Goal: Task Accomplishment & Management: Use online tool/utility

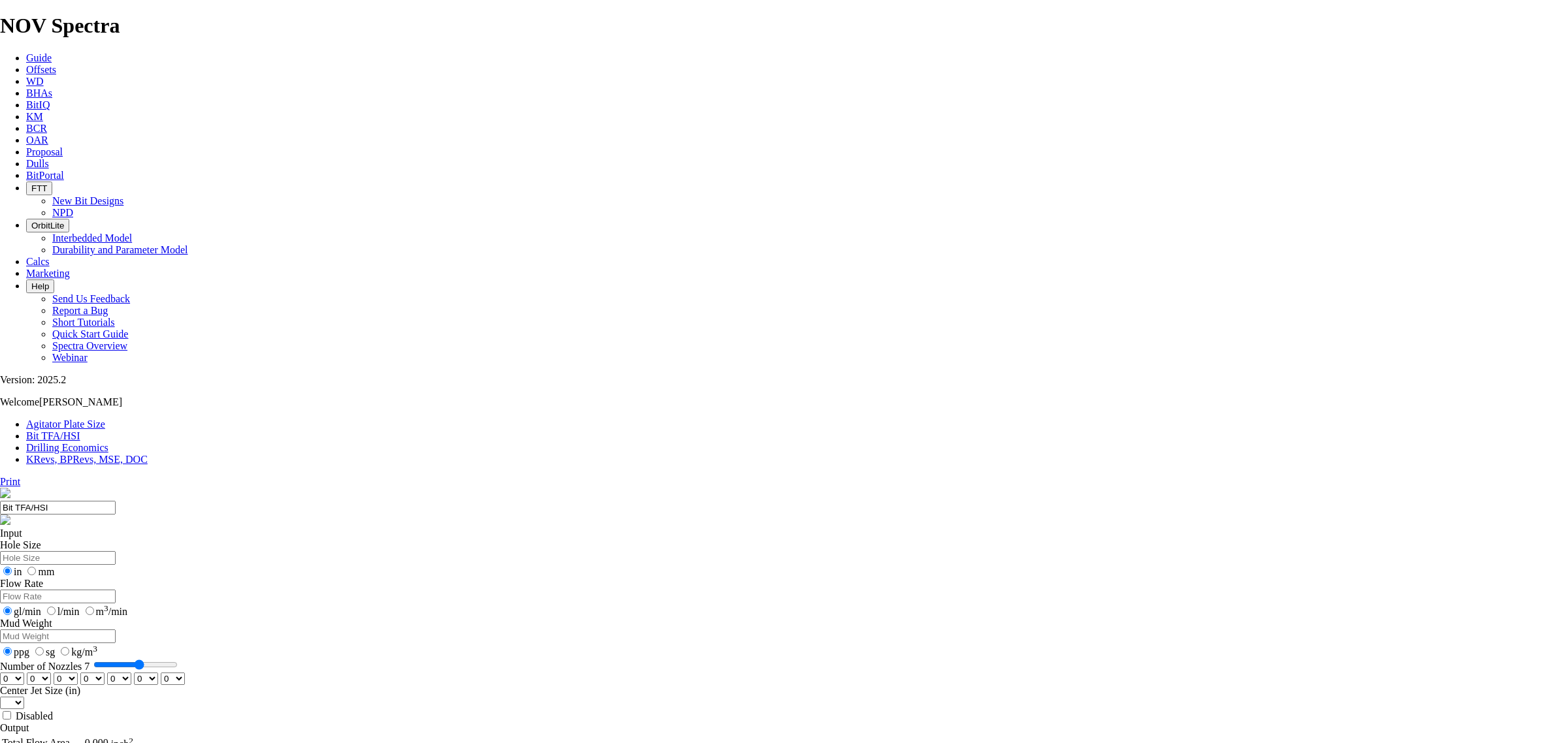
click at [52, 88] on span "BHAs" at bounding box center [39, 93] width 26 height 11
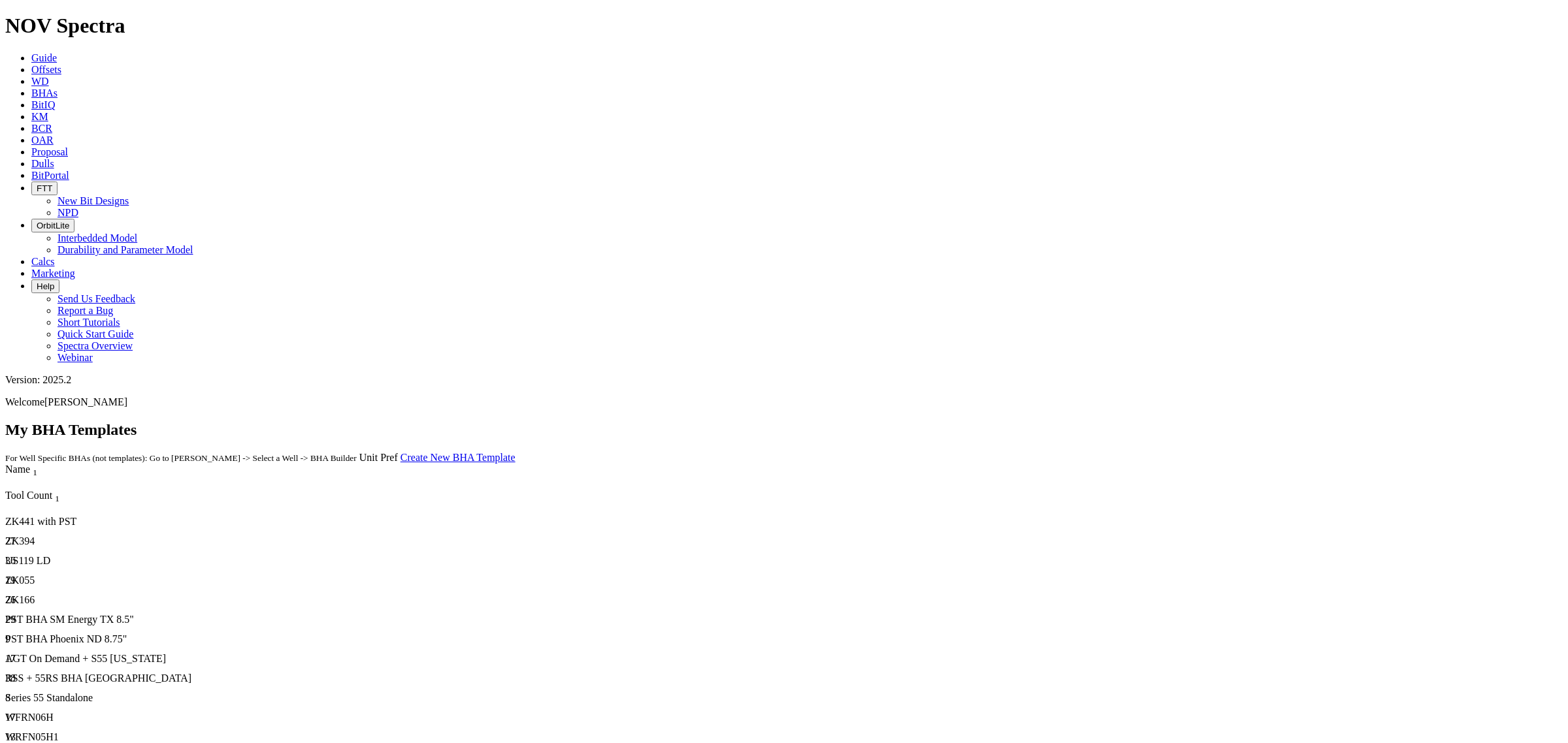
scroll to position [1061, 0]
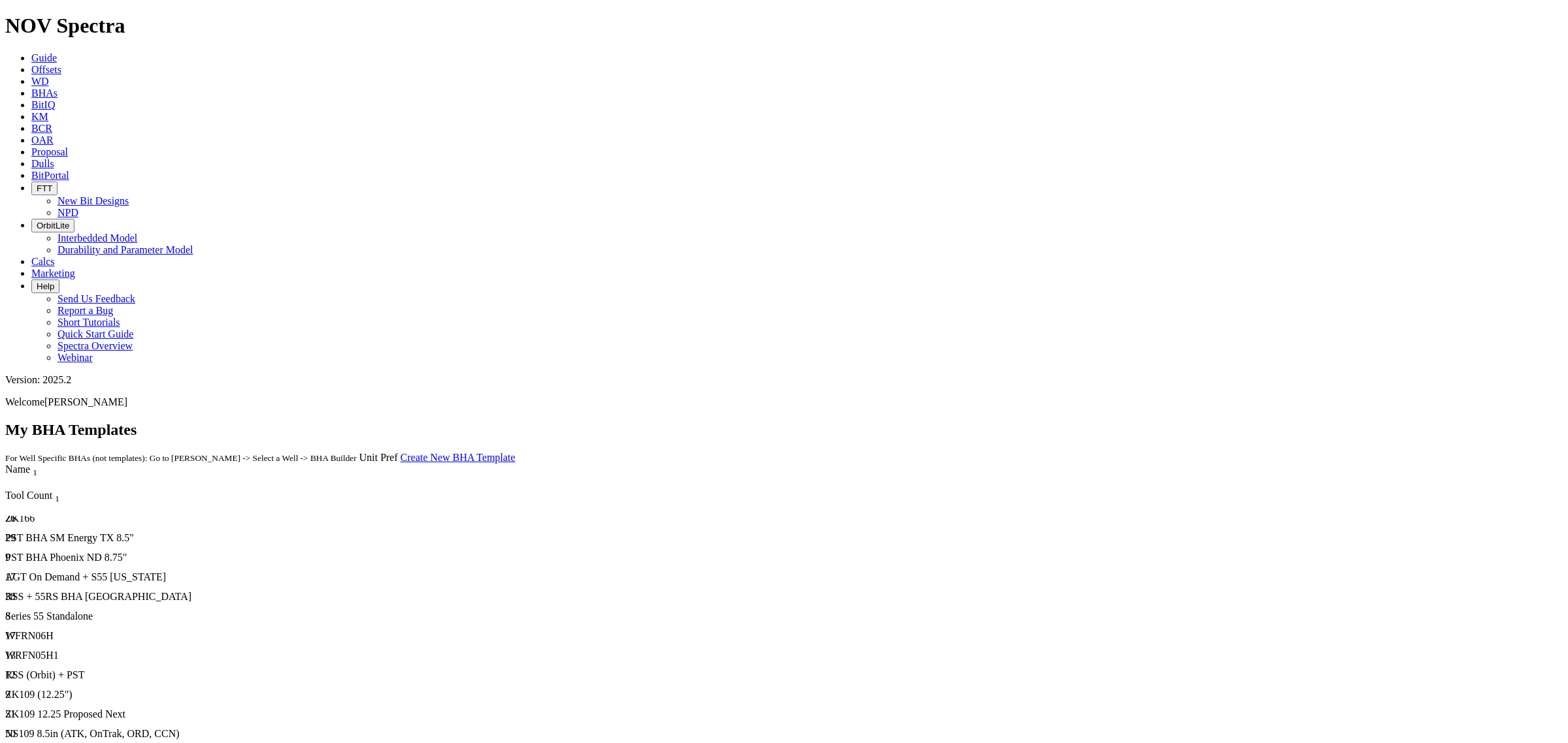
click at [168, 449] on div "NS109 8.5in (ATK, OnTrak, ORD, CCN)" at bounding box center [389, 734] width 767 height 12
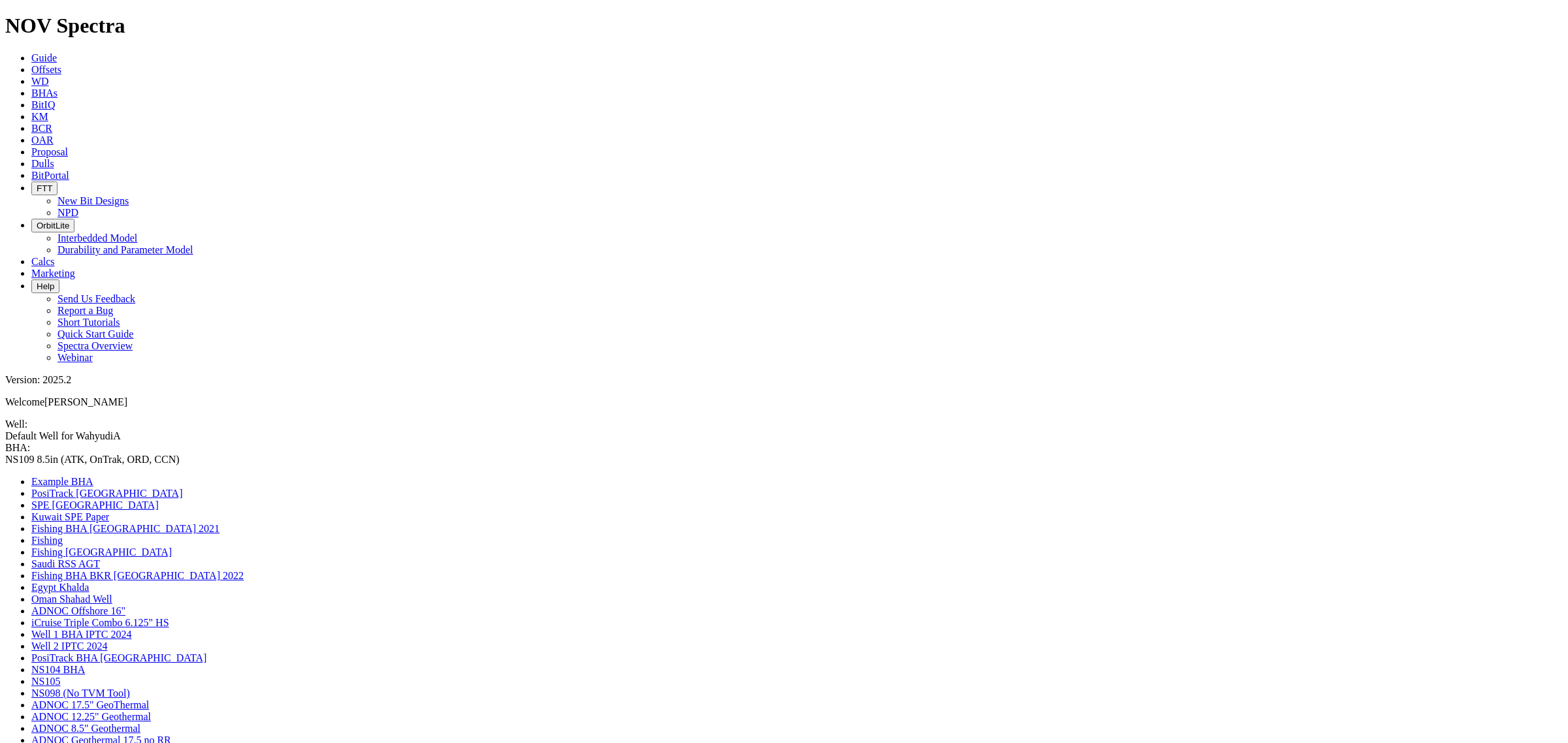
click at [58, 88] on span "BHAs" at bounding box center [44, 93] width 26 height 11
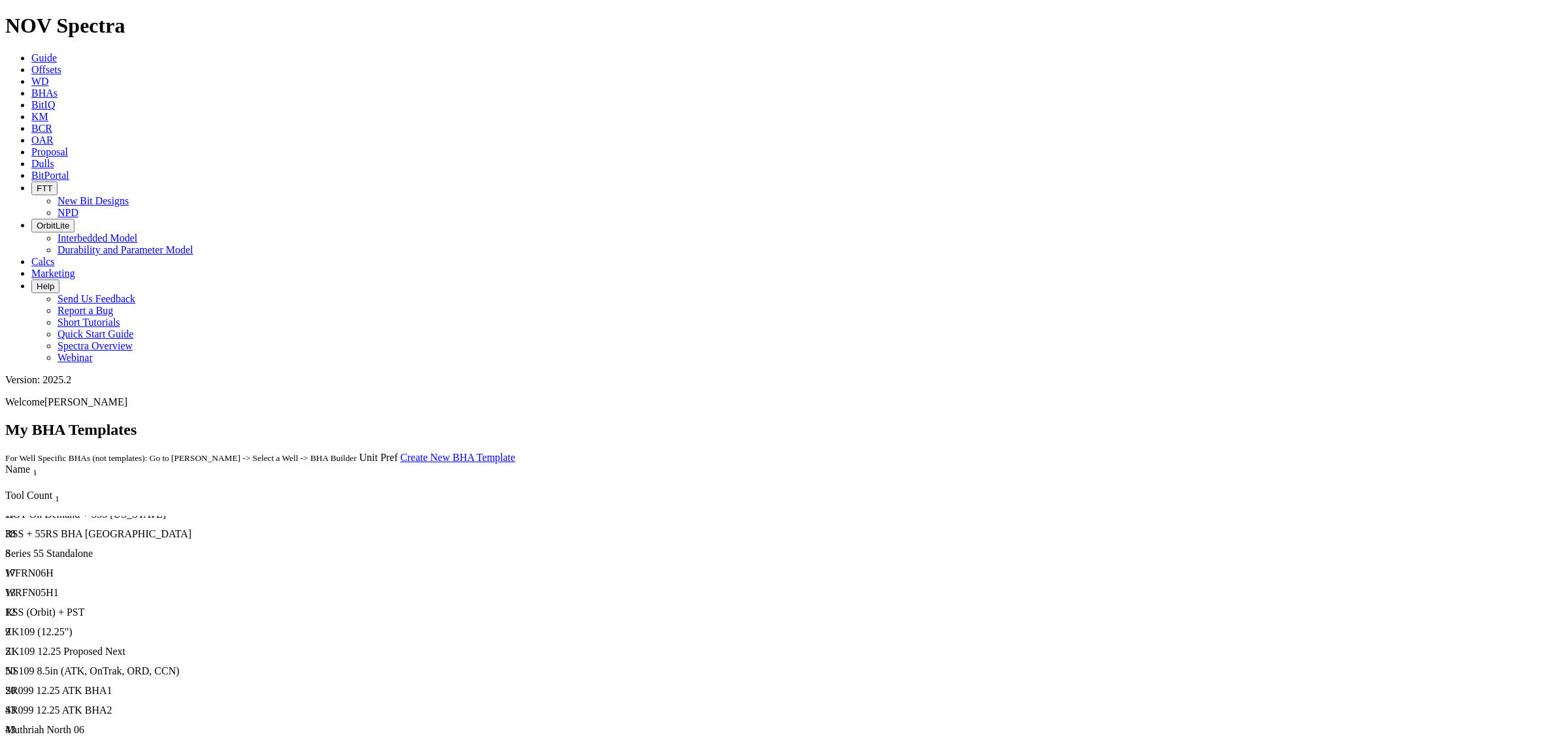
scroll to position [1146, 0]
click at [129, 449] on div "ZK109 (12.25")" at bounding box center [389, 628] width 767 height 12
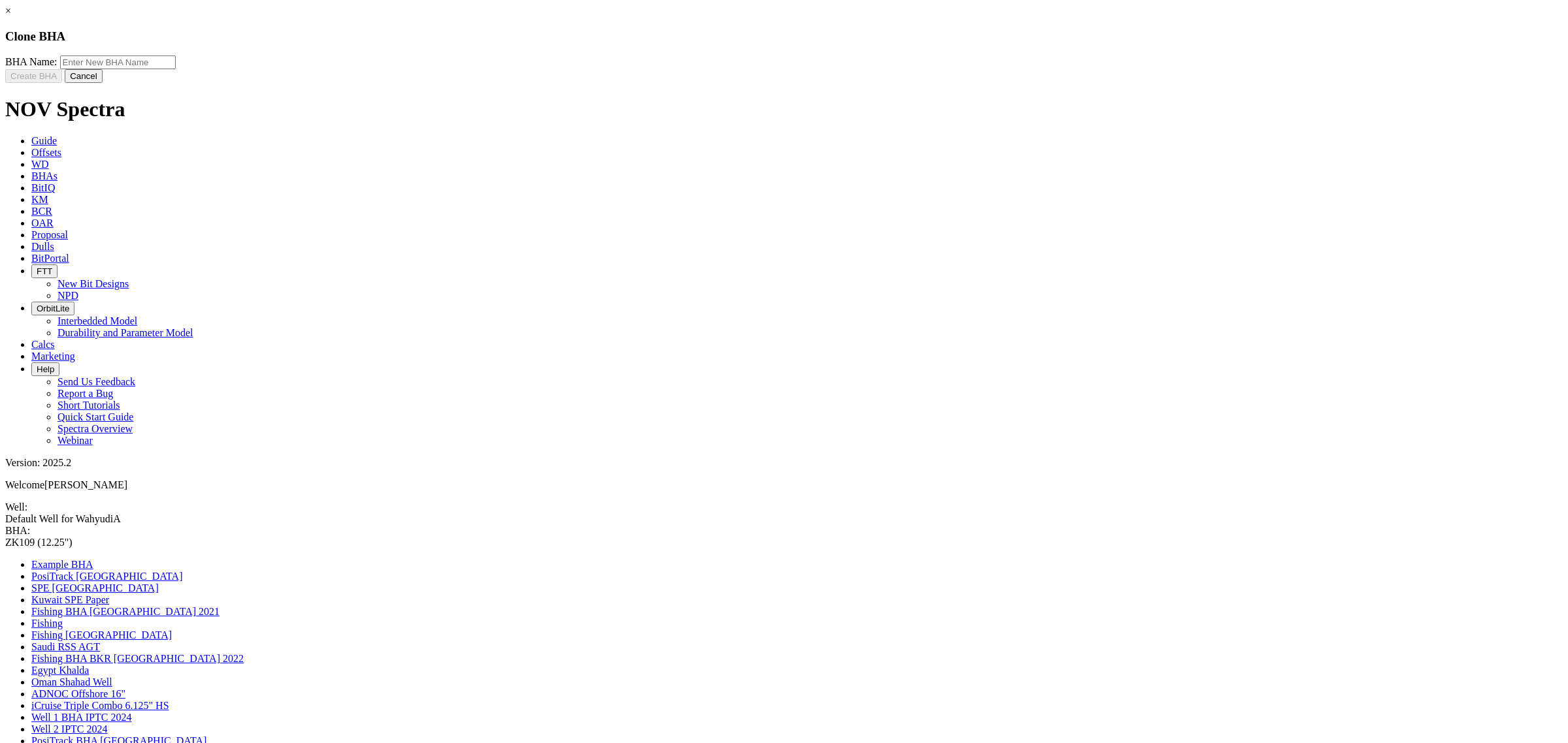
click at [175, 69] on input "text" at bounding box center [118, 62] width 116 height 14
type input "ZK448"
click at [62, 83] on button "Create BHA" at bounding box center [34, 76] width 57 height 14
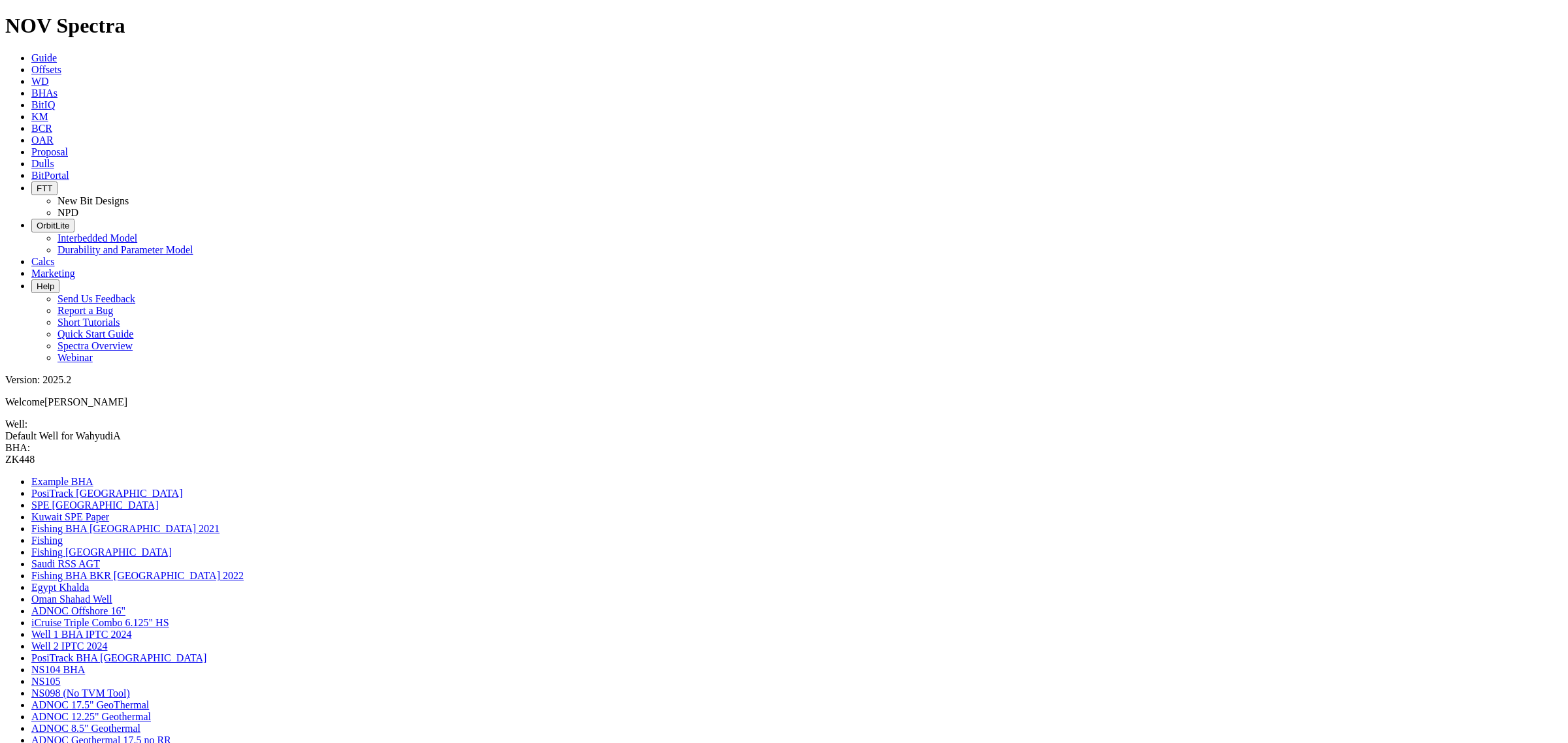
click at [209, 449] on div "ZK448 ZK448" at bounding box center [784, 459] width 1557 height 12
click at [121, 449] on input "ZK448" at bounding box center [63, 460] width 116 height 14
type input "ZK448 12.25""
drag, startPoint x: 668, startPoint y: 518, endPoint x: 673, endPoint y: 549, distance: 31.4
drag, startPoint x: 1389, startPoint y: 319, endPoint x: 744, endPoint y: 484, distance: 665.8
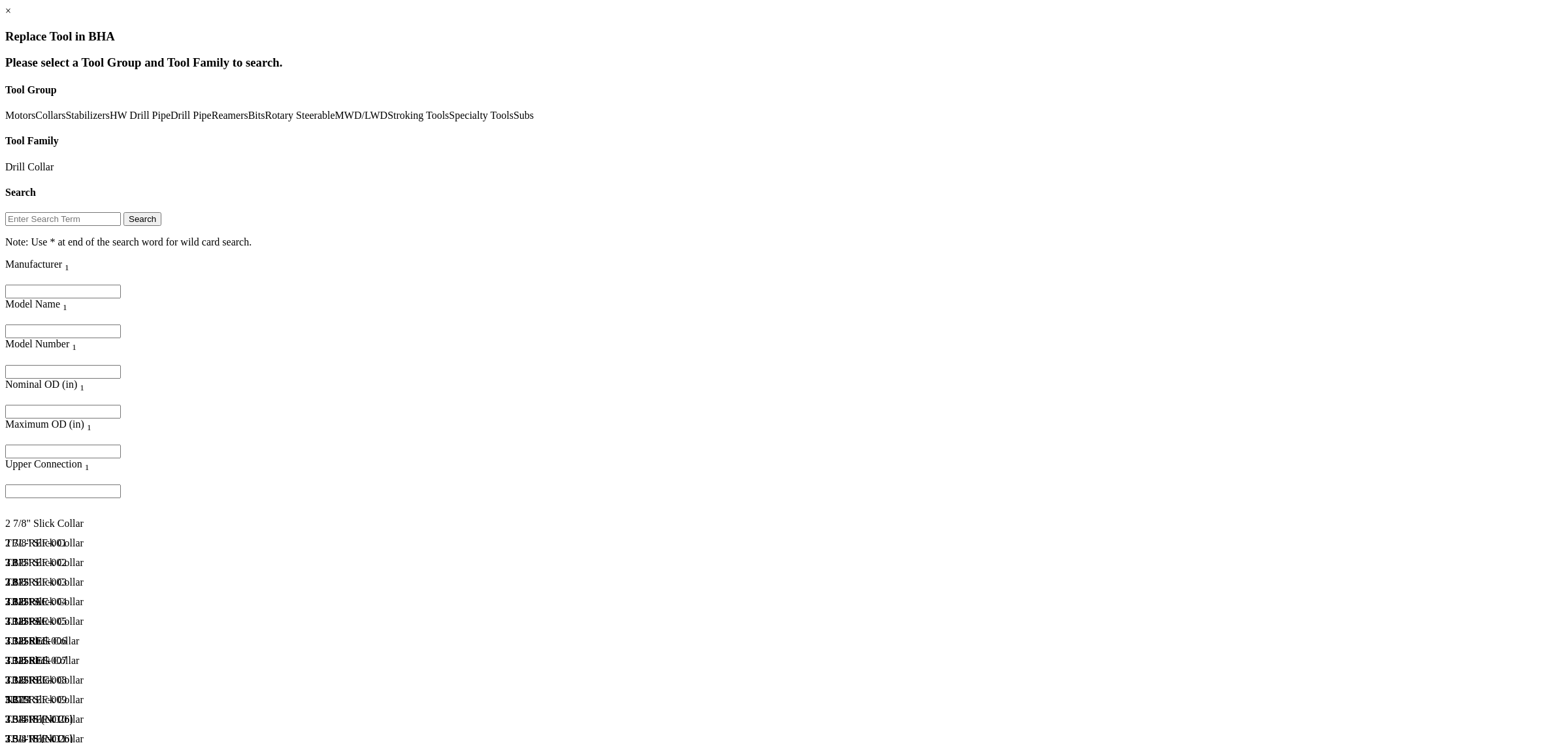
click at [121, 404] on input "Filter for column" at bounding box center [63, 411] width 116 height 14
type input "8"
type input "9.5"
click at [354, 449] on div "TBL-REF-111" at bounding box center [180, 672] width 350 height 12
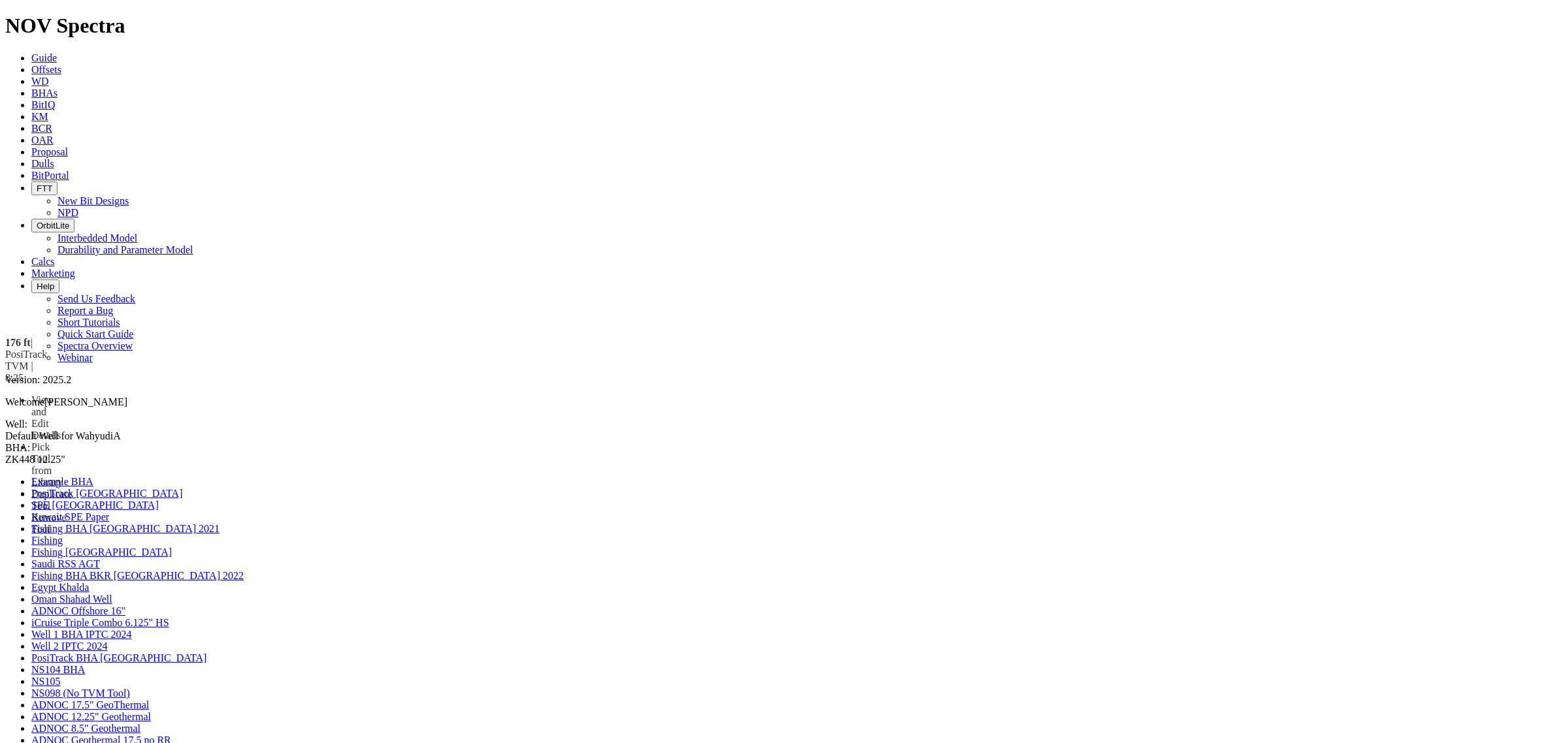
drag, startPoint x: 677, startPoint y: 377, endPoint x: 679, endPoint y: 441, distance: 64.0
drag, startPoint x: 690, startPoint y: 384, endPoint x: 692, endPoint y: 377, distance: 7.3
drag, startPoint x: 692, startPoint y: 377, endPoint x: 680, endPoint y: 382, distance: 13.0
drag, startPoint x: 658, startPoint y: 454, endPoint x: 683, endPoint y: 437, distance: 30.2
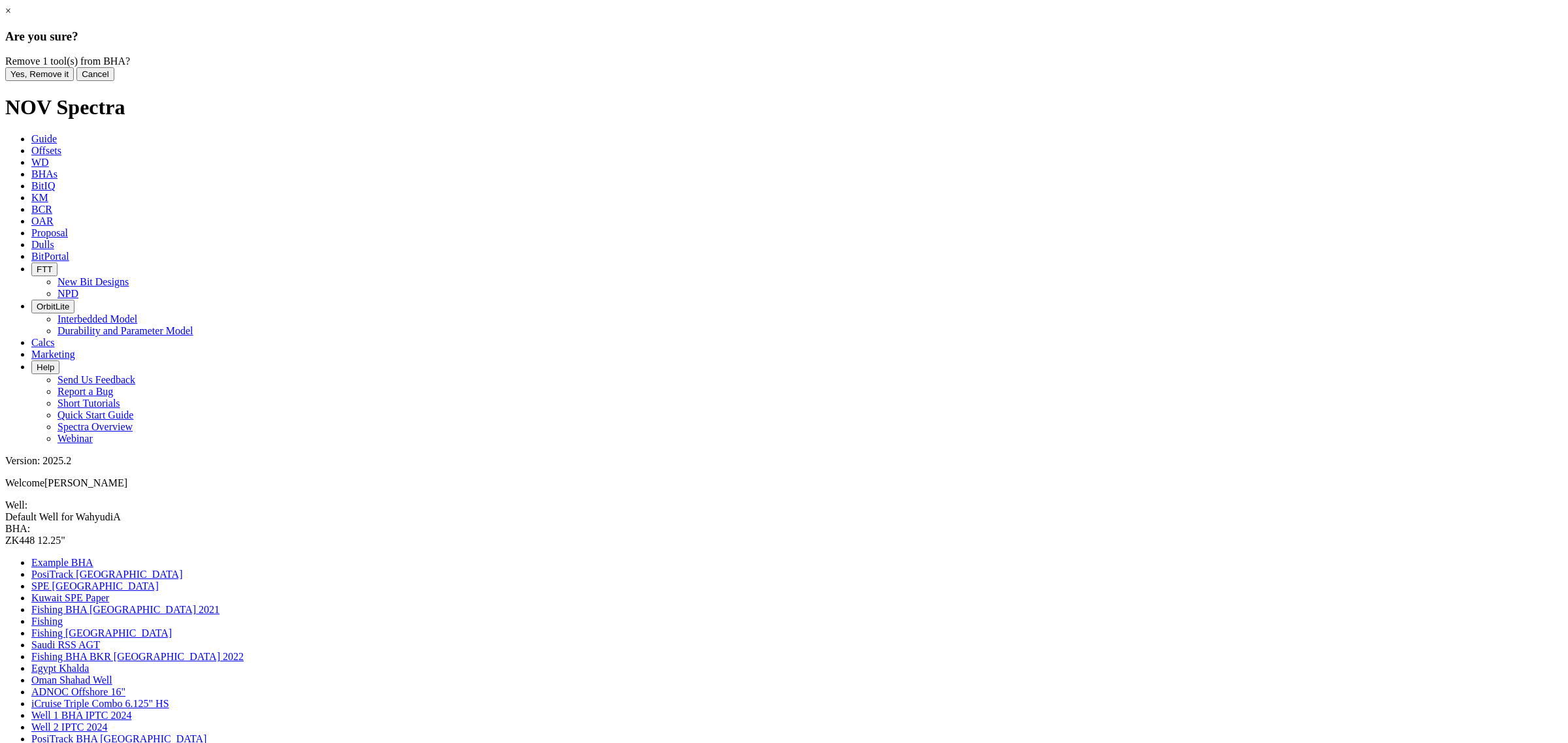
click at [74, 81] on button "Yes, Remove it" at bounding box center [39, 74] width 68 height 14
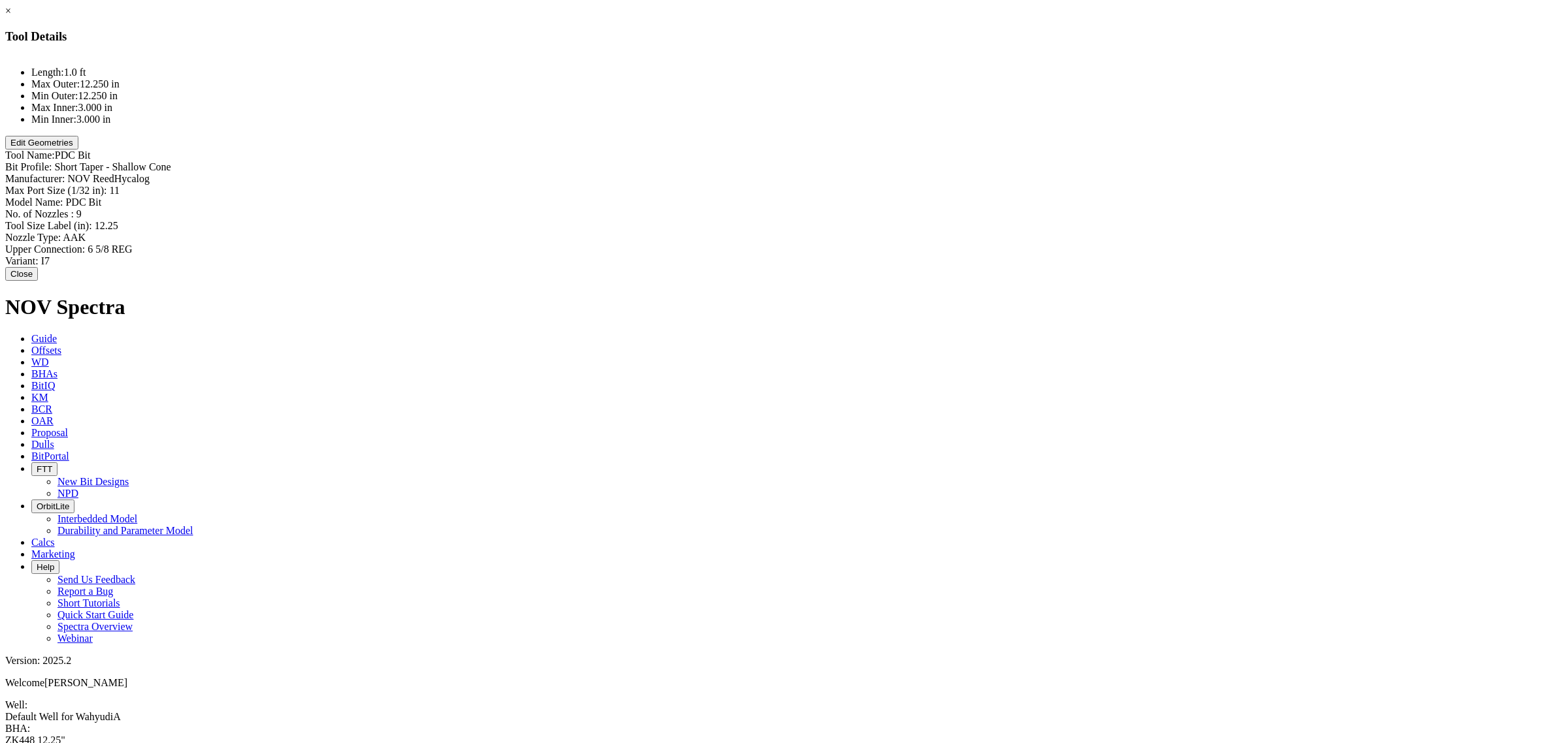
click at [79, 150] on button "Edit Geometries" at bounding box center [42, 142] width 73 height 14
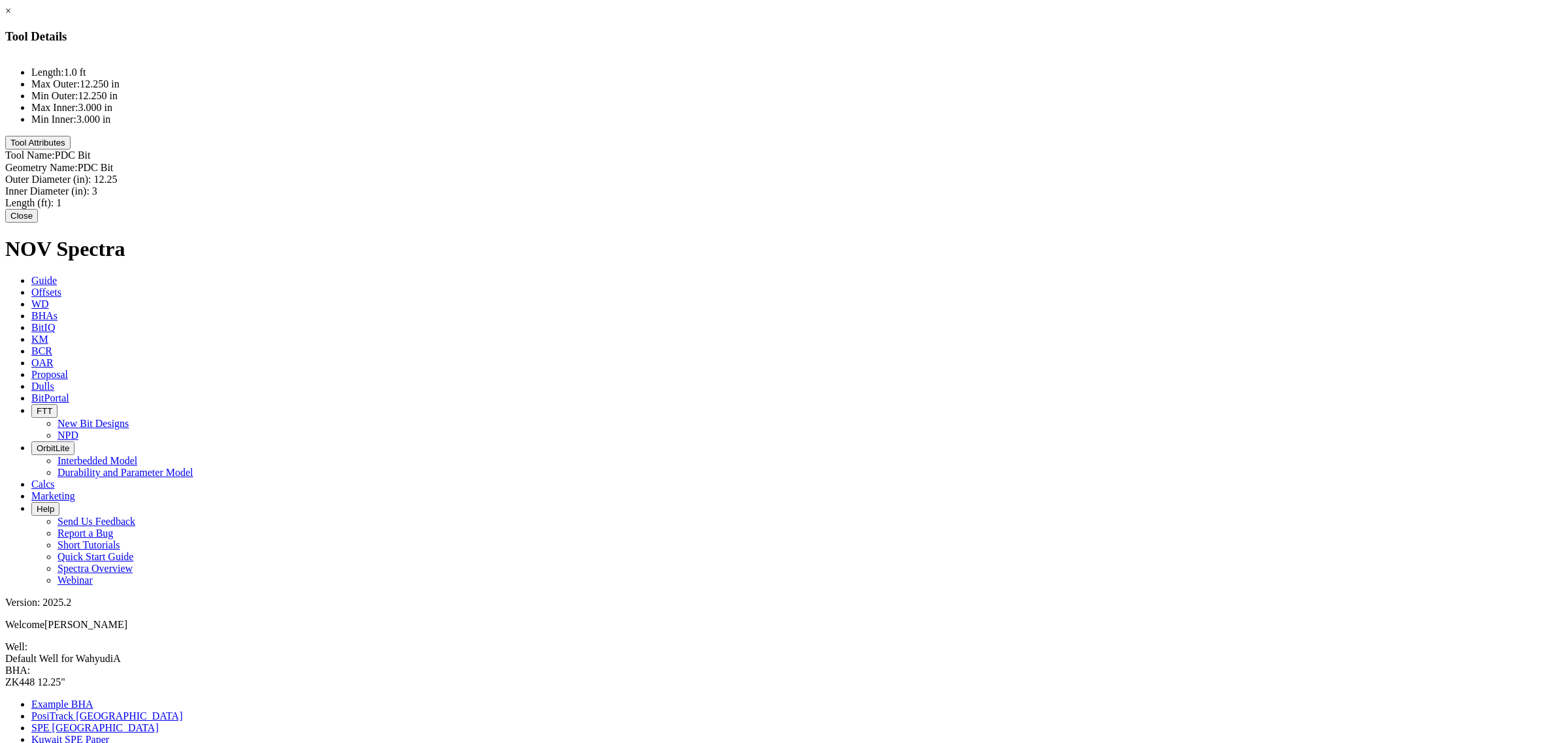
click at [912, 197] on div "Length (ft): 1 1" at bounding box center [784, 203] width 1557 height 12
type input "1.18"
click at [37, 219] on button "Close" at bounding box center [22, 217] width 33 height 14
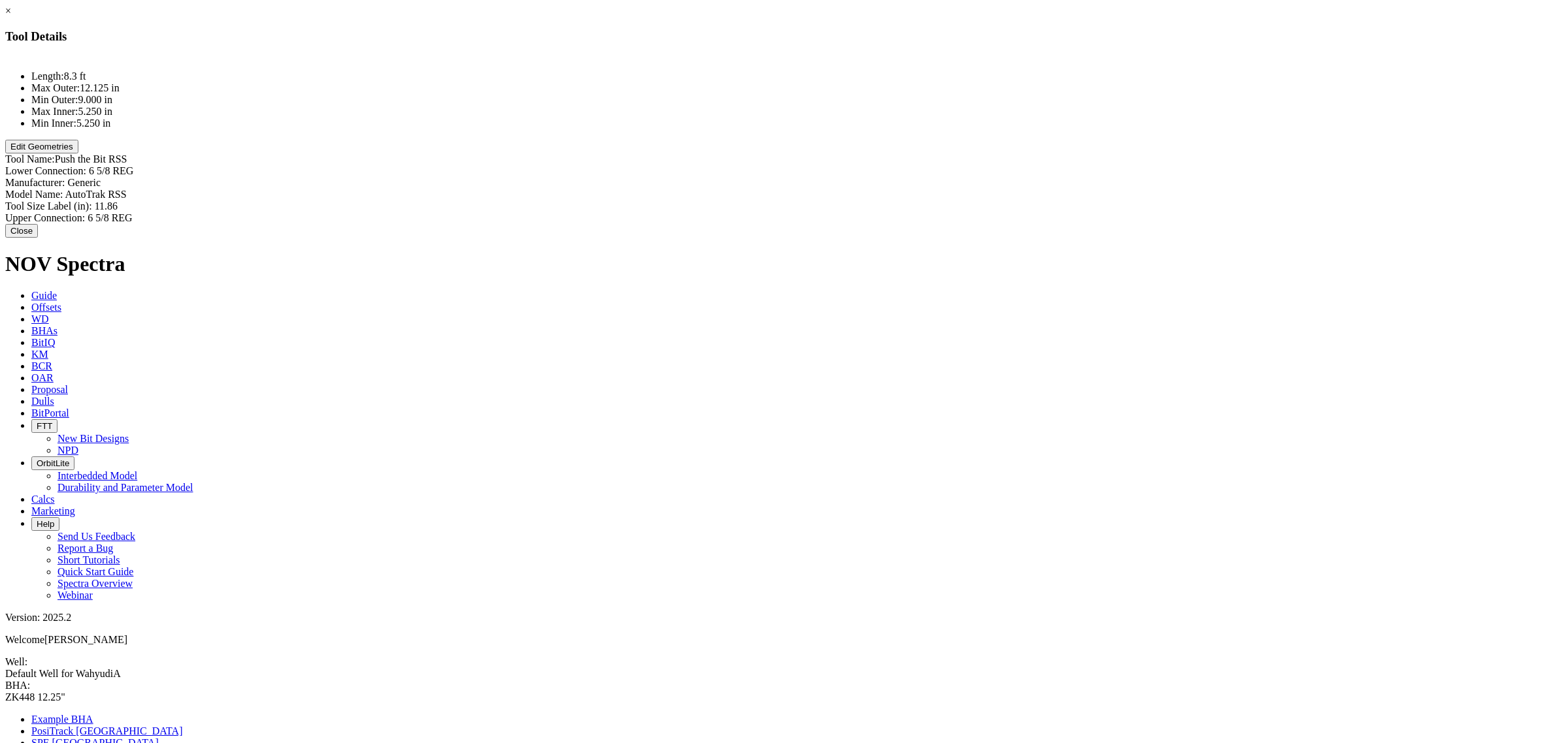
click at [79, 153] on button "Edit Geometries" at bounding box center [42, 146] width 73 height 14
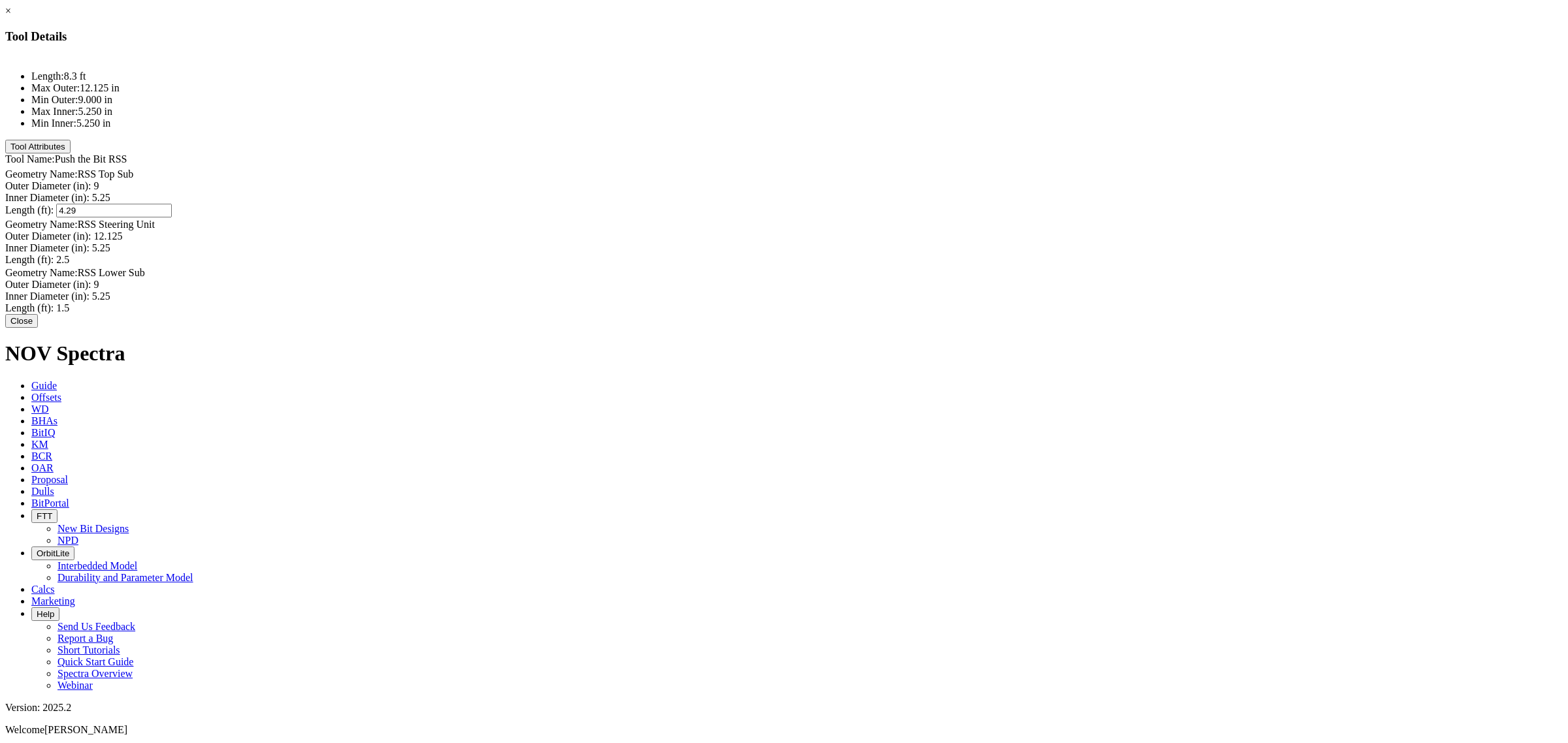
click at [941, 204] on div "Length (ft): 4.29 4.29" at bounding box center [784, 210] width 1557 height 14
type input "4.23"
type input "2.5"
click at [920, 254] on div "Length (ft): 2.5 2.5" at bounding box center [784, 259] width 1557 height 12
click at [37, 325] on button "Close" at bounding box center [22, 320] width 33 height 14
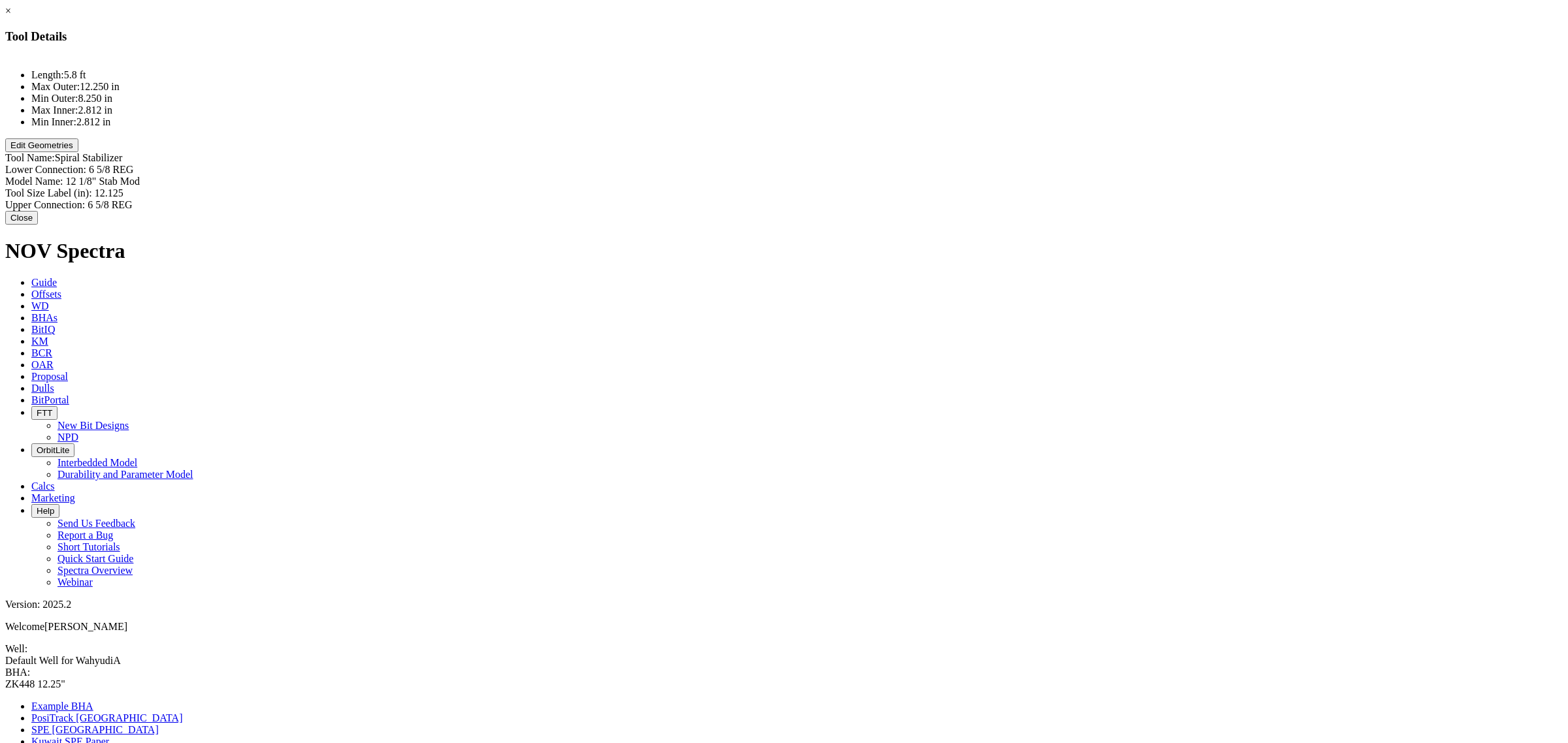
click at [79, 152] on button "Edit Geometries" at bounding box center [42, 145] width 73 height 14
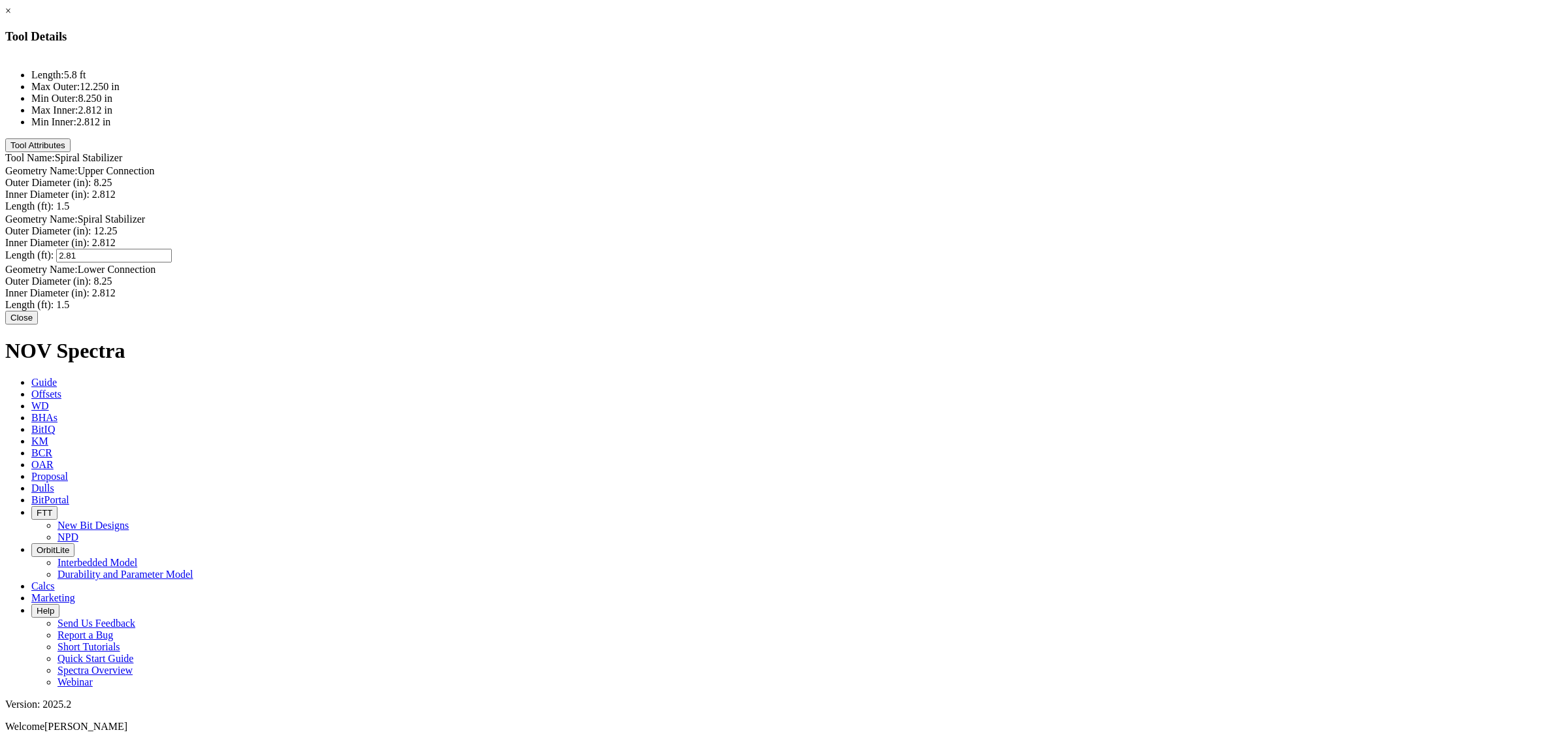
click at [936, 249] on div "Length (ft): 2.81 2.81" at bounding box center [784, 256] width 1557 height 14
type input "2.94"
type input "1.5"
click at [914, 201] on div "Length (ft): 1.5 1.5" at bounding box center [784, 206] width 1557 height 12
click at [37, 325] on button "Close" at bounding box center [22, 317] width 33 height 14
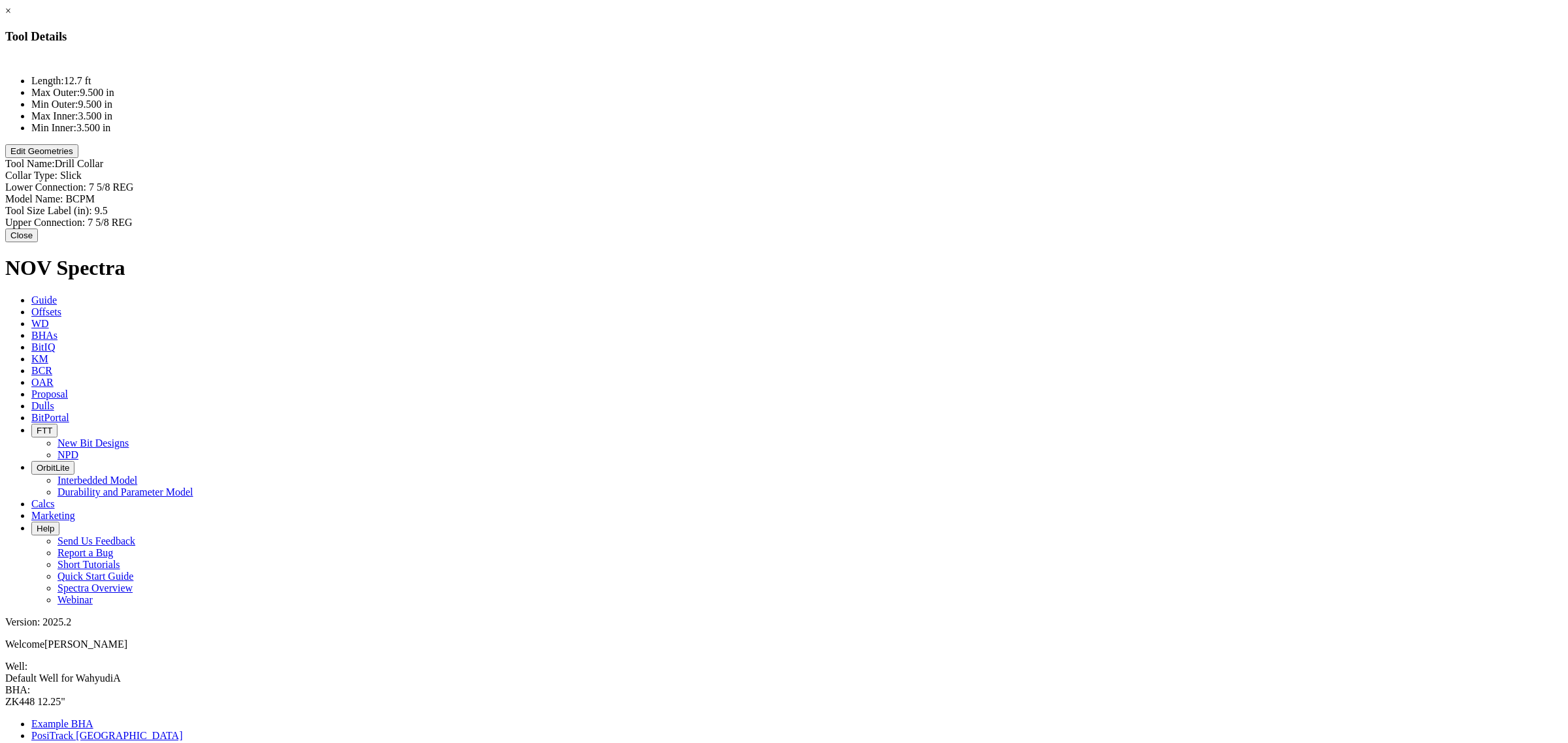
click at [79, 158] on button "Edit Geometries" at bounding box center [42, 151] width 73 height 14
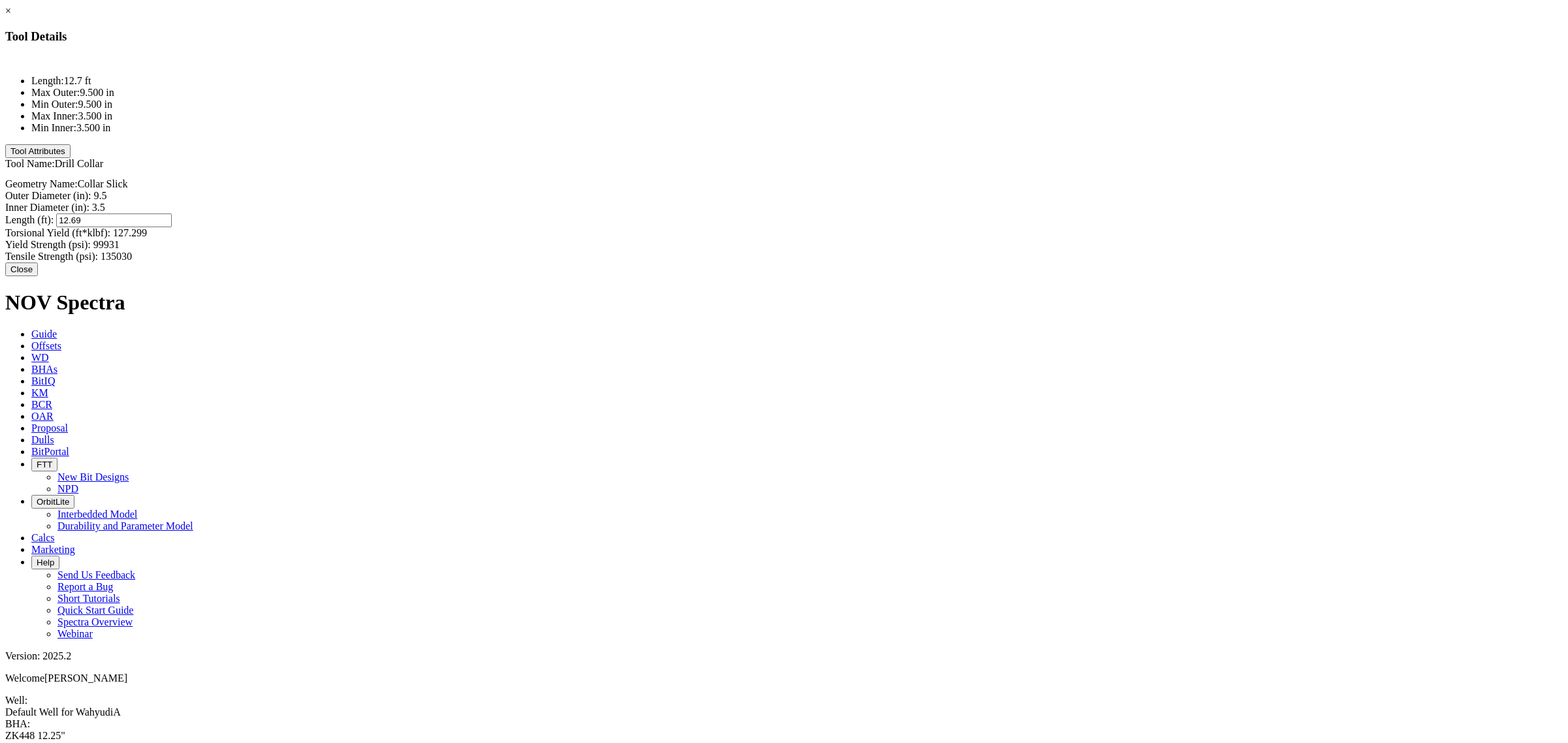
click at [919, 214] on div "Length (ft): 12.69 12.69" at bounding box center [784, 220] width 1557 height 14
type input "11.45"
click at [37, 259] on button "Close" at bounding box center [22, 266] width 33 height 14
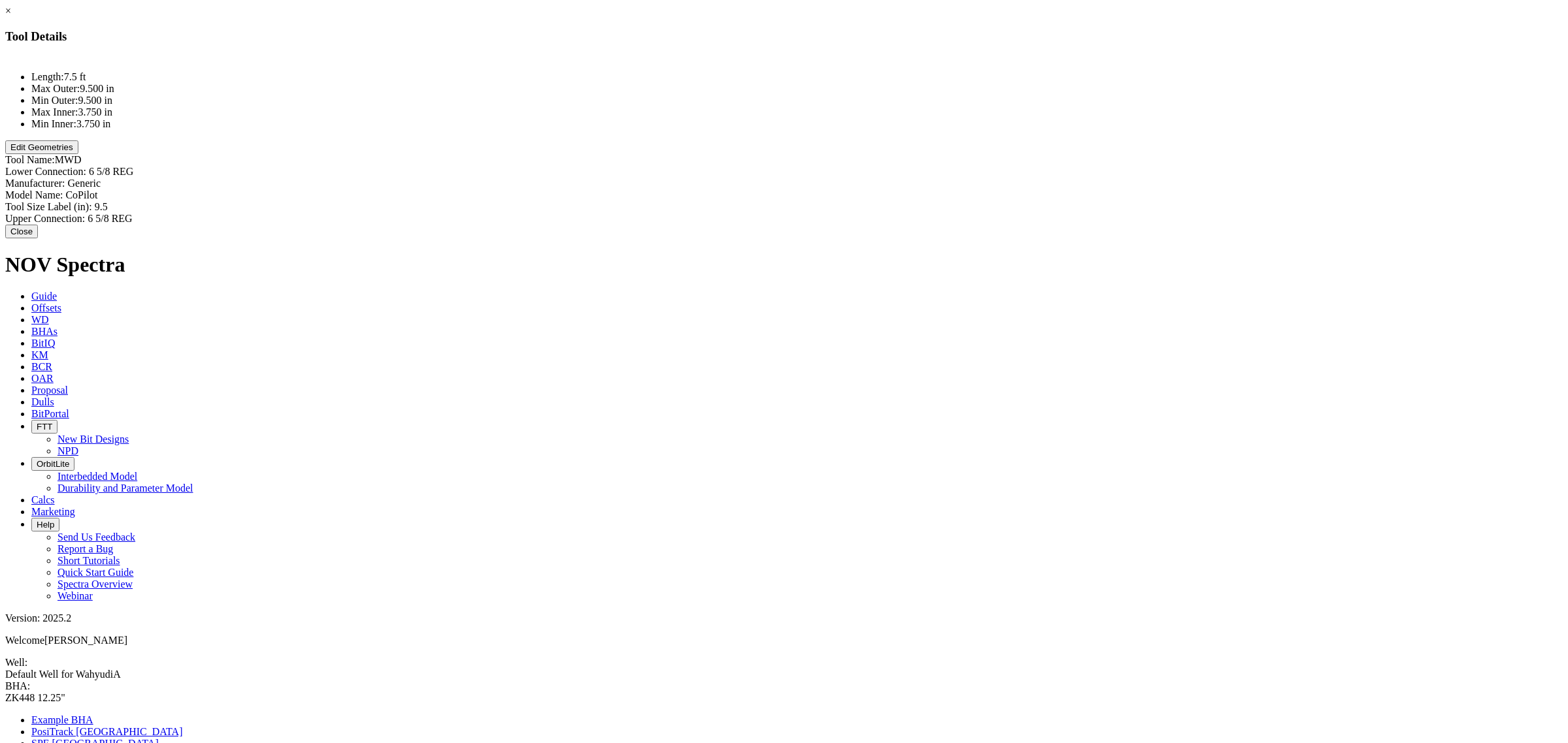
click at [79, 154] on button "Edit Geometries" at bounding box center [42, 147] width 73 height 14
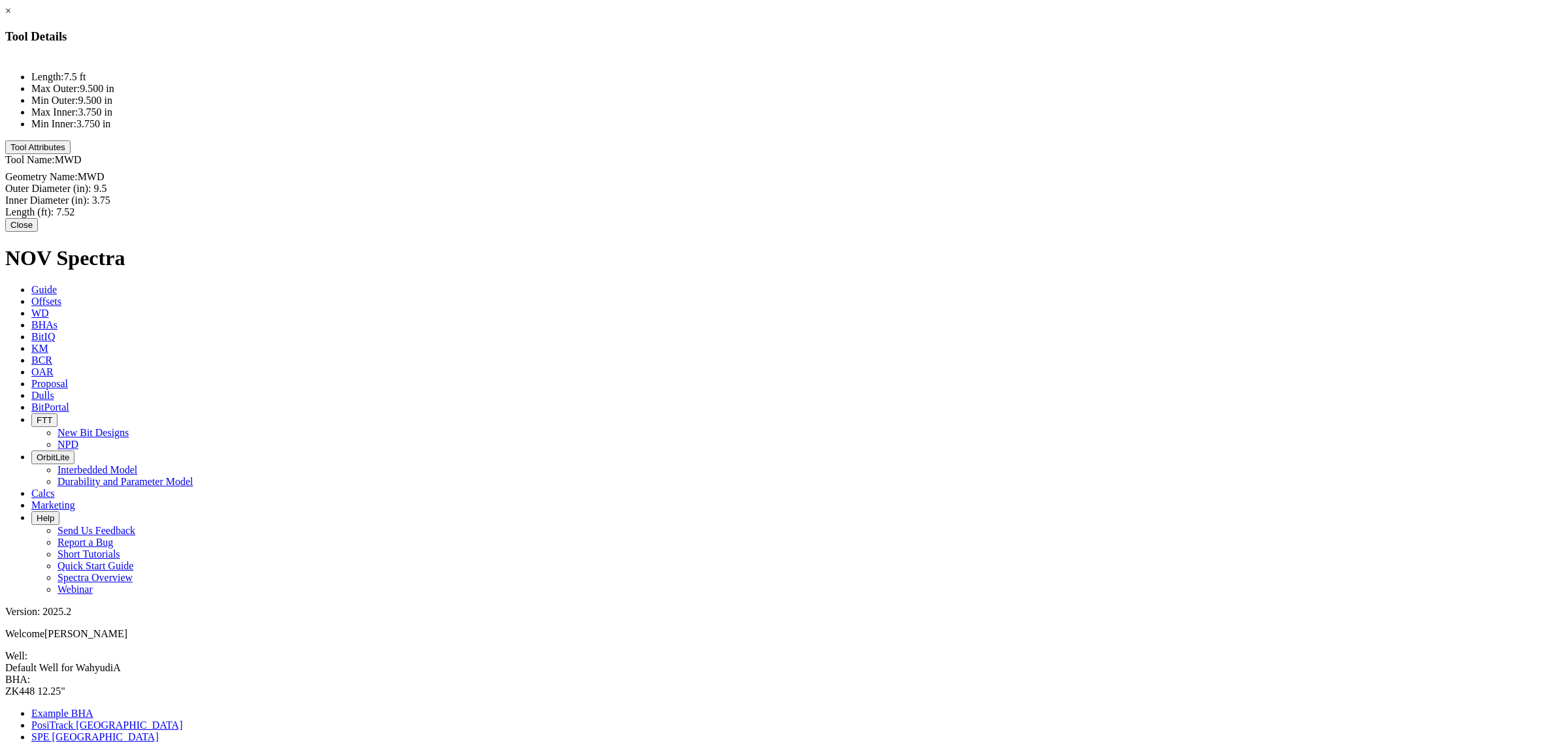
click at [926, 206] on div "Length (ft): 7.52 7.52" at bounding box center [784, 212] width 1557 height 12
type input "7.22"
click at [37, 225] on button "Close" at bounding box center [22, 225] width 33 height 14
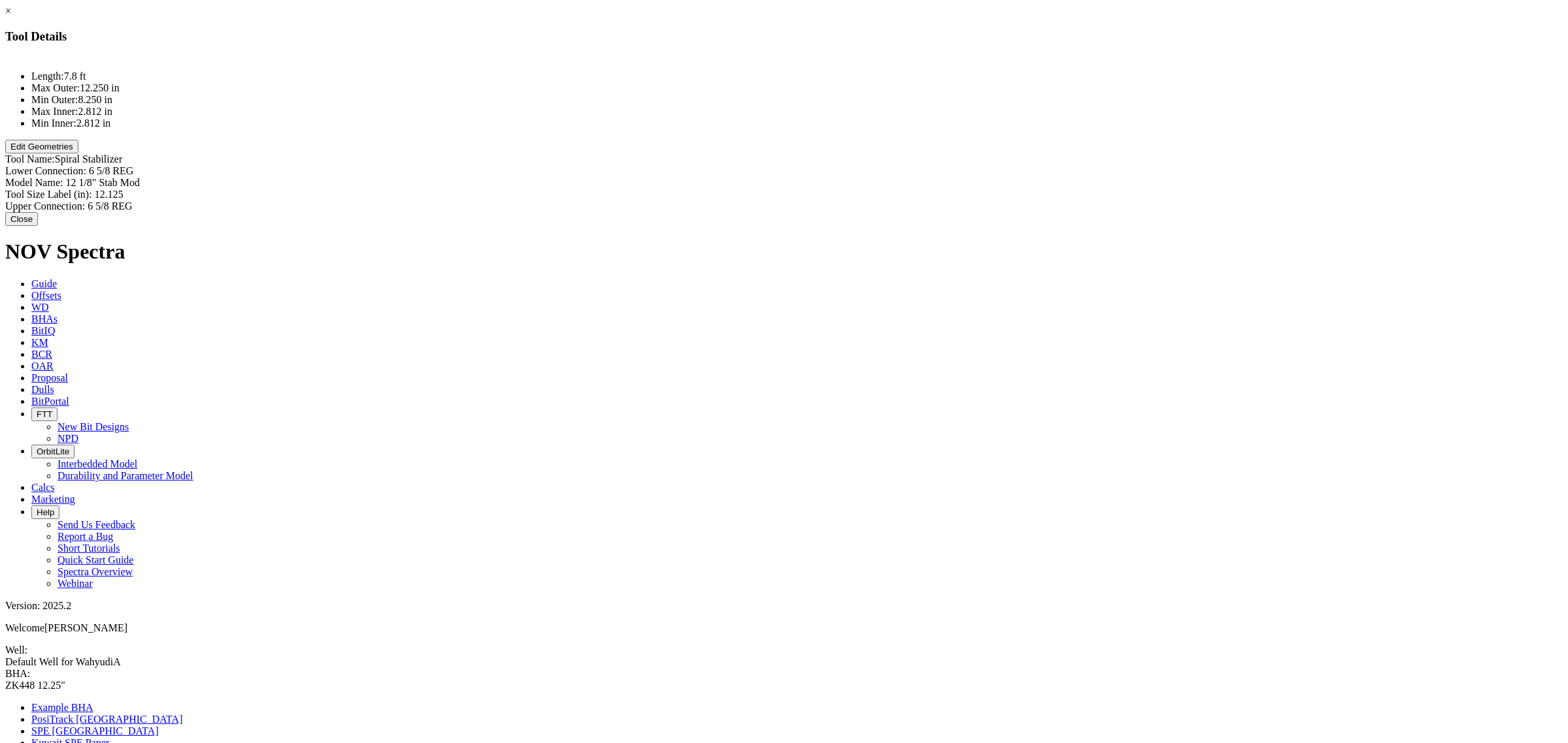
click at [79, 153] on button "Edit Geometries" at bounding box center [42, 146] width 73 height 14
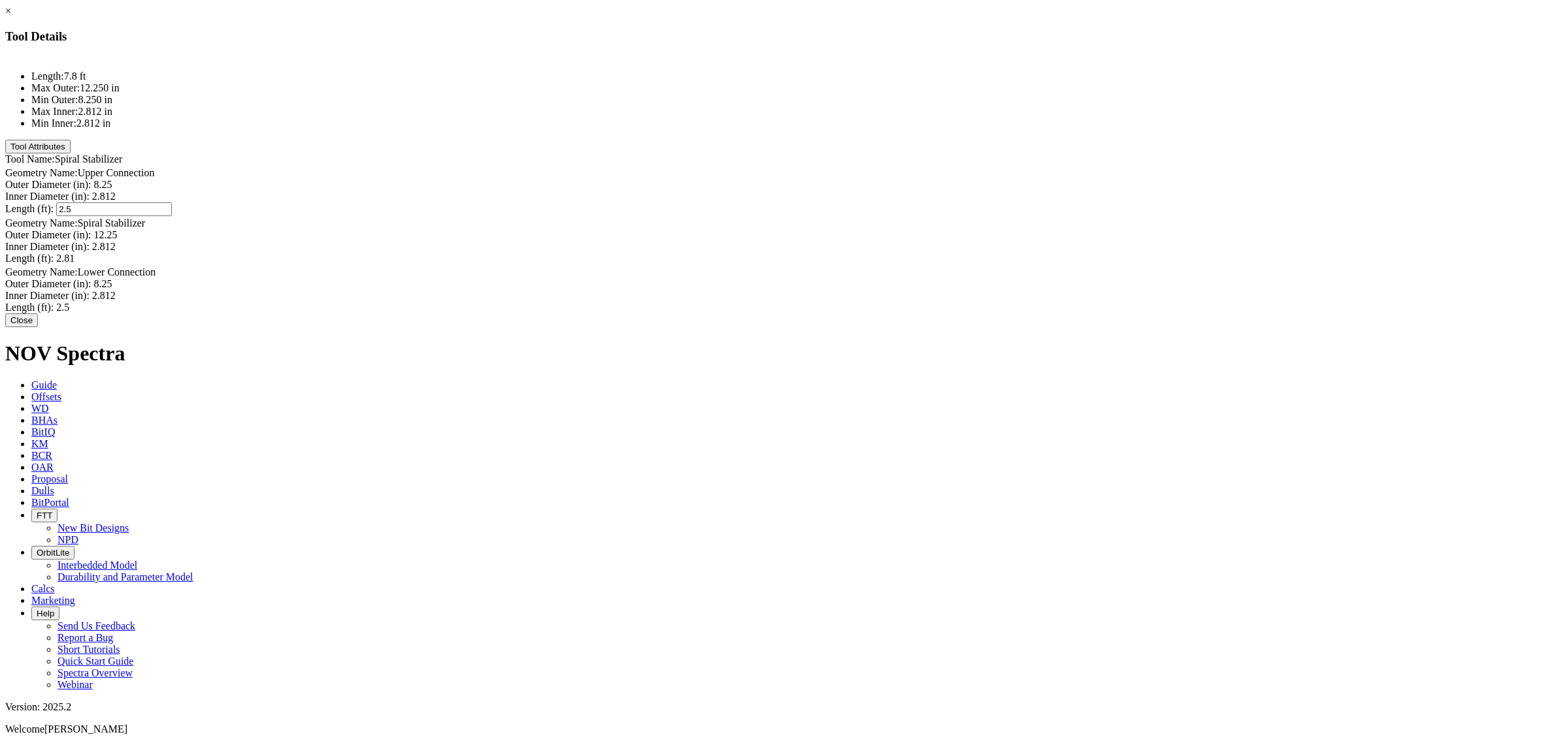
click at [922, 203] on div "Length (ft): 2.5 2.5" at bounding box center [784, 209] width 1557 height 14
type input "2"
click at [921, 299] on div "Length (ft): 2.5 2.5" at bounding box center [784, 306] width 1557 height 14
type input "2"
click at [941, 250] on div "Length (ft): 2.81 2.81" at bounding box center [784, 256] width 1557 height 12
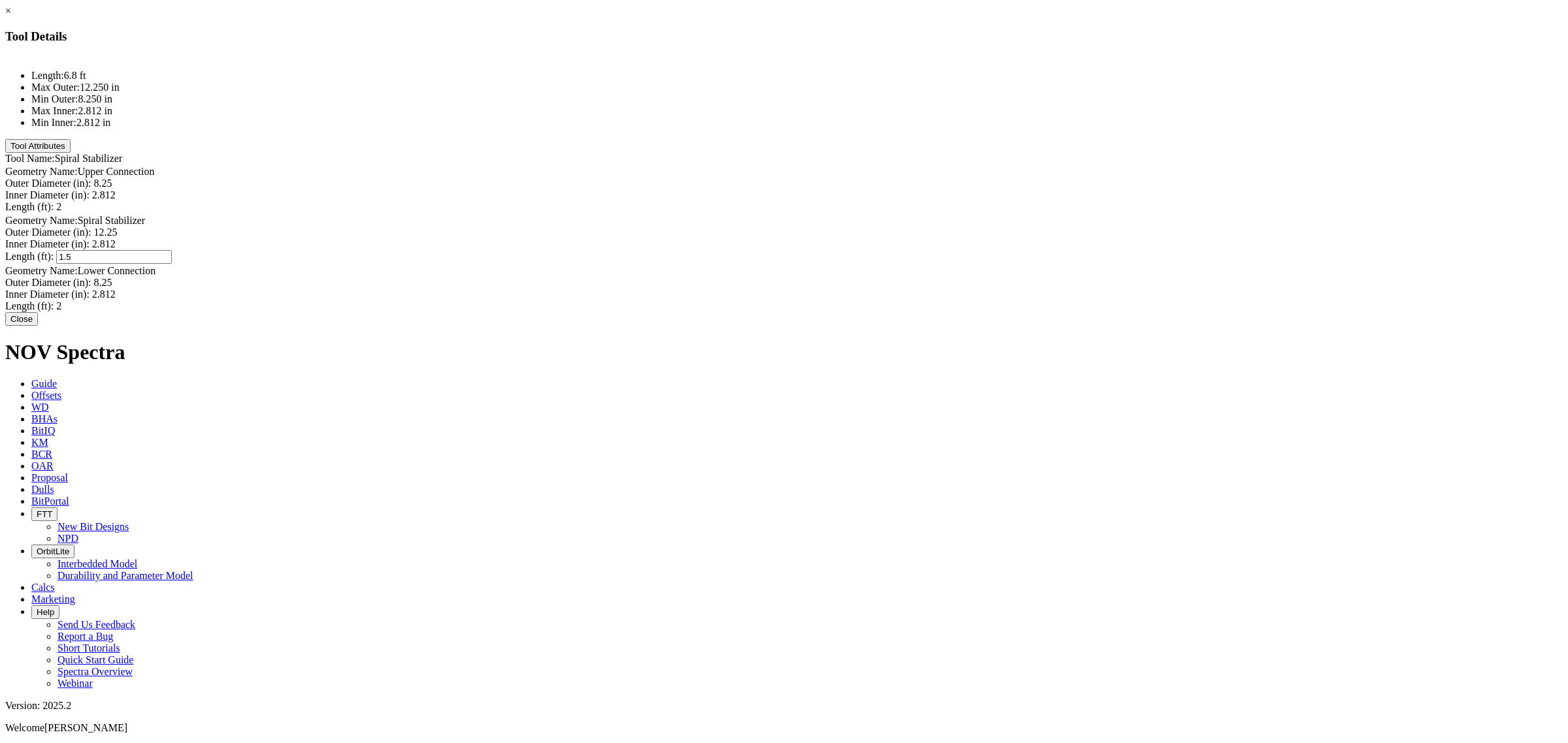
type input "1.54"
click at [914, 201] on div "Length (ft): 2 2" at bounding box center [784, 207] width 1557 height 14
click at [37, 322] on button "Close" at bounding box center [22, 315] width 33 height 14
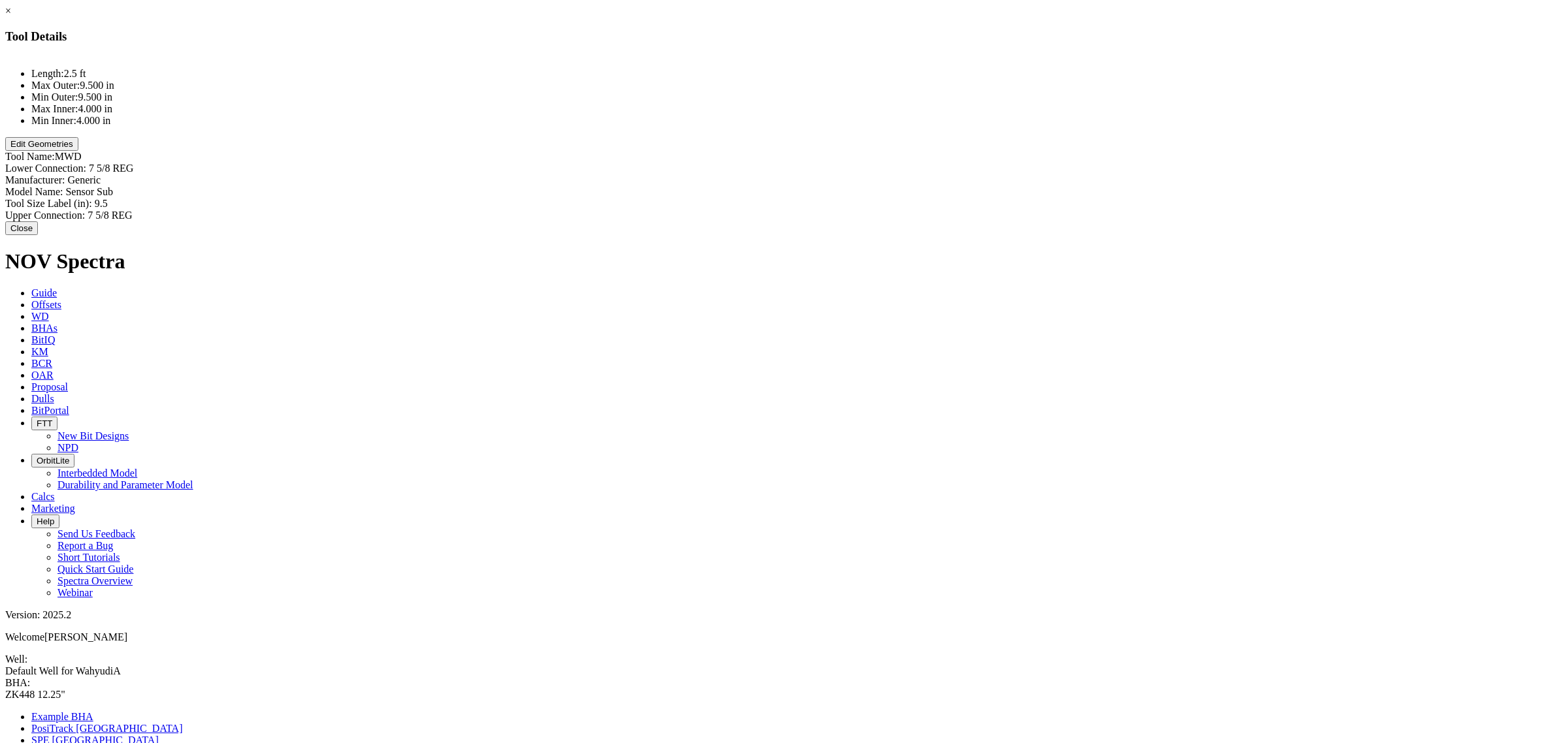
click at [79, 151] on button "Edit Geometries" at bounding box center [42, 143] width 73 height 14
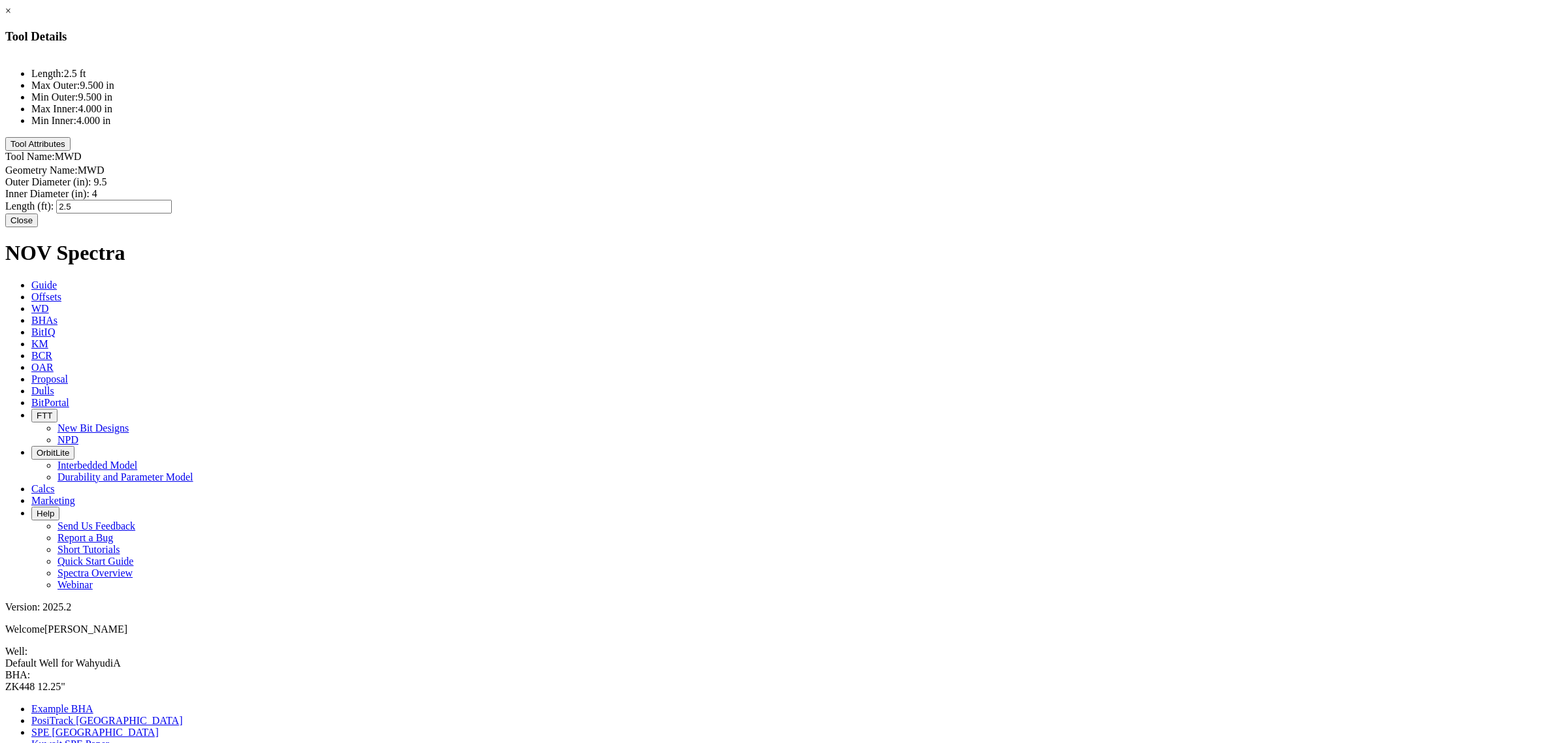
click at [922, 200] on div "Length (ft): 2.5 2.5" at bounding box center [784, 206] width 1557 height 14
type input "2.95"
click at [37, 223] on button "Close" at bounding box center [22, 218] width 33 height 14
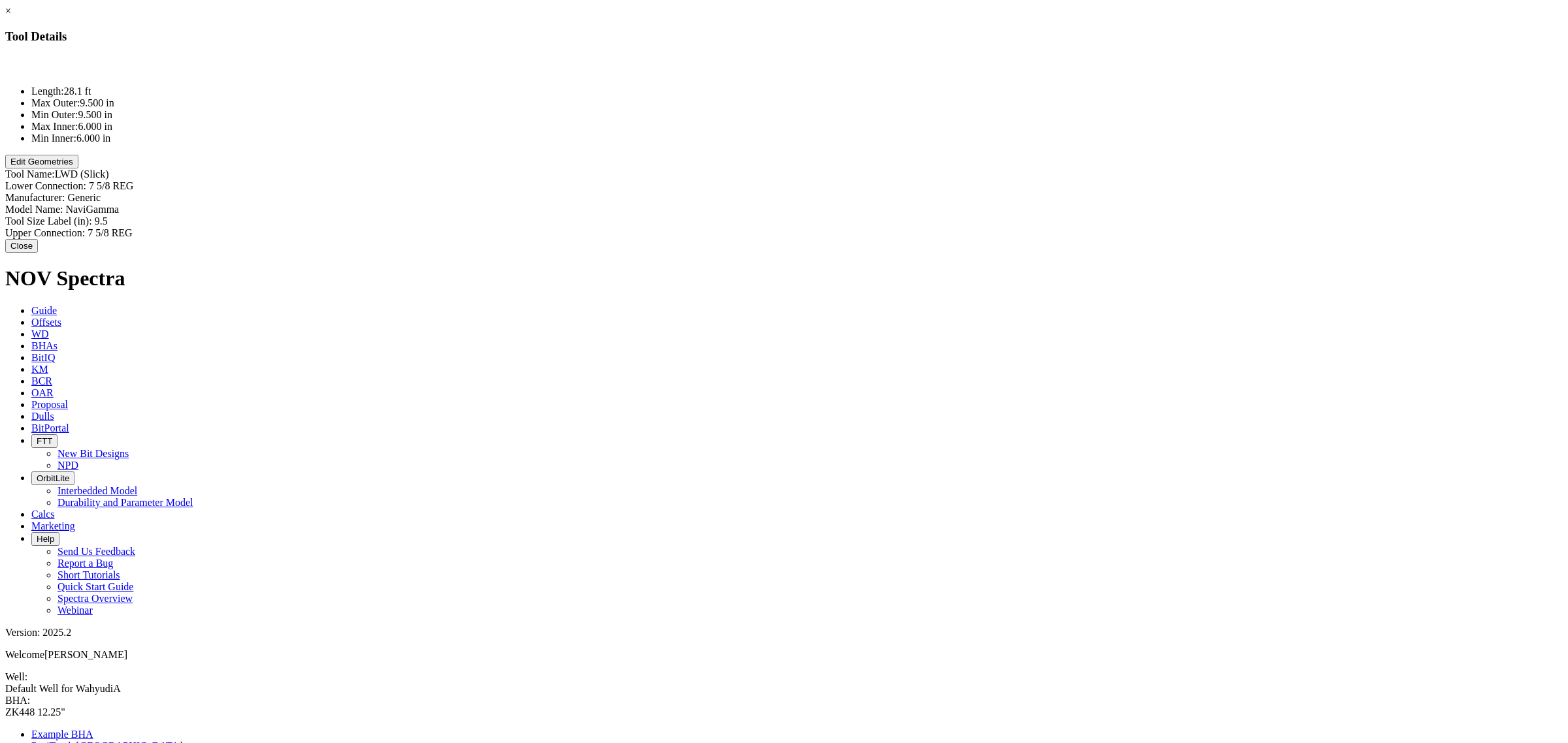
click at [79, 169] on button "Edit Geometries" at bounding box center [42, 162] width 73 height 14
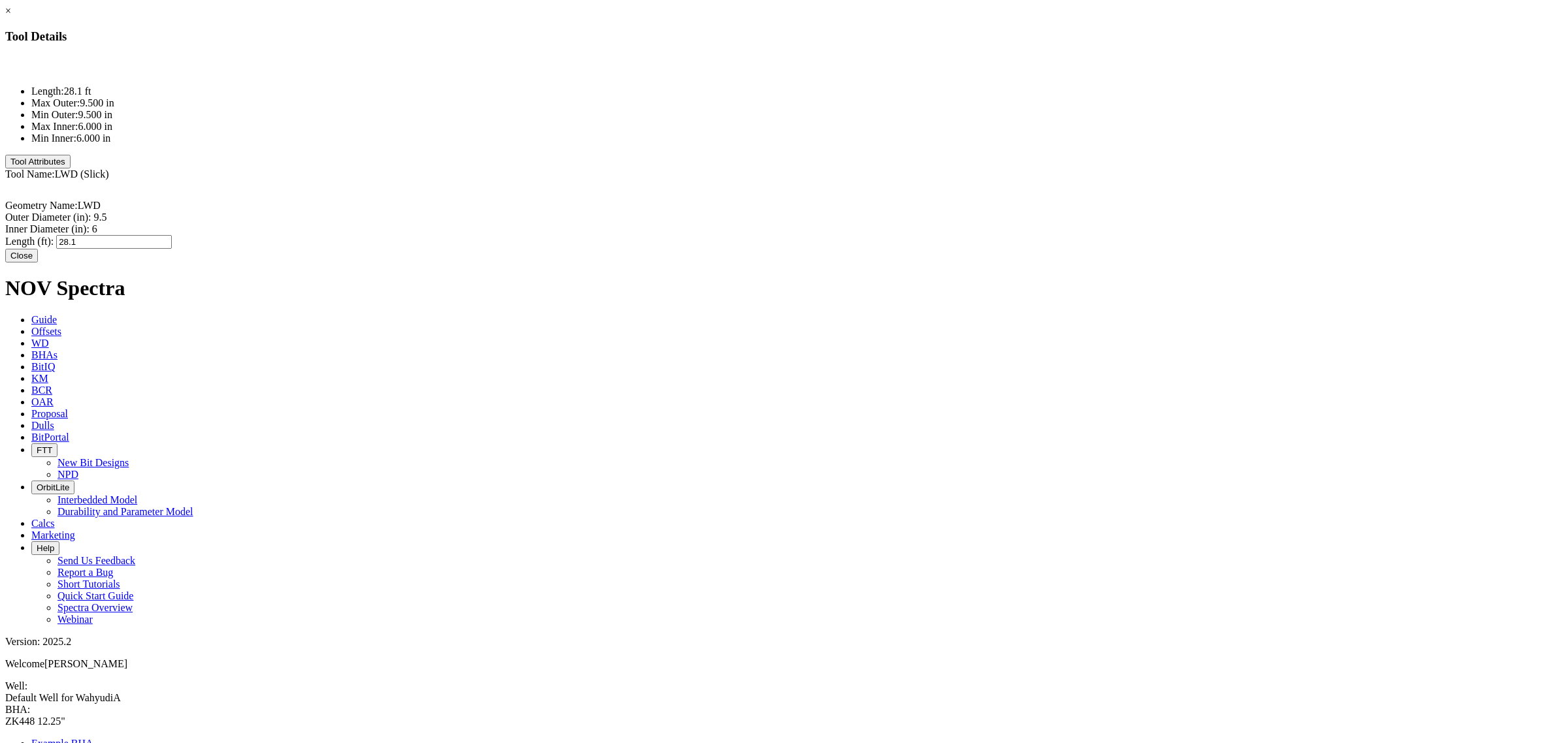
click at [929, 235] on div "Length (ft): 28.1 28.1" at bounding box center [784, 242] width 1557 height 14
type input "23.85"
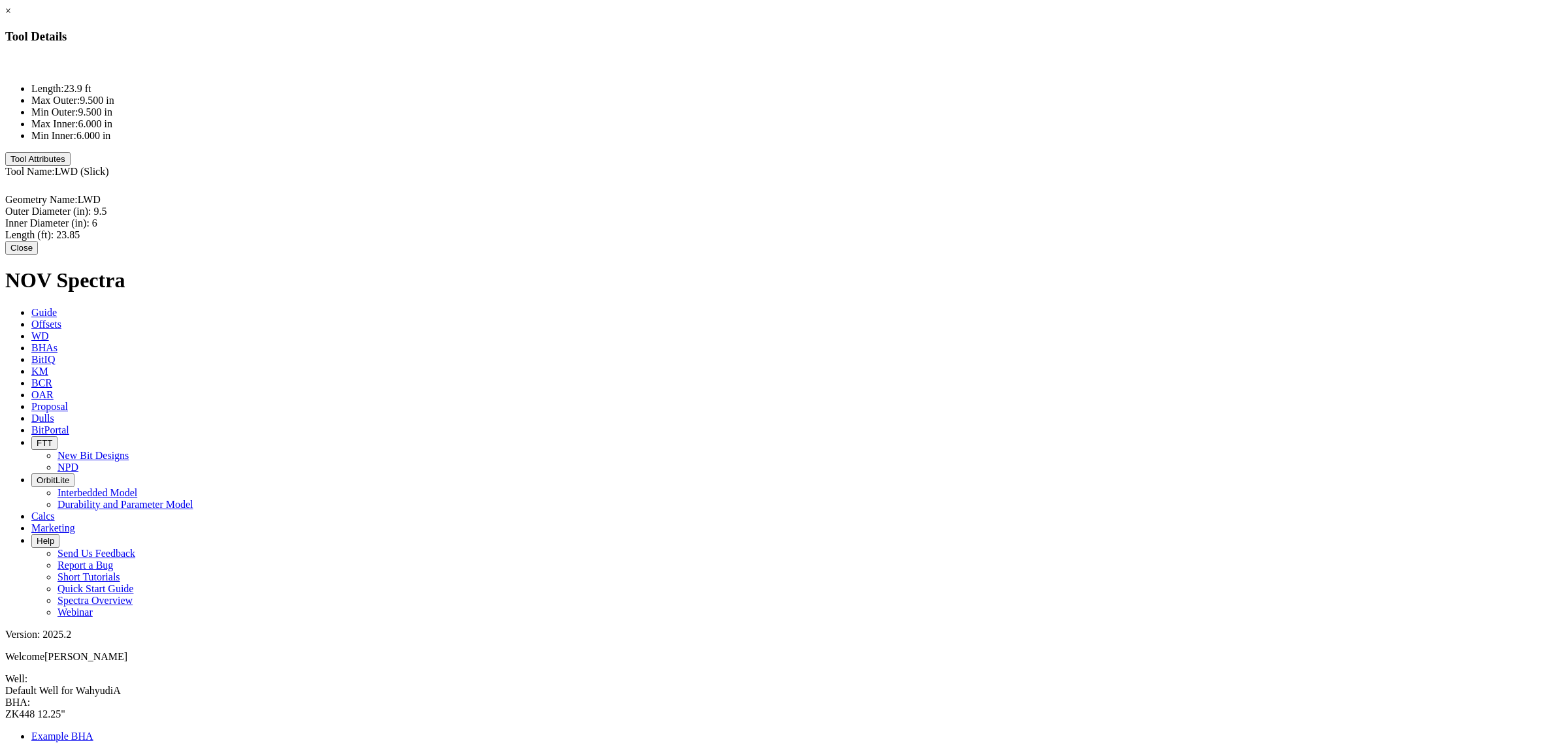
click at [37, 241] on button "Close" at bounding box center [22, 247] width 33 height 14
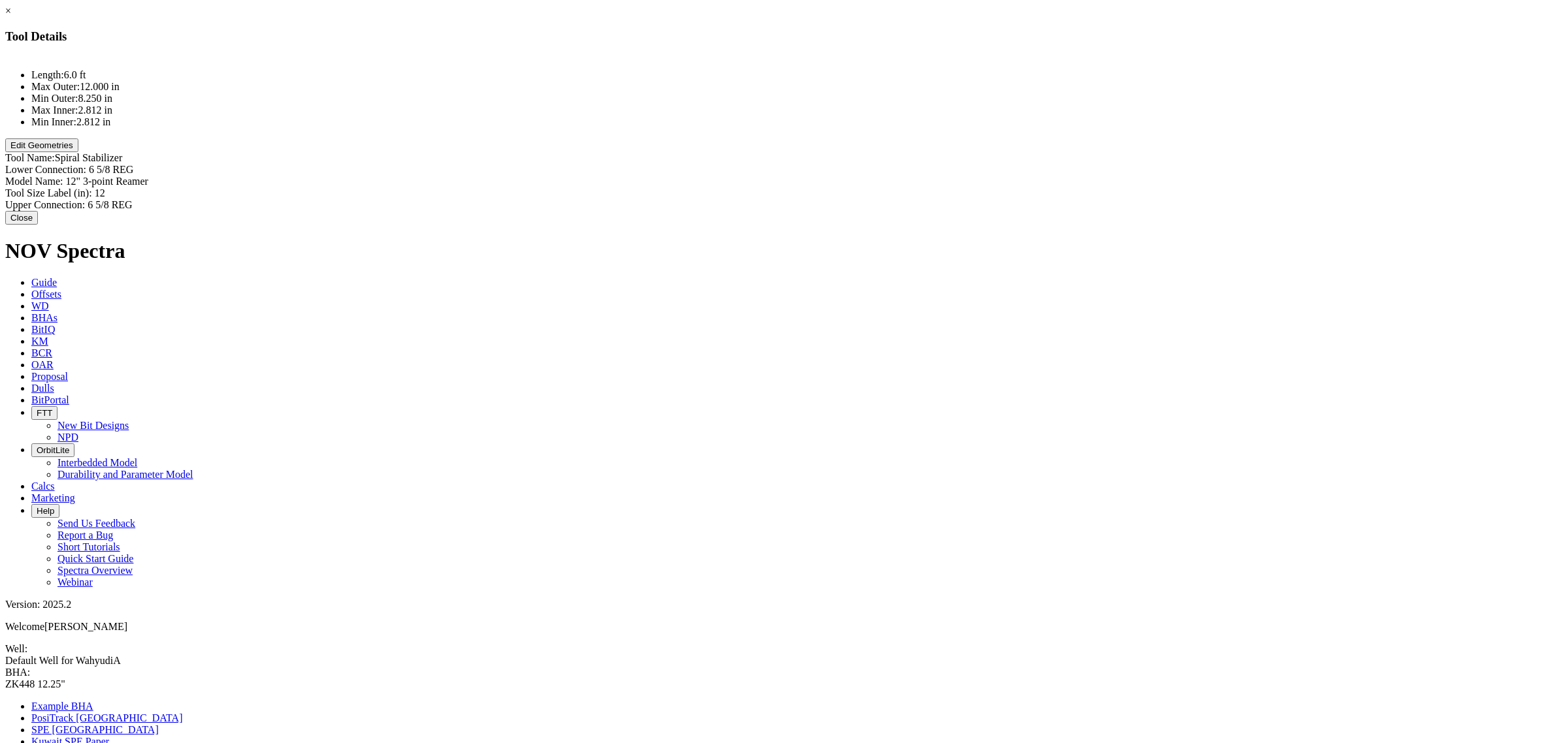
click at [79, 152] on button "Edit Geometries" at bounding box center [42, 145] width 73 height 14
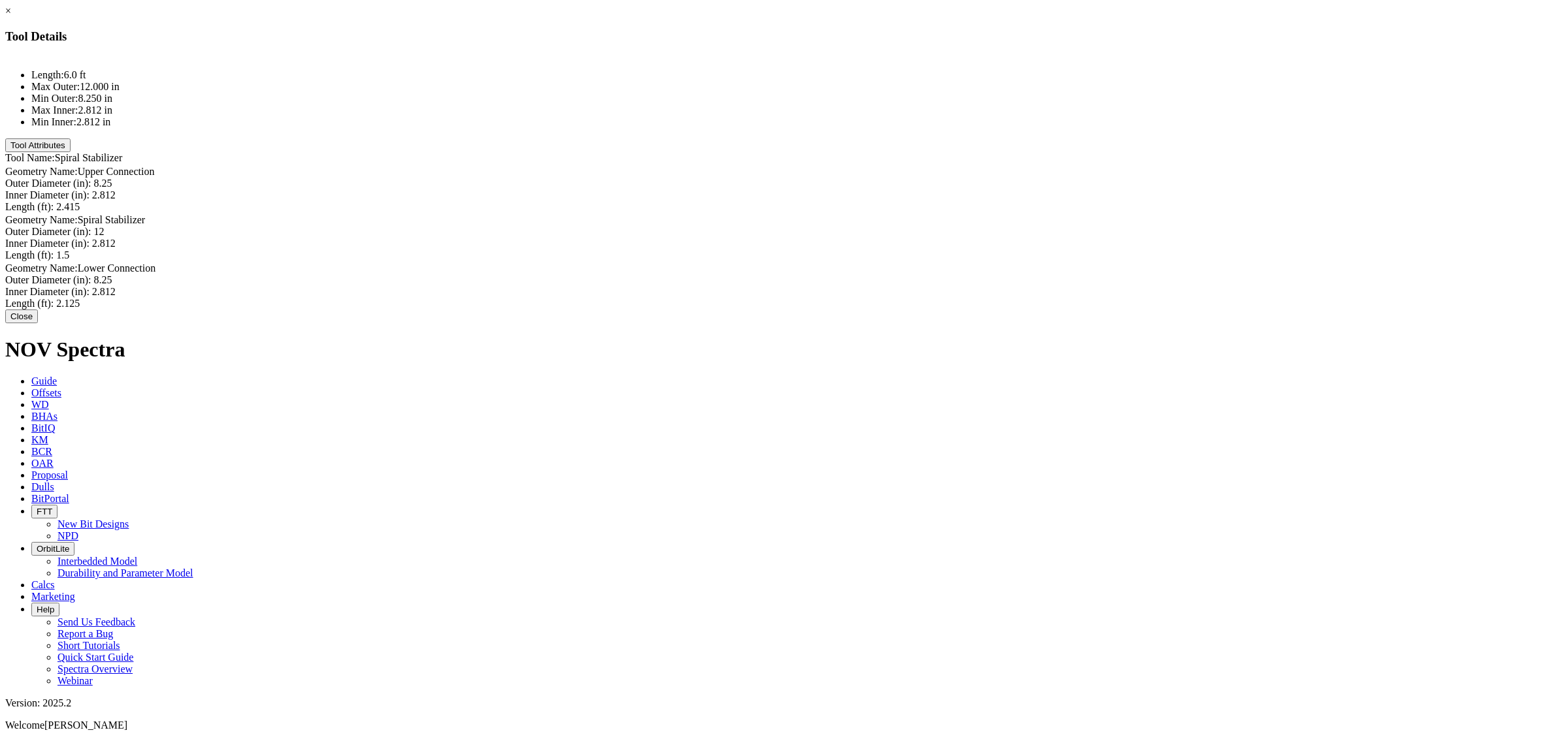
click at [935, 298] on div "Length (ft): 2.125 2.125" at bounding box center [784, 303] width 1557 height 12
type input "2.5"
click at [930, 201] on div "Length (ft): 2.415 2.415" at bounding box center [784, 206] width 1557 height 12
type input "2.53"
type input "1.5"
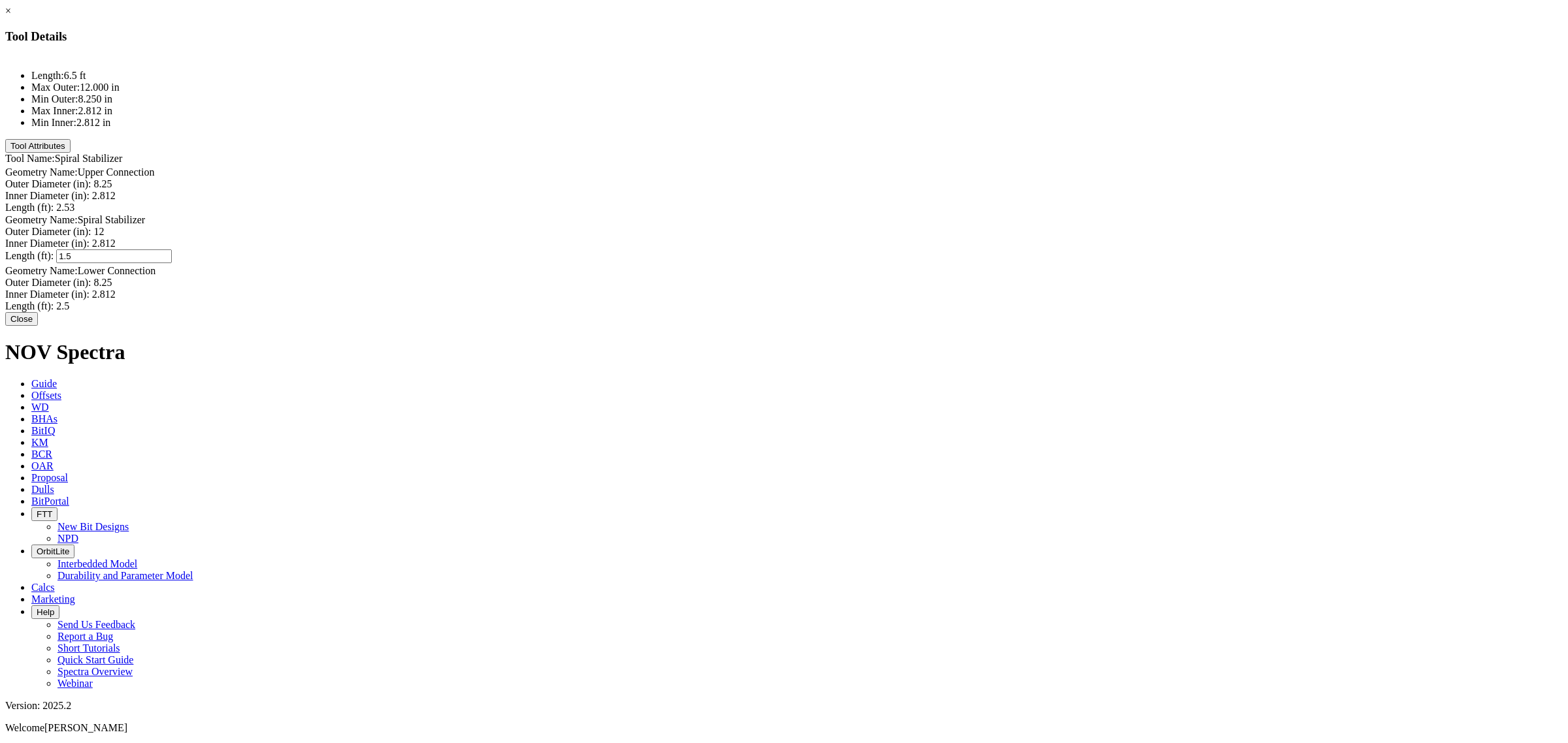
click at [925, 249] on div "Length (ft): 1.5 1.5" at bounding box center [784, 256] width 1557 height 14
click at [920, 202] on div "Length (ft): 2.53 2.53" at bounding box center [784, 208] width 1557 height 14
type input "1.53"
click at [909, 248] on div "Length (ft): 1.5 1.5" at bounding box center [784, 255] width 1557 height 14
click at [37, 322] on button "Close" at bounding box center [22, 315] width 33 height 14
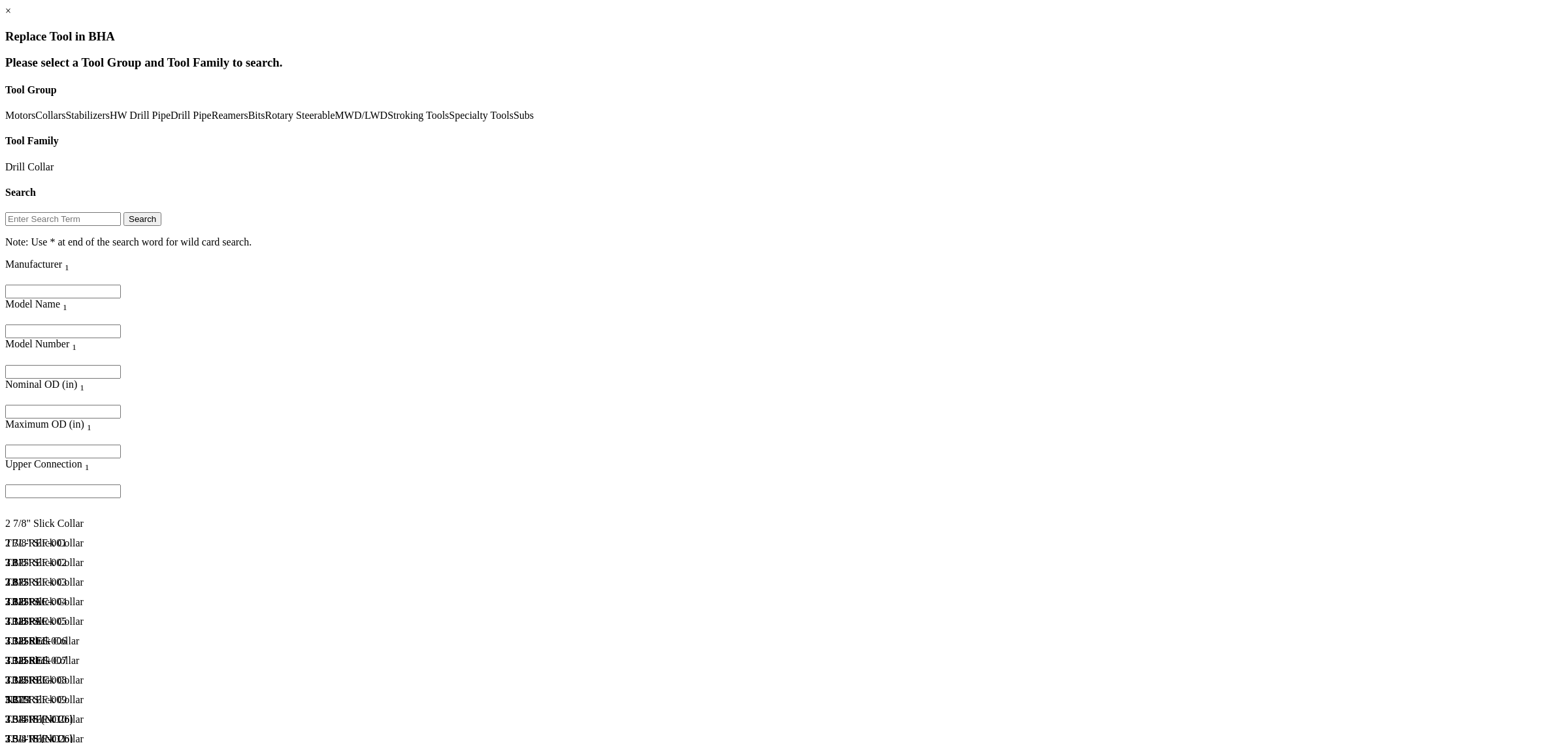
click at [121, 404] on input "Filter for column" at bounding box center [63, 411] width 116 height 14
type input "9.5"
click at [354, 449] on div "TBL-REF-050" at bounding box center [180, 555] width 350 height 12
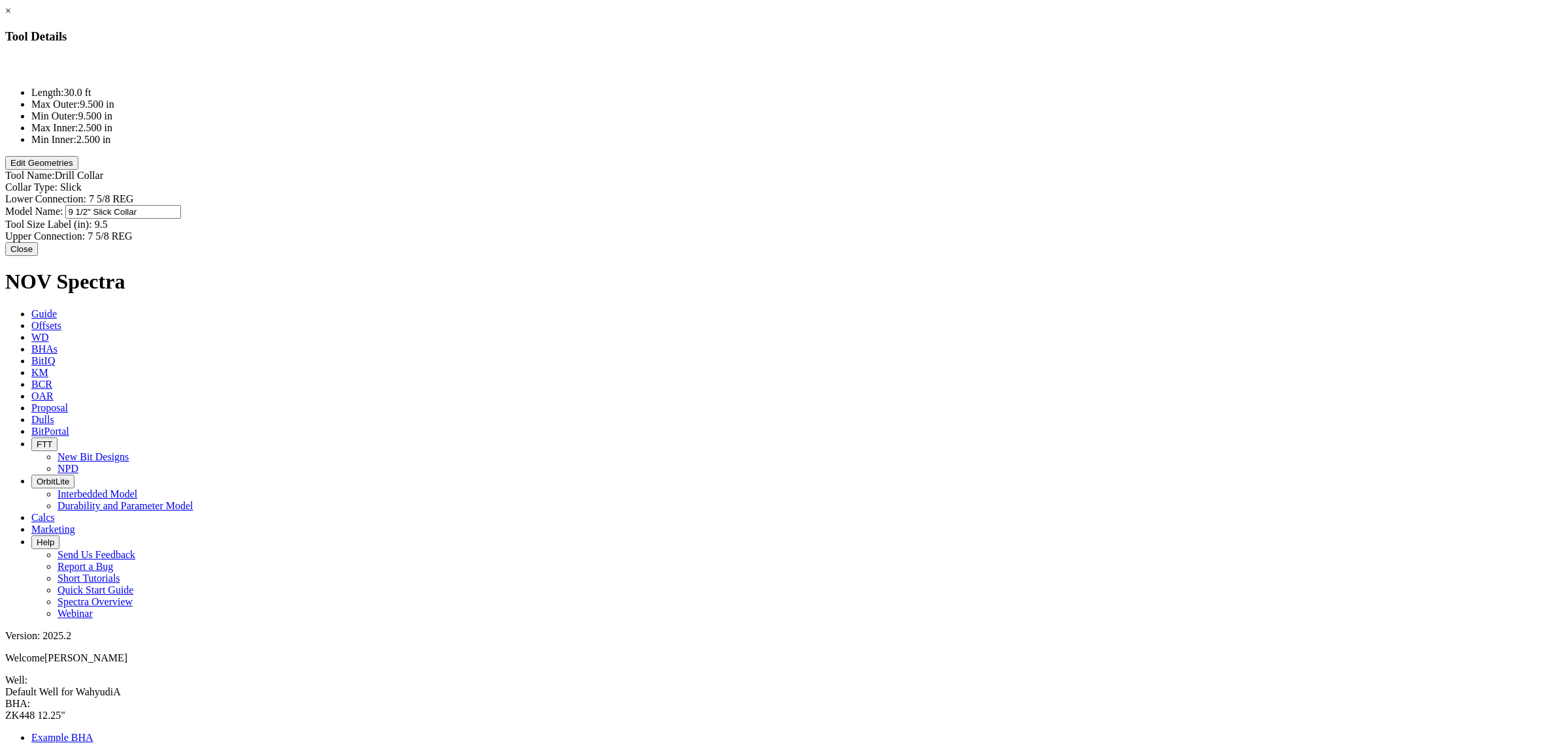
click at [939, 205] on div "Model Name: 9 1/2" Slick Collar 9 1/2" Slick Collar" at bounding box center [784, 212] width 1557 height 14
type input "9 1/2" NMDC"
click at [79, 170] on button "Edit Geometries" at bounding box center [42, 162] width 73 height 14
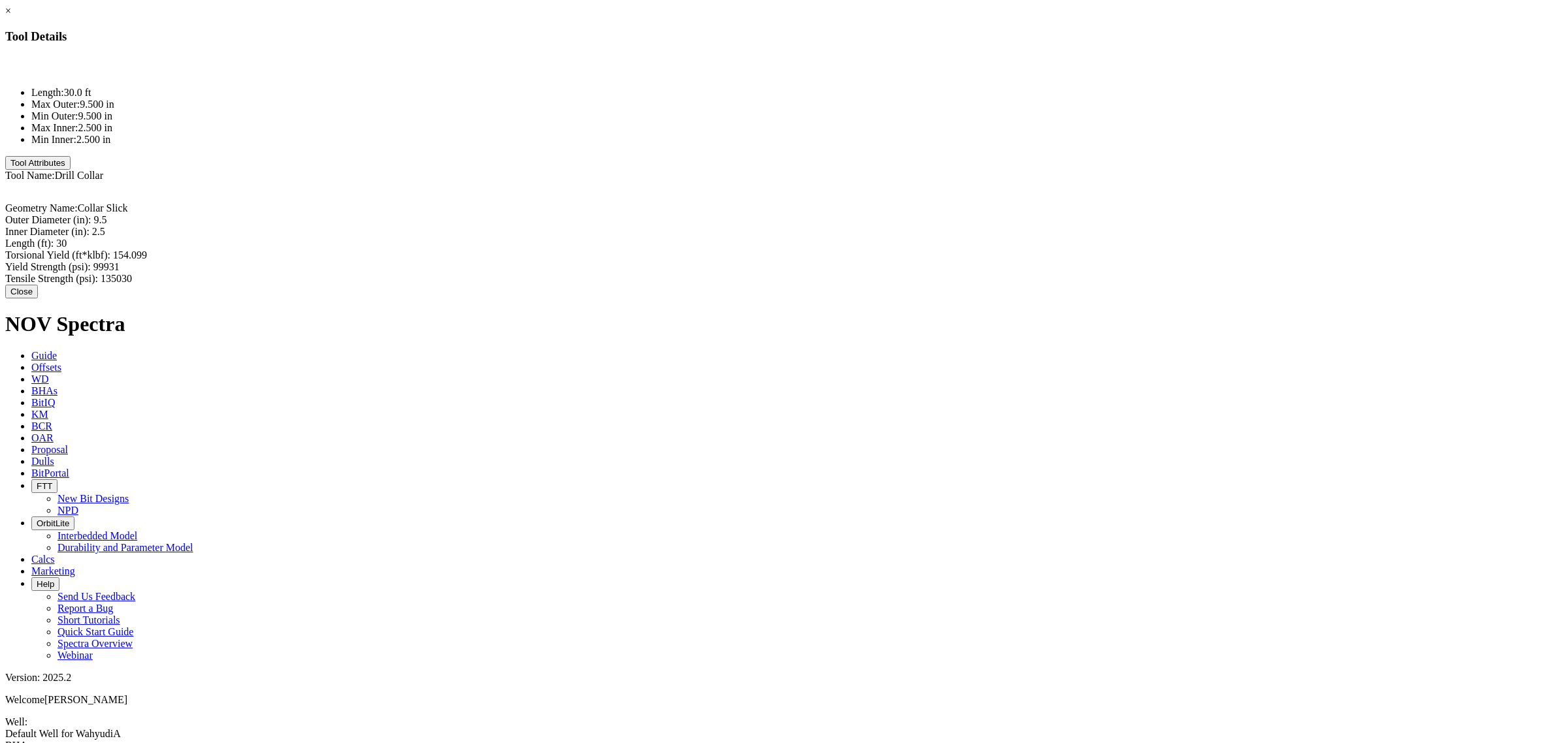
click at [917, 237] on div "Length (ft): 30 30" at bounding box center [784, 243] width 1557 height 12
type input "14.54"
click at [37, 287] on button "Close" at bounding box center [22, 293] width 33 height 14
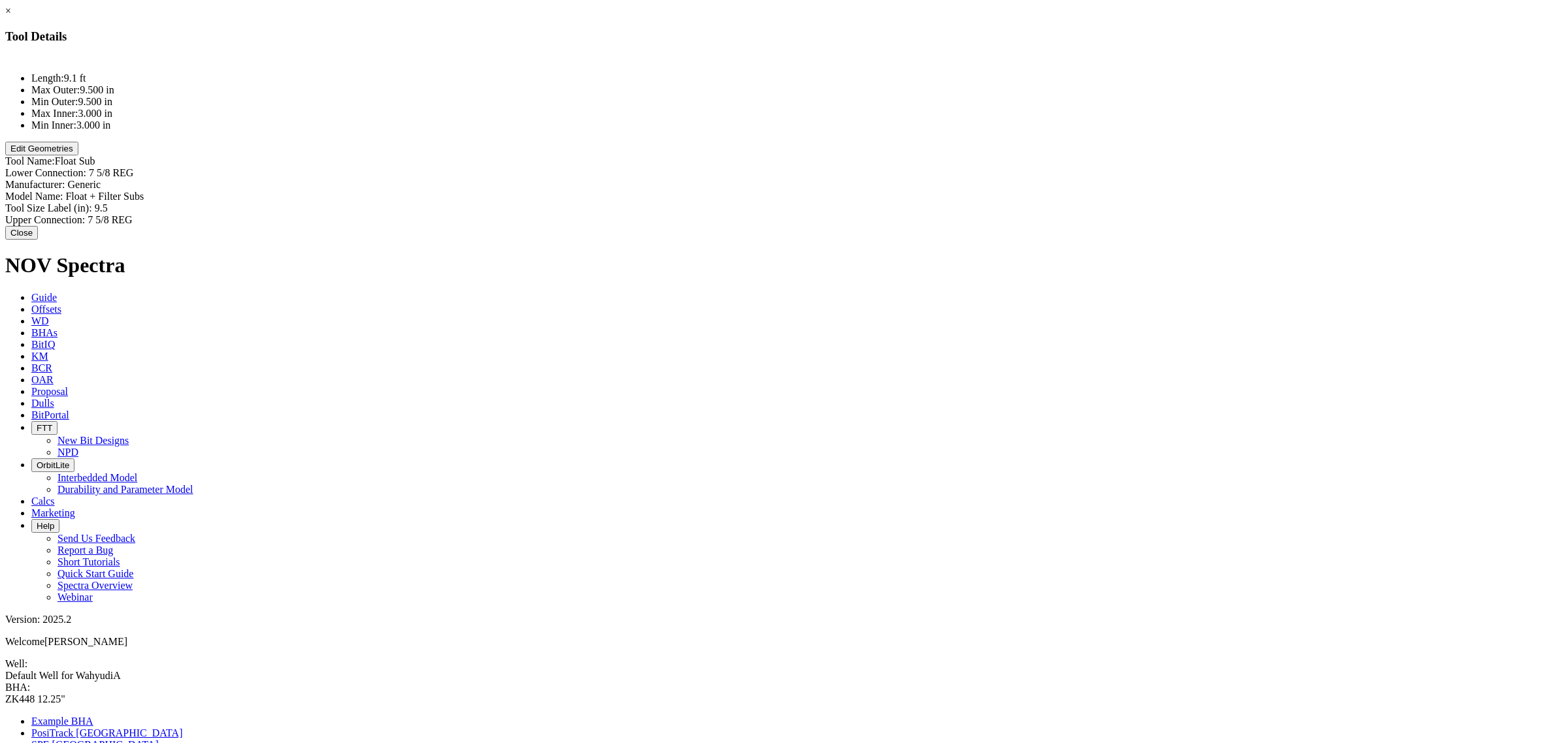
click at [79, 155] on button "Edit Geometries" at bounding box center [42, 148] width 73 height 14
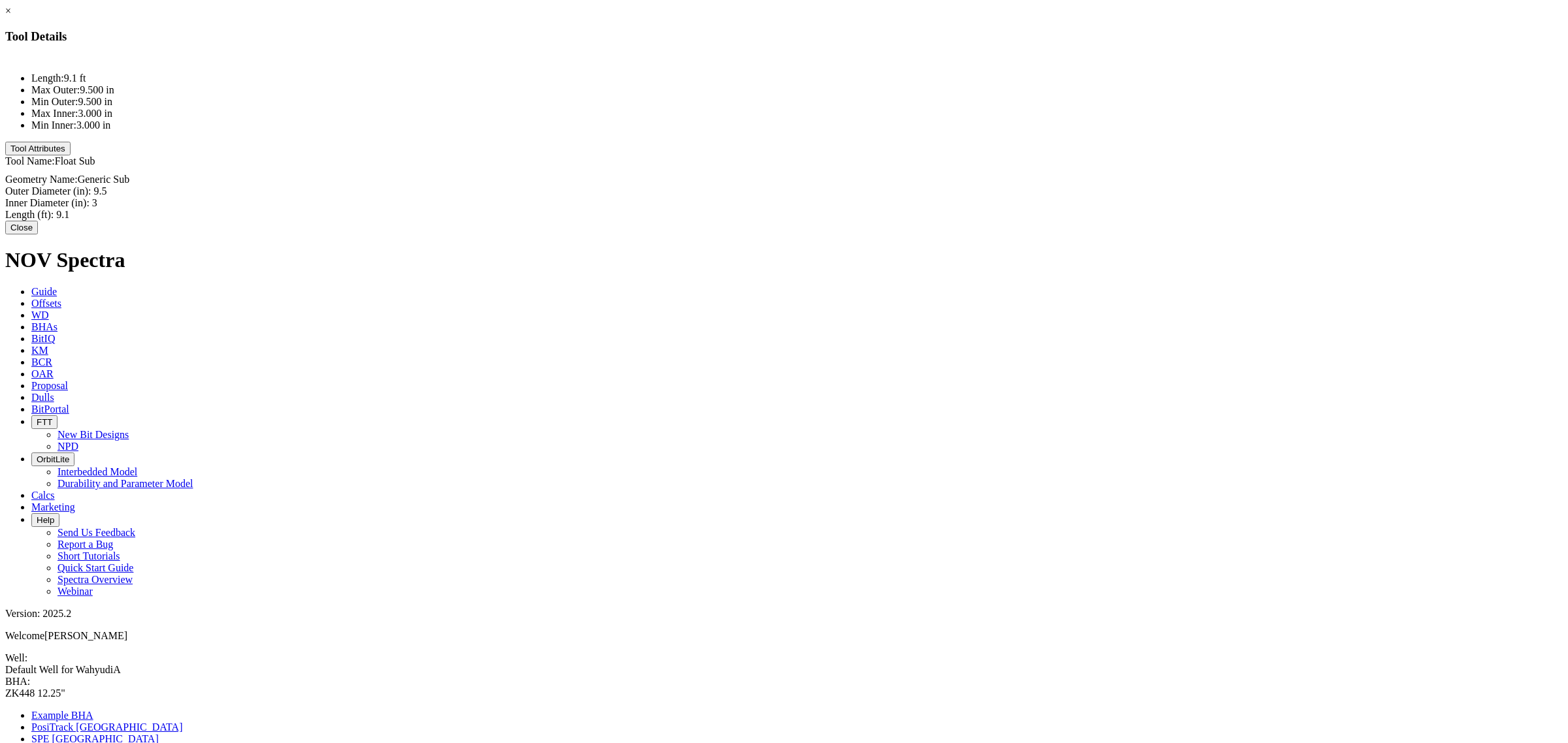
click at [928, 209] on div "Length (ft): 9.1 9.1" at bounding box center [784, 215] width 1557 height 12
type input "9.57"
click at [37, 223] on button "Close" at bounding box center [22, 229] width 33 height 14
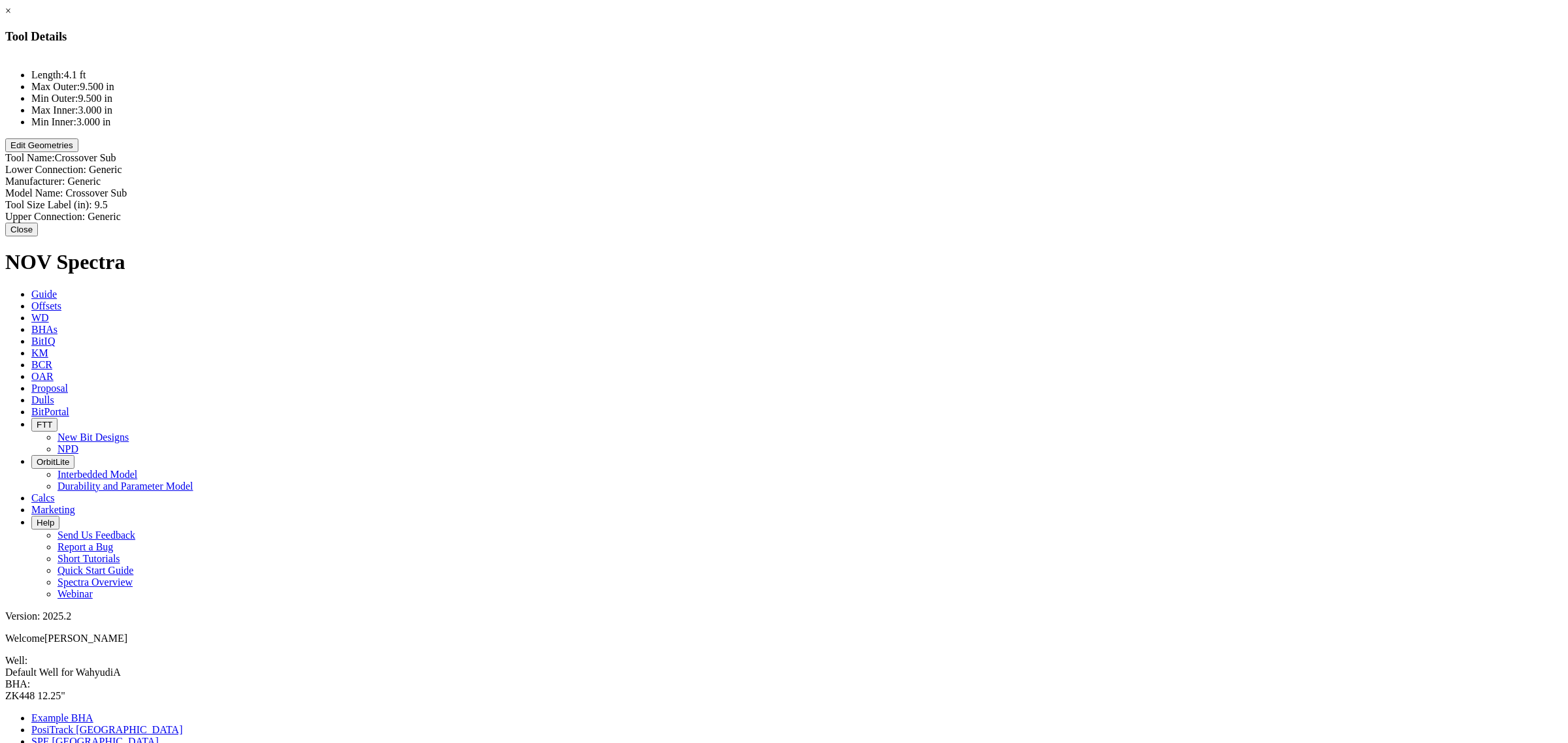
click at [79, 152] on button "Edit Geometries" at bounding box center [42, 145] width 73 height 14
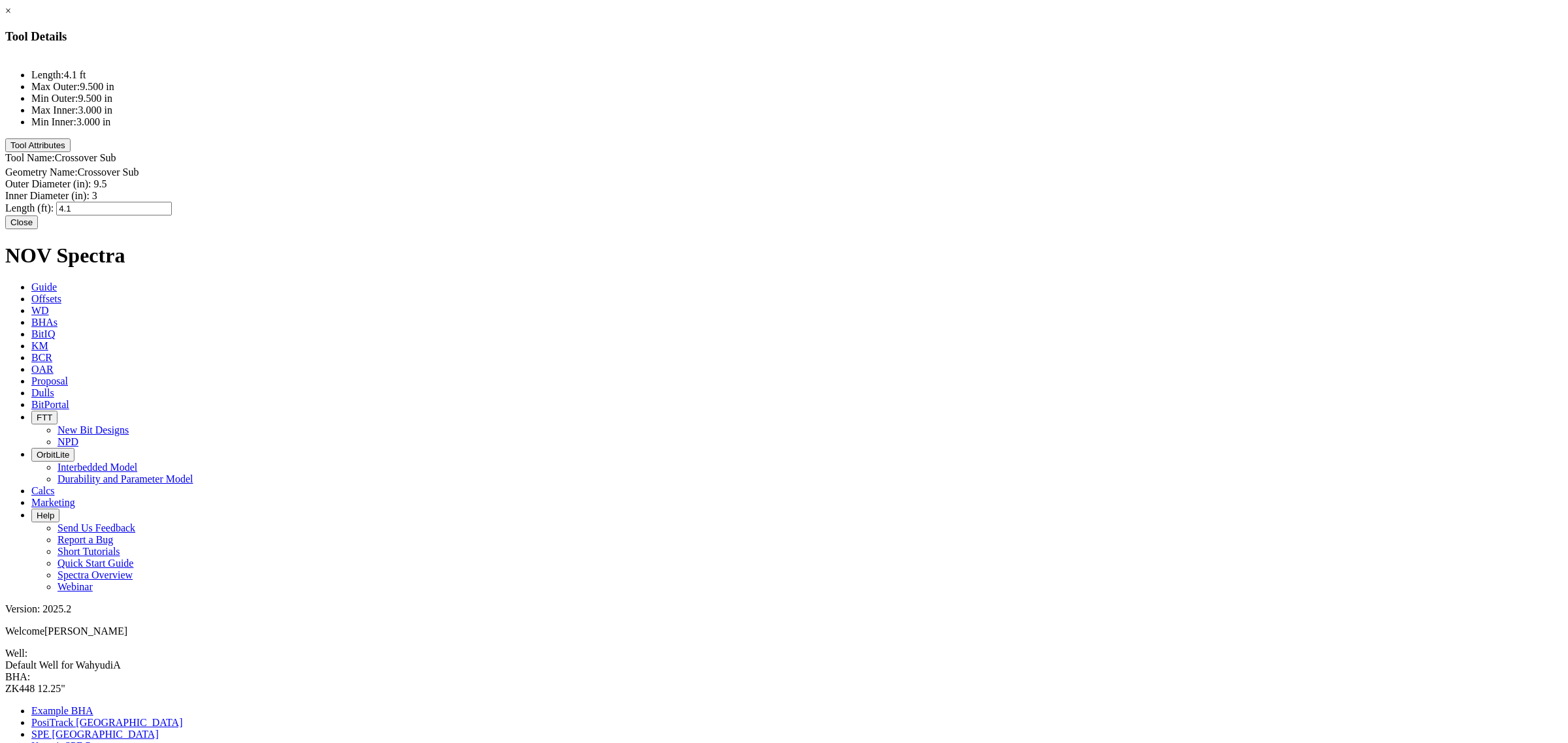
click at [912, 202] on div "Length (ft): 4.1 4.1" at bounding box center [784, 208] width 1557 height 14
type input "4.08"
click at [37, 223] on button "Close" at bounding box center [22, 222] width 33 height 14
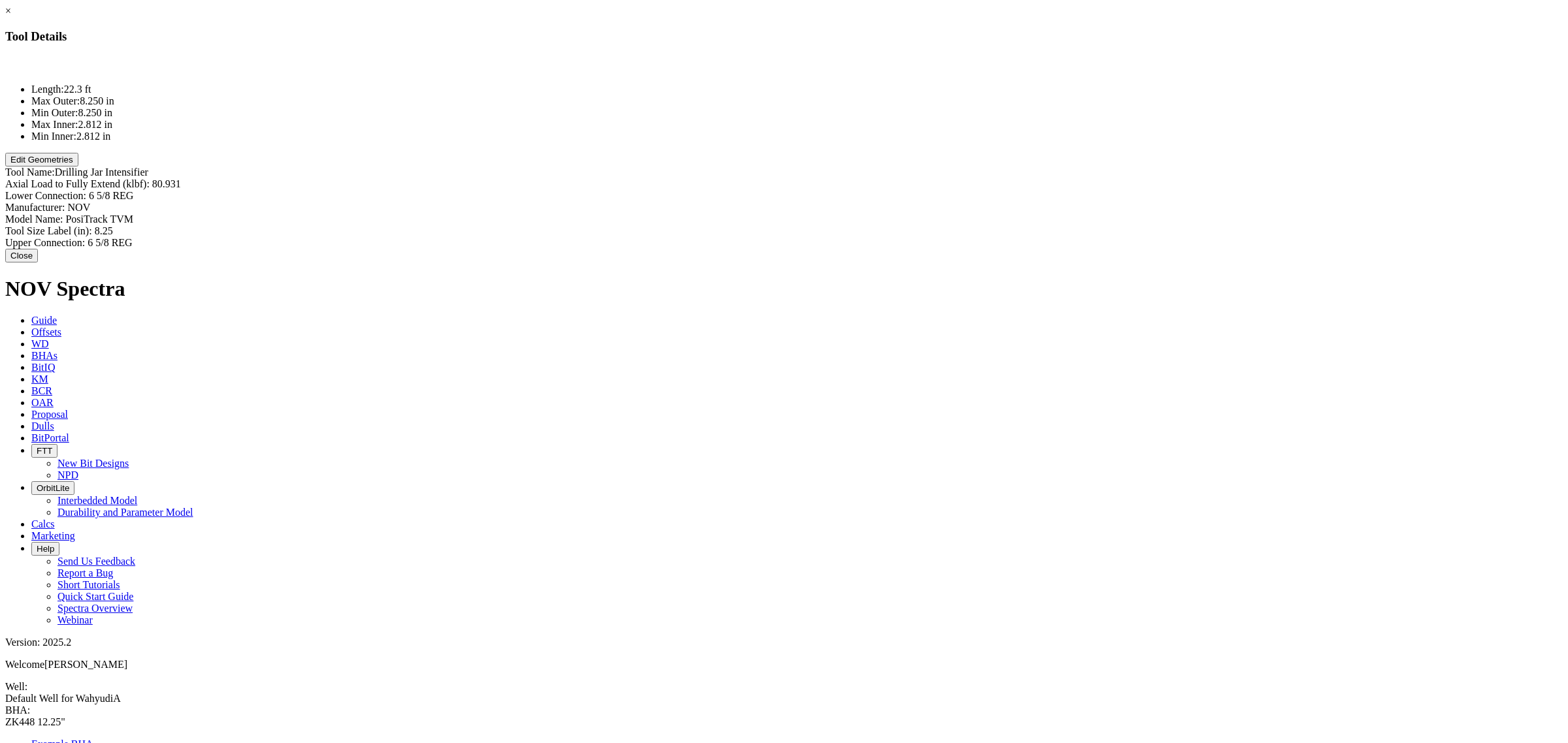
click at [79, 166] on button "Edit Geometries" at bounding box center [42, 159] width 73 height 14
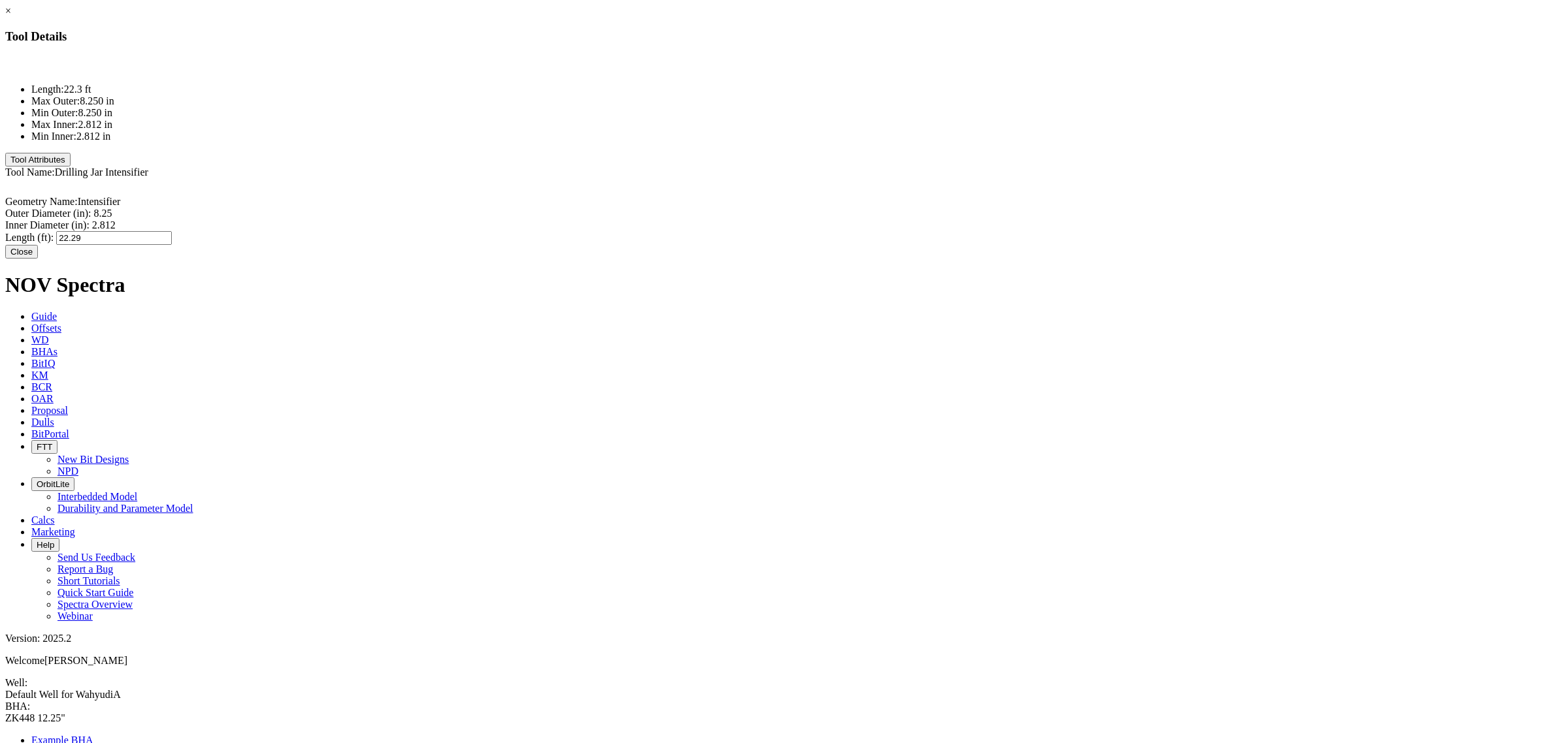
click at [939, 231] on div "Length (ft): 22.29 22.29" at bounding box center [784, 237] width 1557 height 14
click at [172, 231] on input "22.29" at bounding box center [114, 237] width 116 height 14
type input "22.27"
click at [37, 243] on button "Close" at bounding box center [22, 249] width 33 height 14
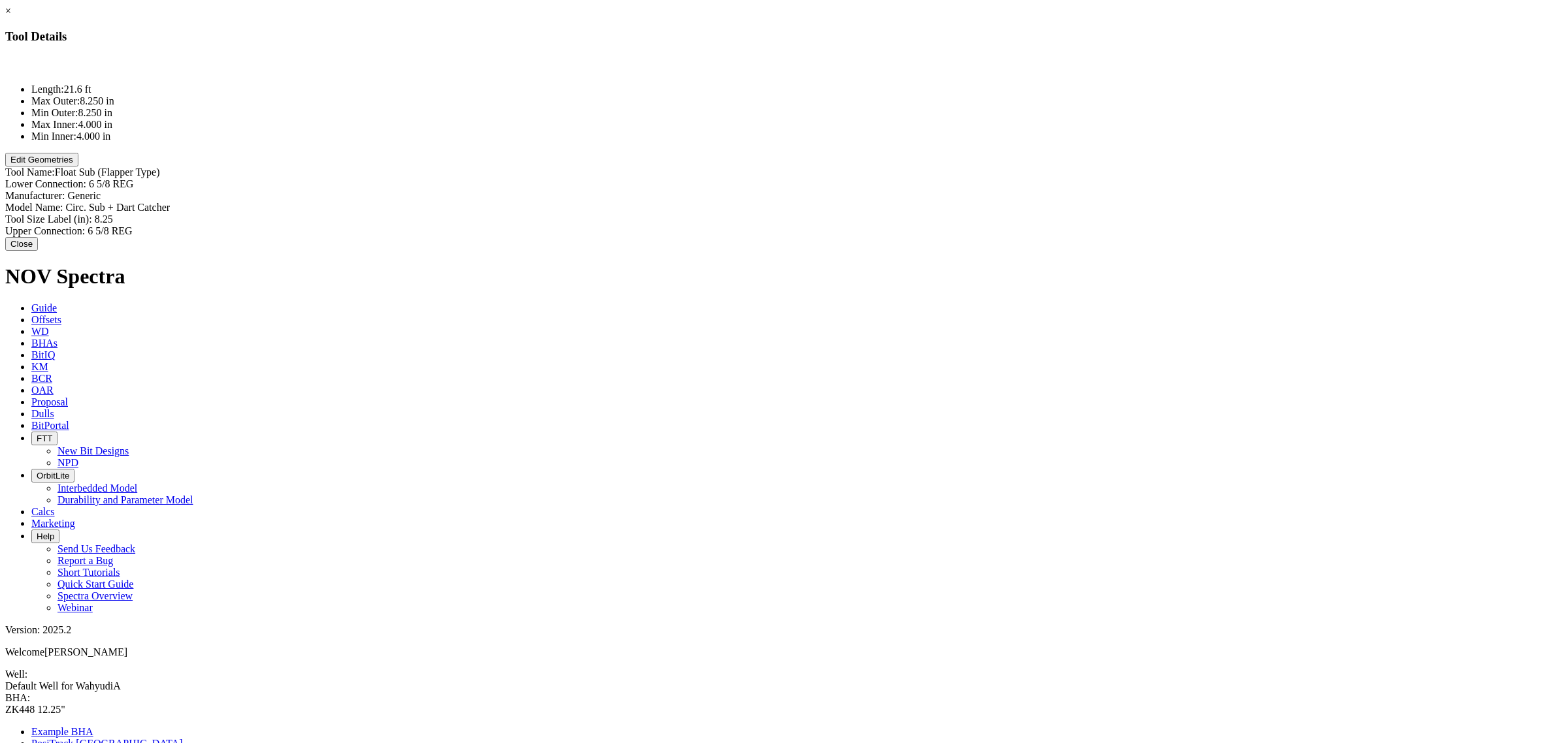
click at [79, 166] on button "Edit Geometries" at bounding box center [42, 159] width 73 height 14
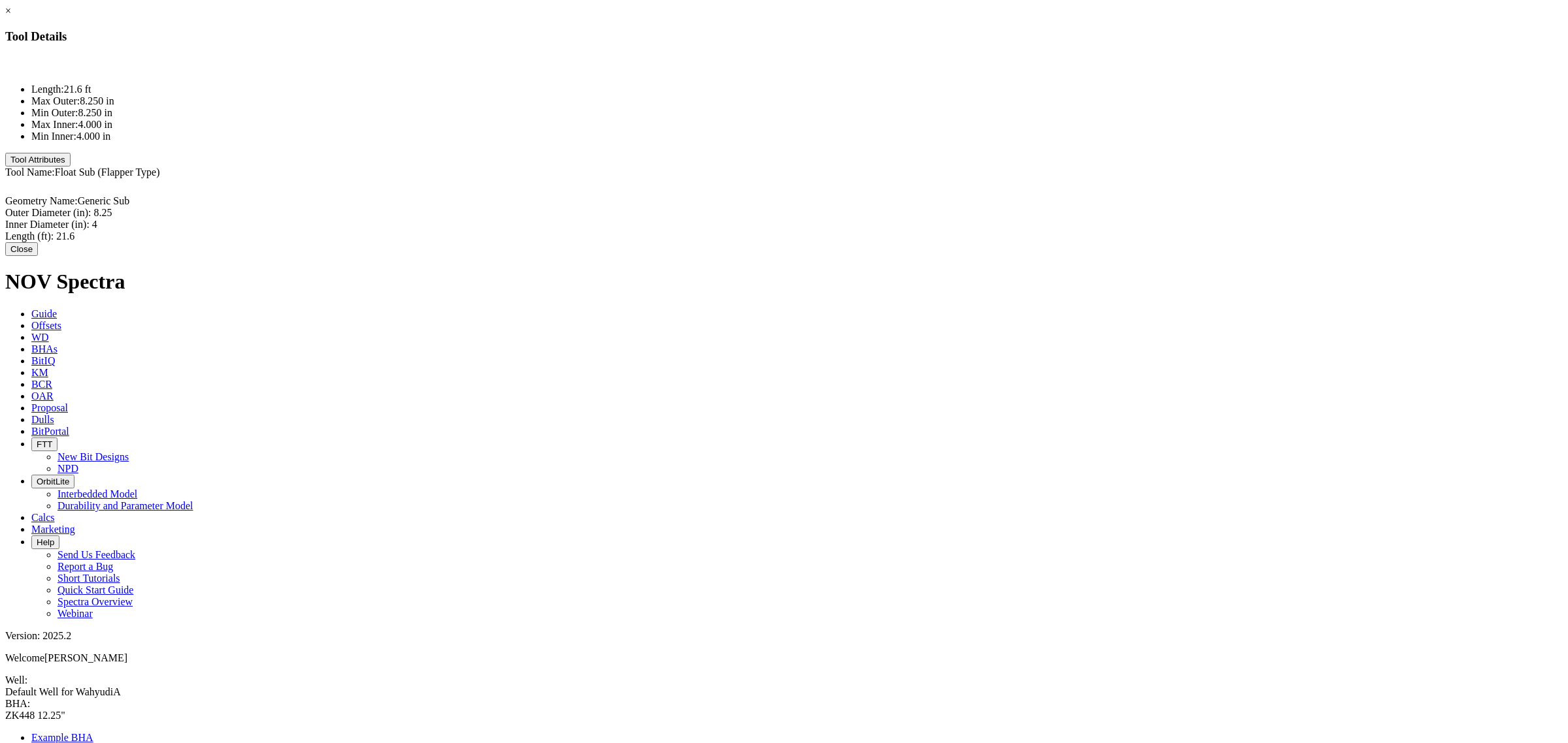
click at [931, 231] on div "Length (ft): 21.6 21.6" at bounding box center [784, 236] width 1557 height 12
type input "16.97"
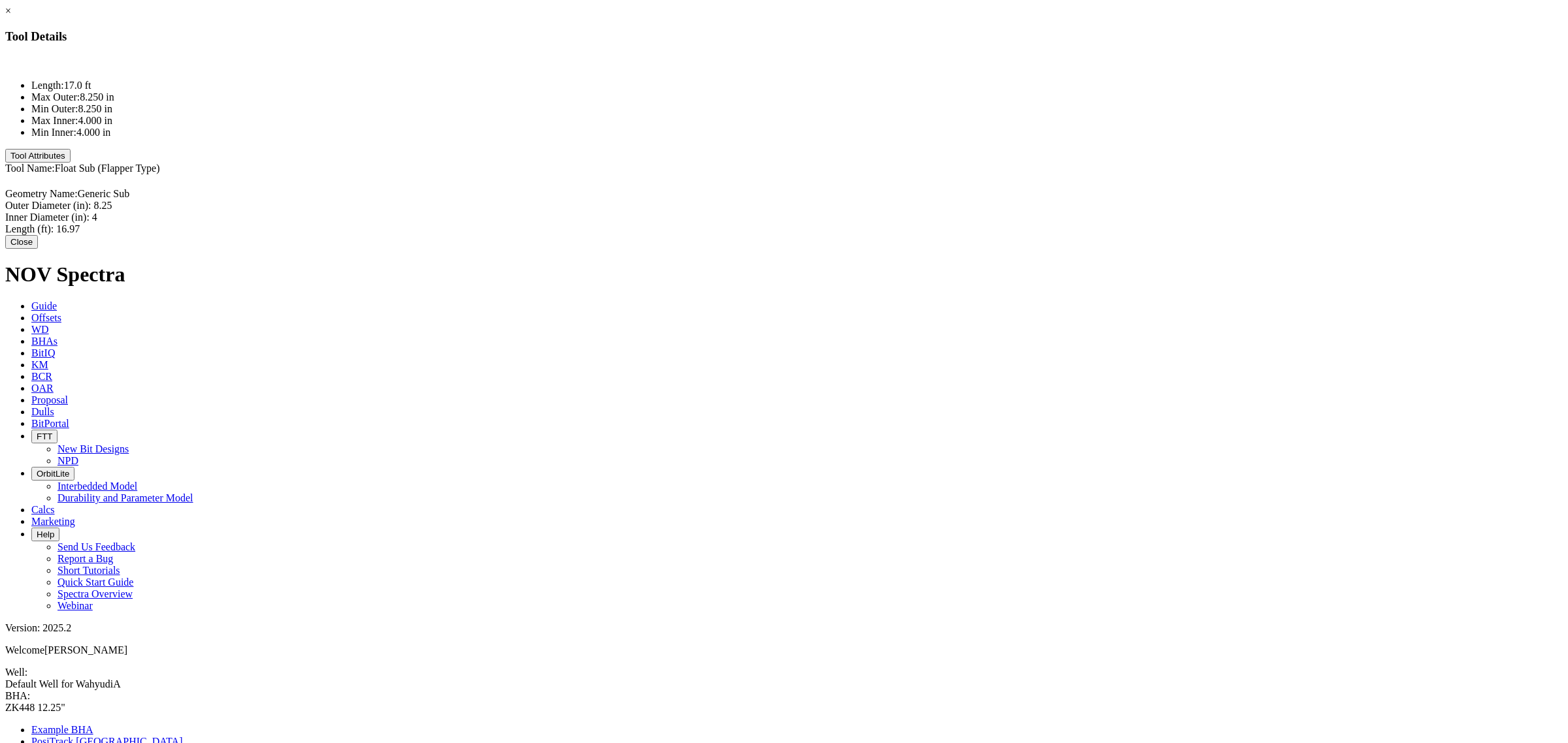
click at [37, 240] on button "Close" at bounding box center [22, 242] width 33 height 14
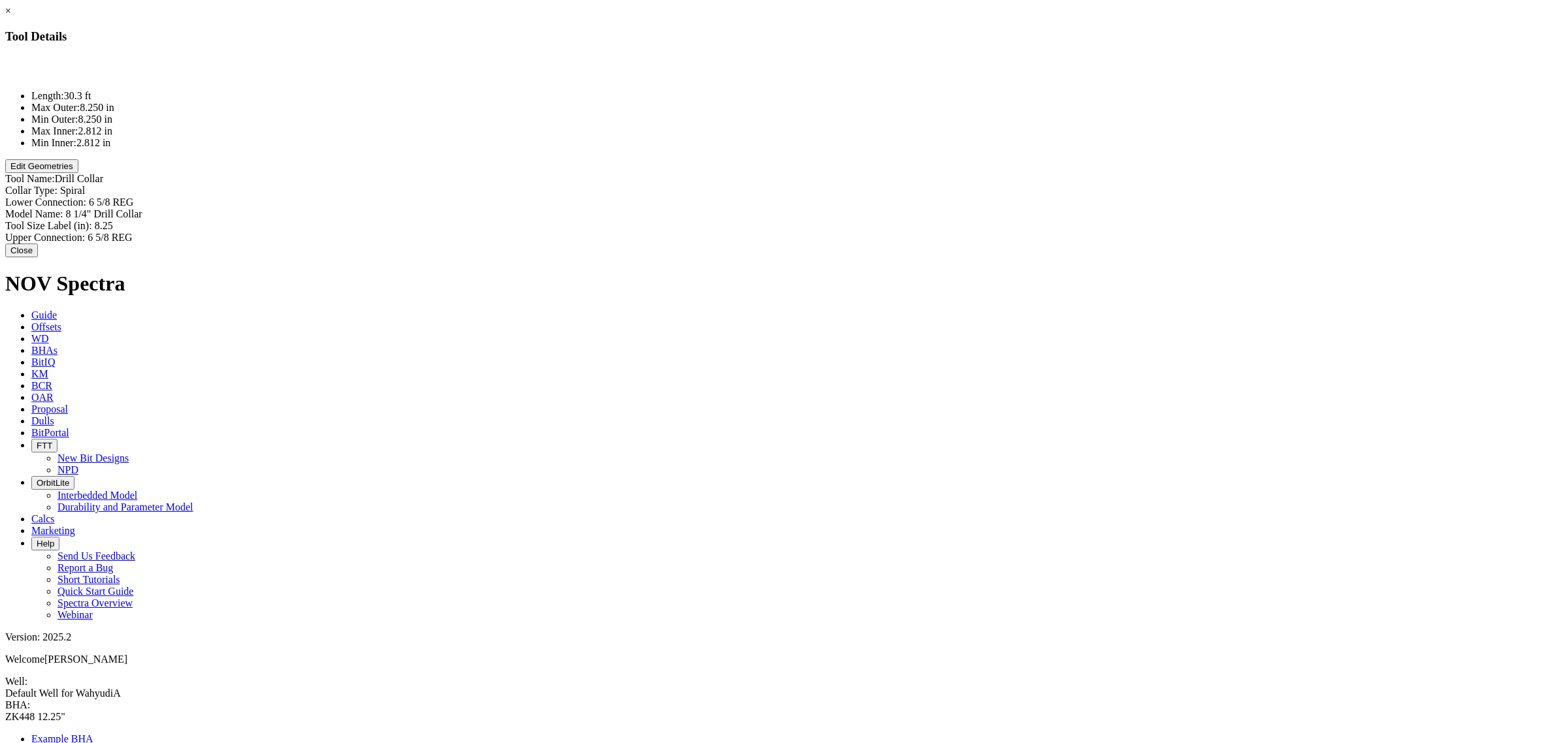
click at [79, 173] on button "Edit Geometries" at bounding box center [42, 166] width 73 height 14
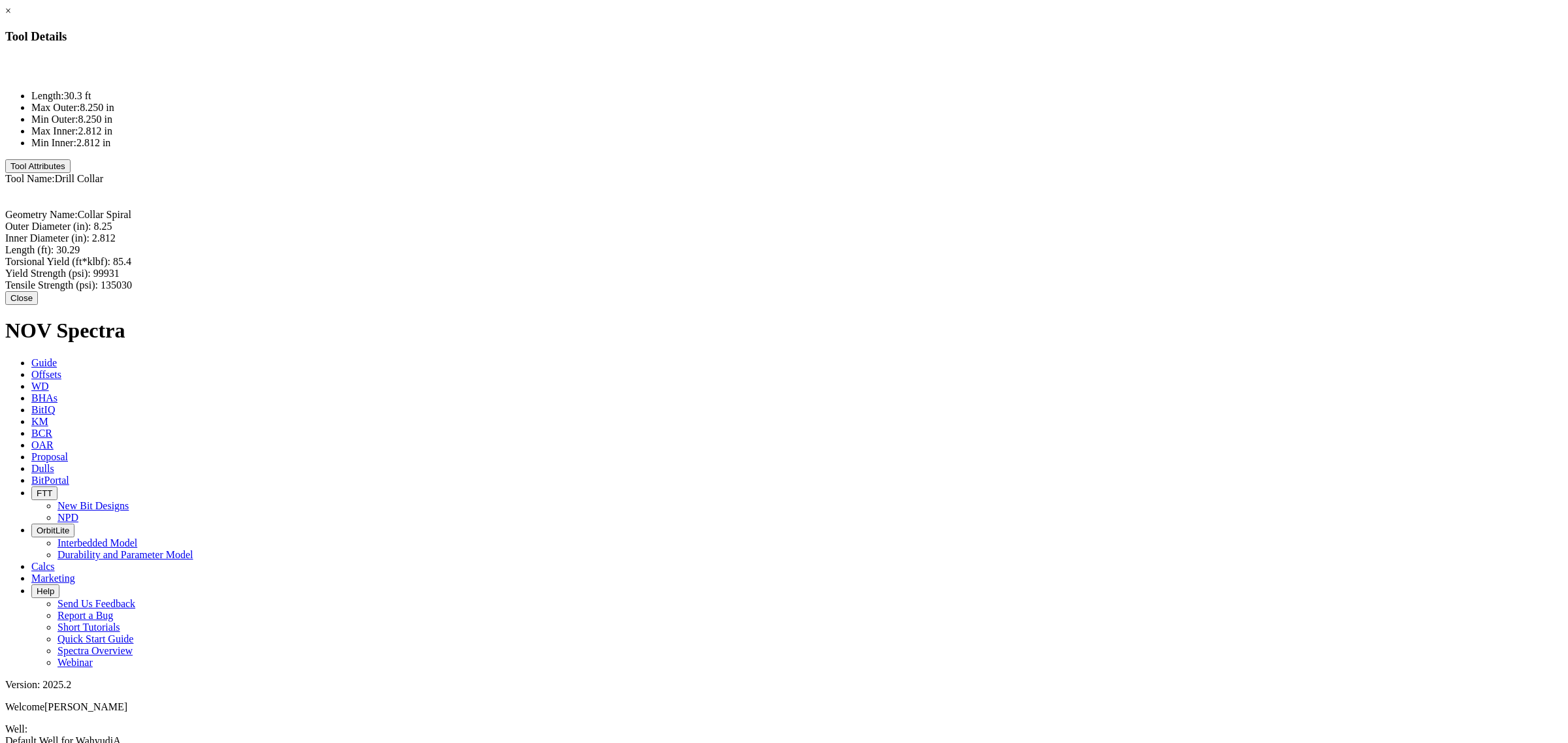
click at [928, 245] on div "Length (ft): 30.29 30.29" at bounding box center [784, 250] width 1557 height 12
type input "30.18"
click at [37, 291] on button "Close" at bounding box center [22, 298] width 33 height 14
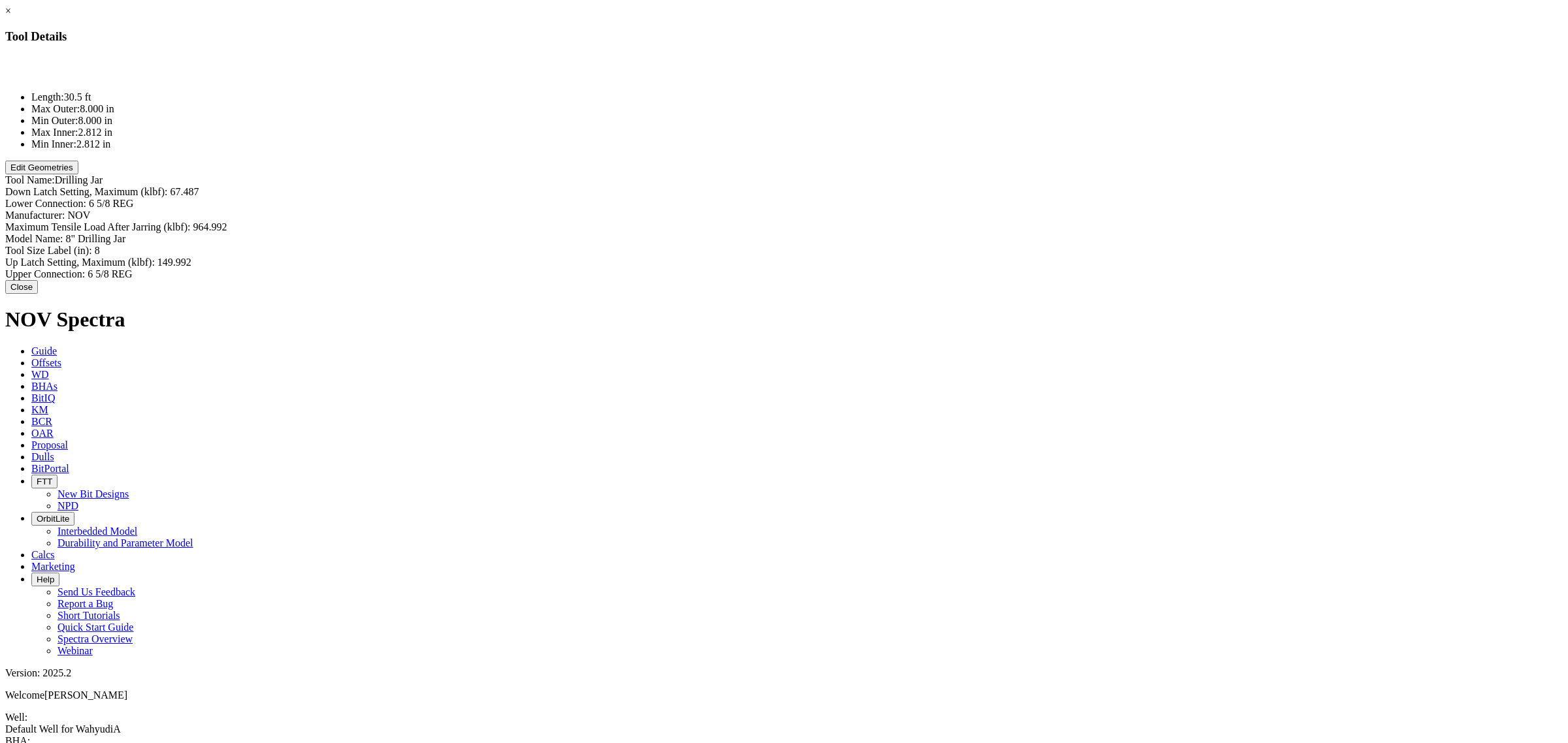
click at [79, 174] on button "Edit Geometries" at bounding box center [42, 167] width 73 height 14
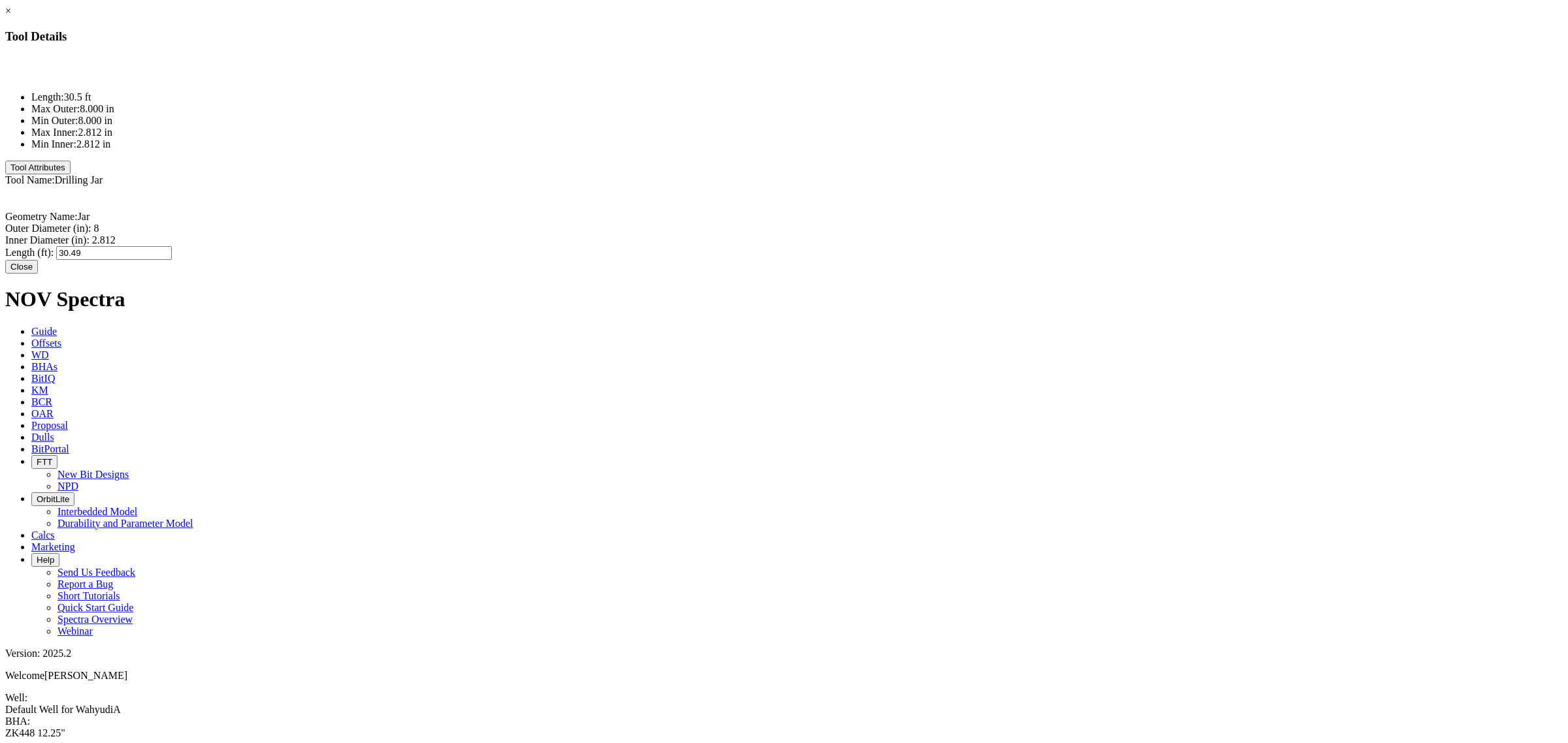
click at [920, 246] on div "Length (ft): 30.49 30.49" at bounding box center [784, 253] width 1557 height 14
type input "18.15"
click at [37, 260] on button "Close" at bounding box center [22, 267] width 33 height 14
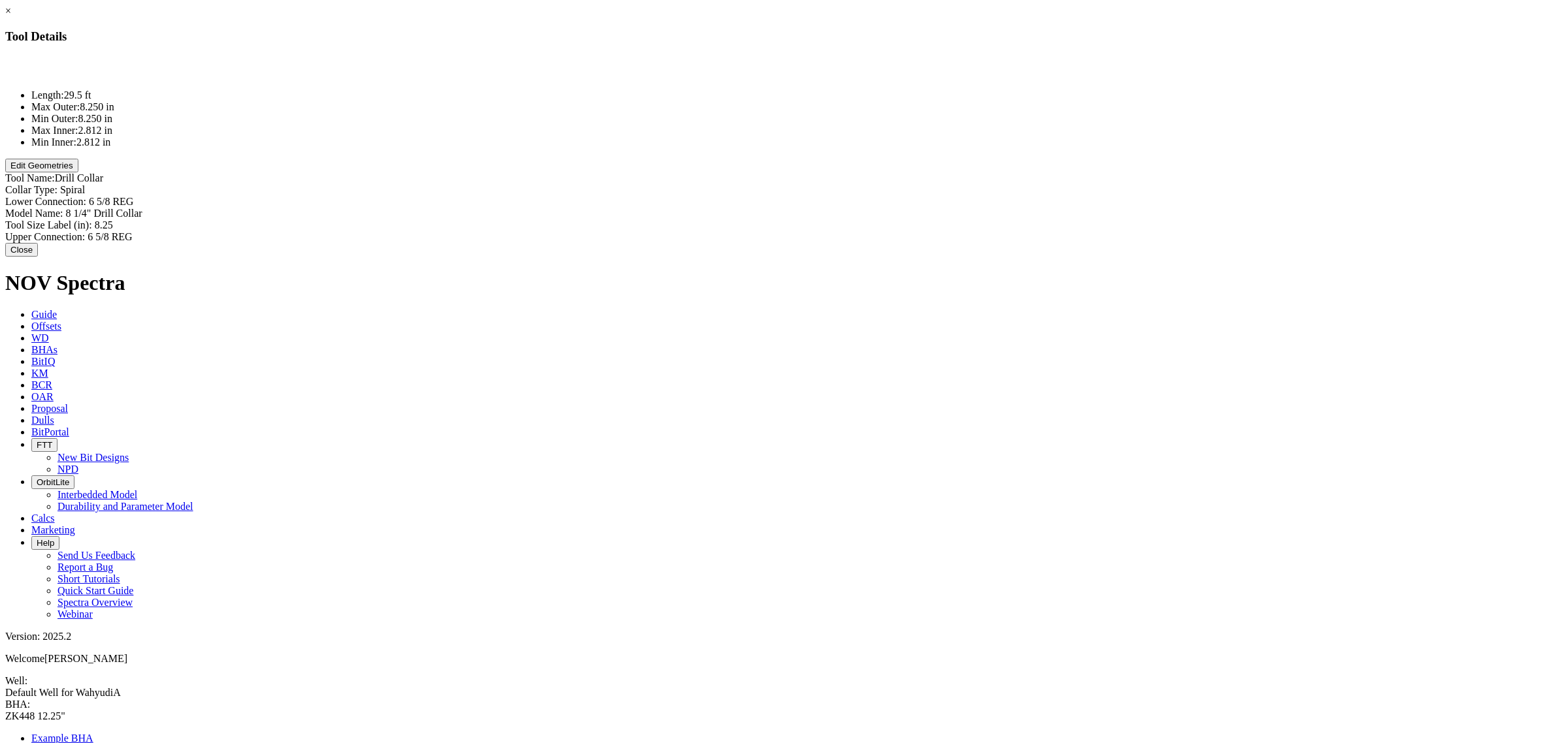
click at [79, 173] on button "Edit Geometries" at bounding box center [42, 165] width 73 height 14
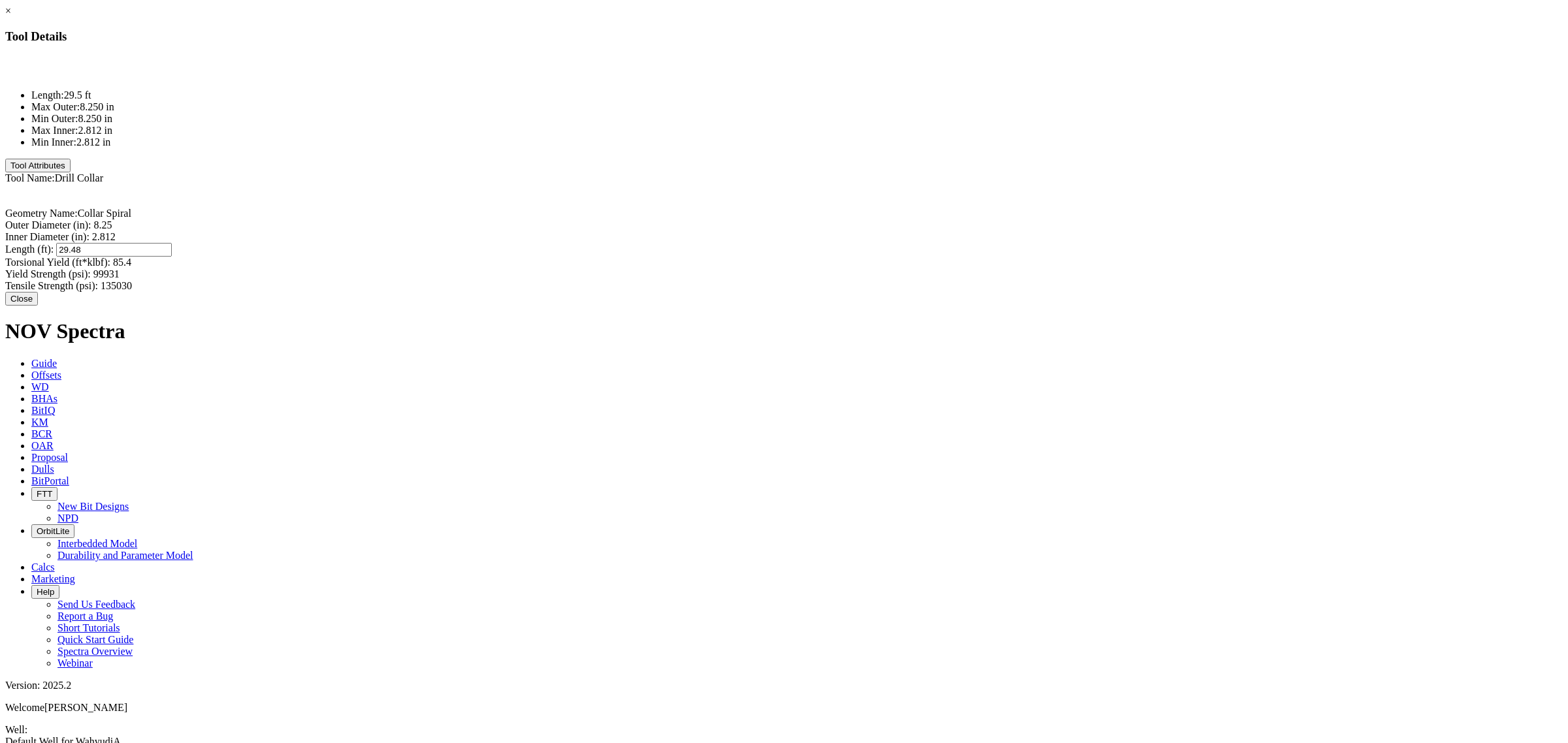
click at [934, 243] on div "Length (ft): 29.48 29.48" at bounding box center [784, 249] width 1557 height 14
type input "30.65"
click at [37, 292] on button "Close" at bounding box center [22, 298] width 33 height 14
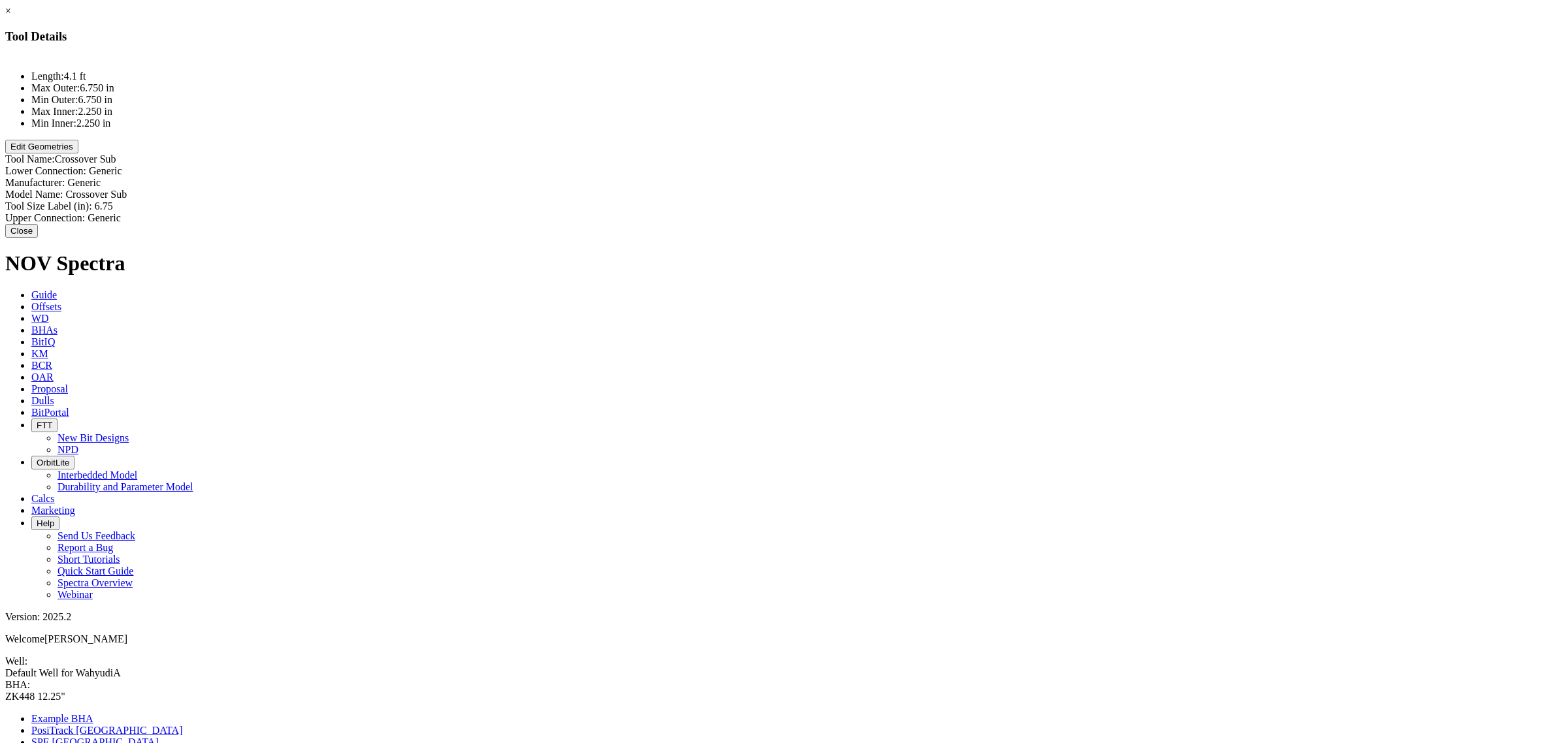
click at [79, 153] on button "Edit Geometries" at bounding box center [42, 146] width 73 height 14
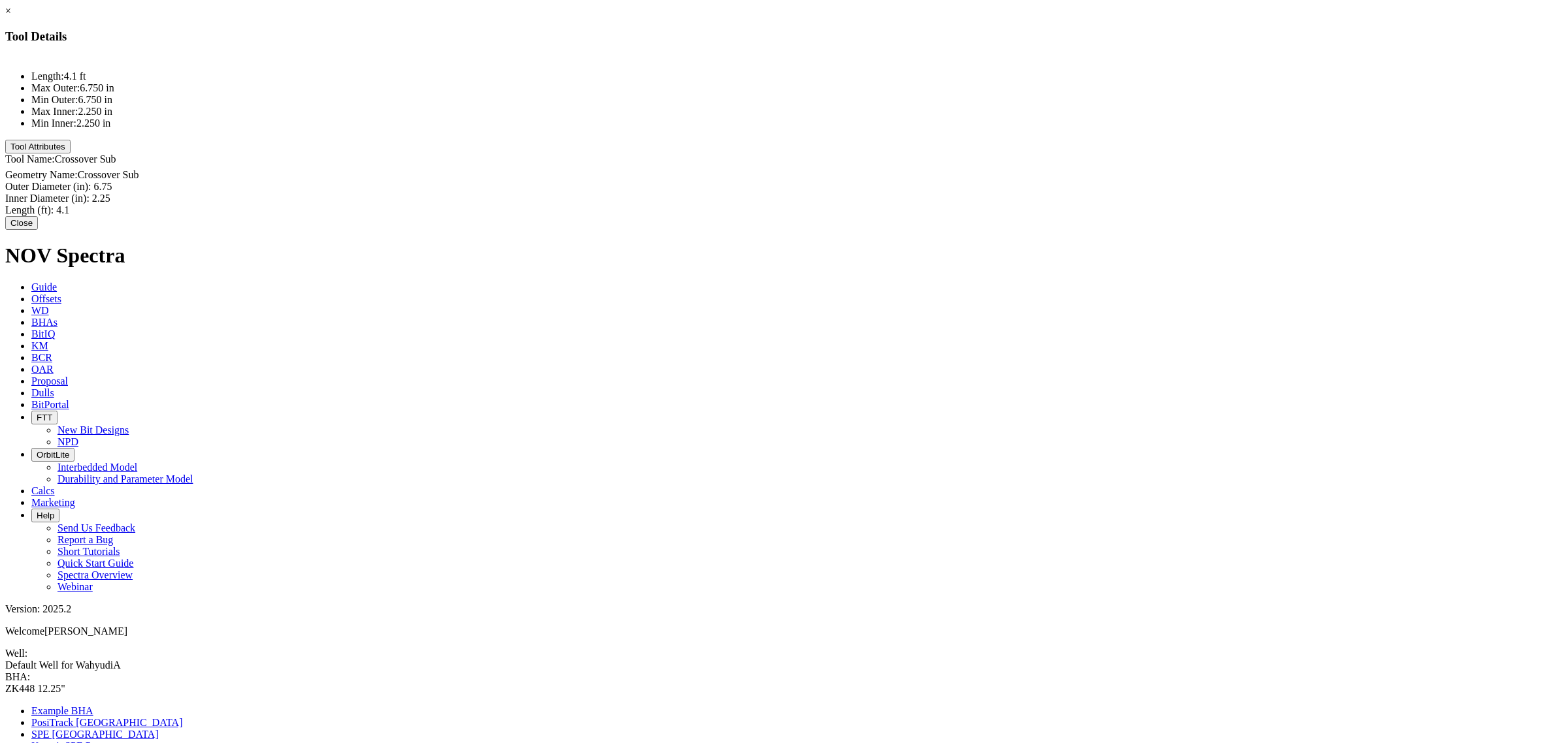
drag, startPoint x: 910, startPoint y: 125, endPoint x: 921, endPoint y: 115, distance: 14.9
click at [912, 204] on div "Length (ft): 4.1 4.1" at bounding box center [784, 210] width 1557 height 12
type input "3.98"
click at [37, 225] on button "Close" at bounding box center [22, 222] width 33 height 14
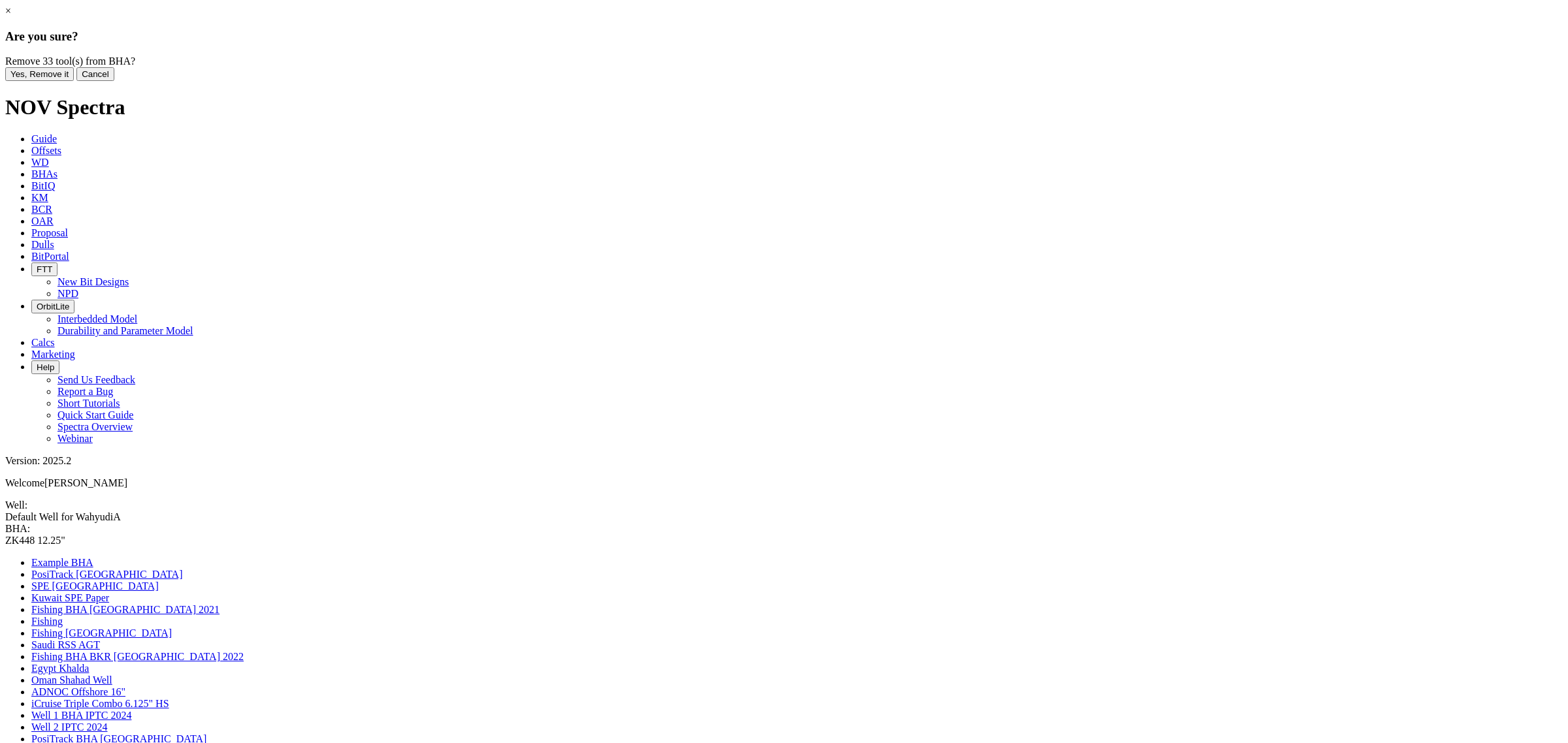
click at [74, 81] on button "Yes, Remove it" at bounding box center [39, 74] width 68 height 14
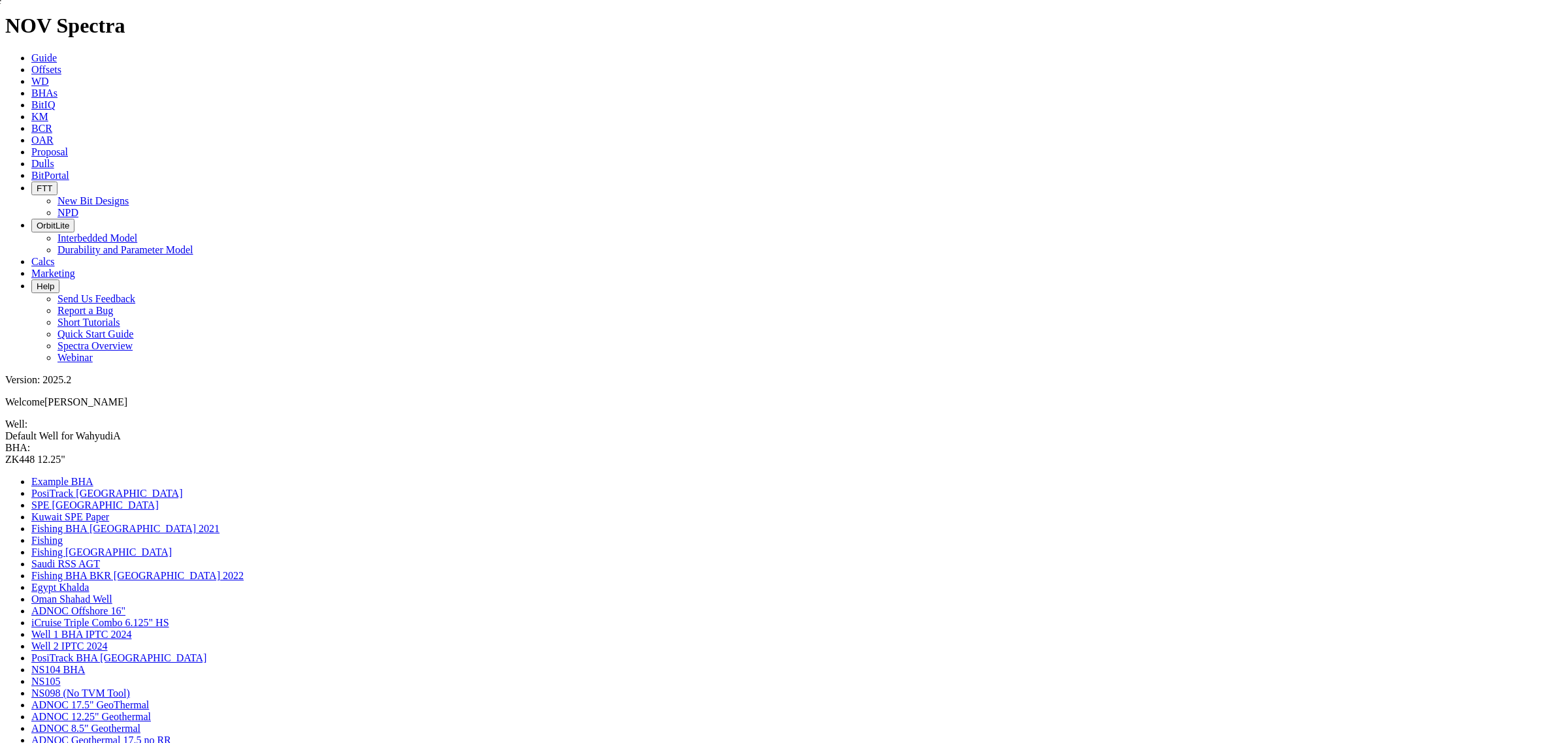
drag, startPoint x: 1394, startPoint y: 181, endPoint x: 797, endPoint y: 125, distance: 599.6
drag, startPoint x: 746, startPoint y: 221, endPoint x: 713, endPoint y: 96, distance: 129.3
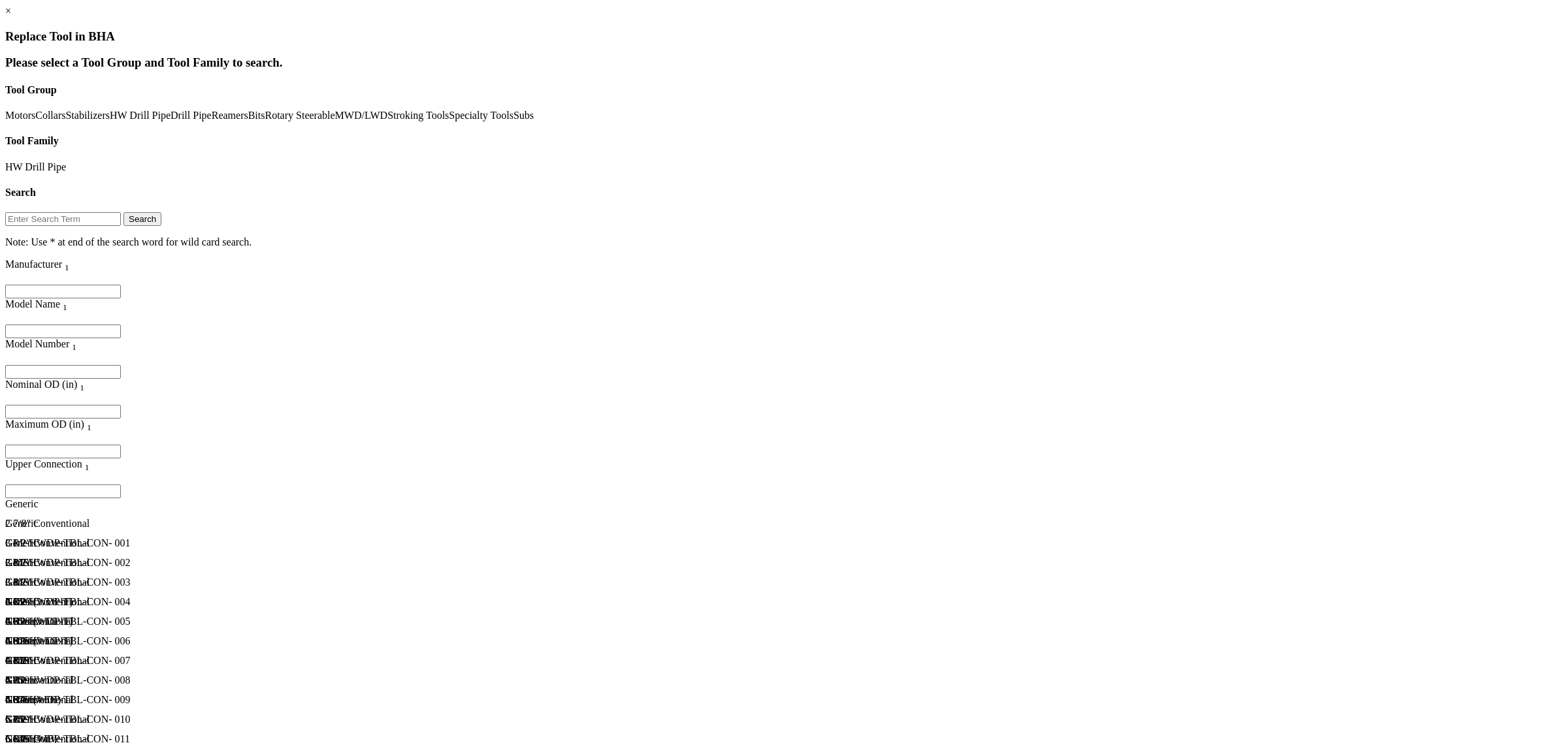
click at [121, 404] on input "Filter for column" at bounding box center [63, 411] width 116 height 14
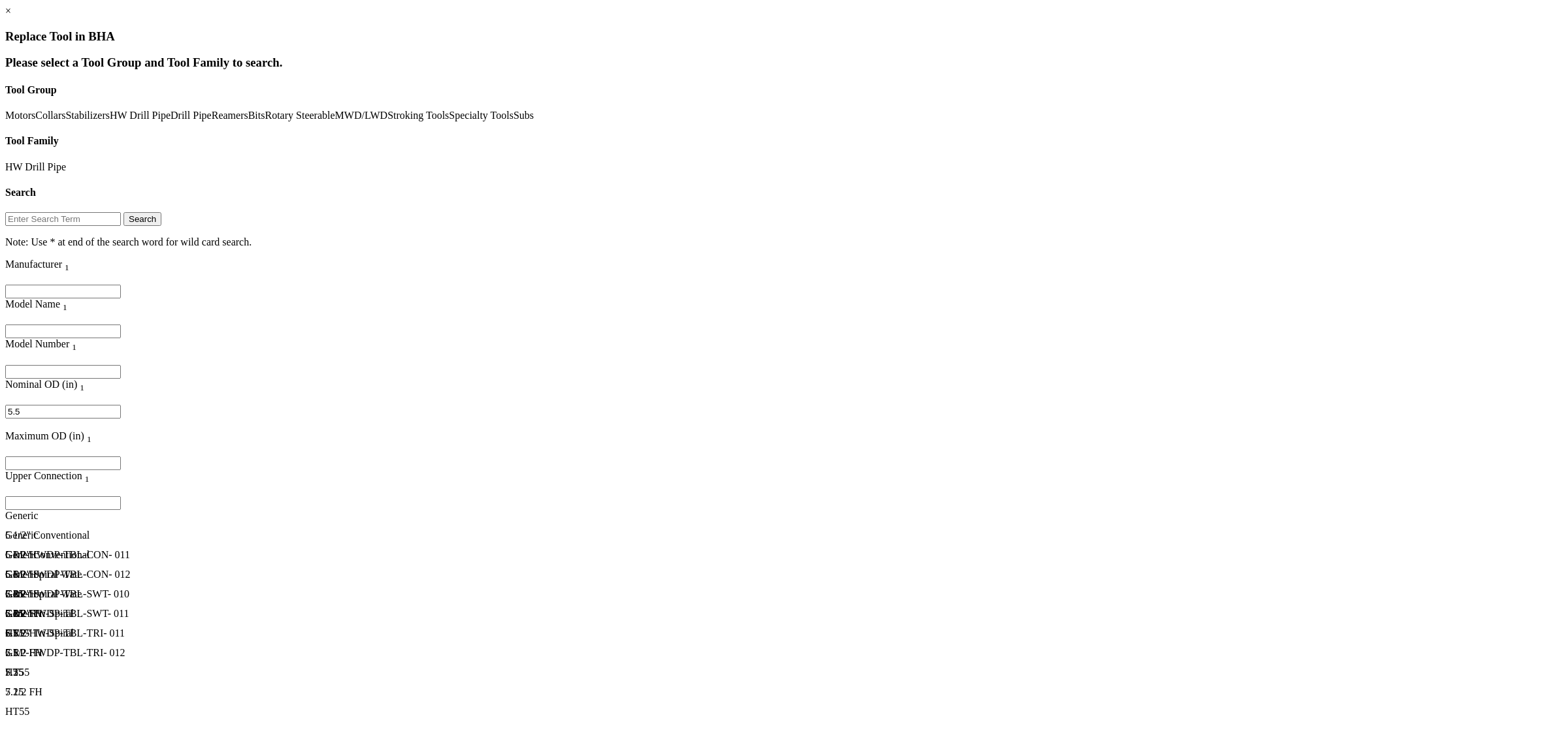
type input "5.5"
click at [180, 449] on div "5.5" at bounding box center [92, 574] width 174 height 12
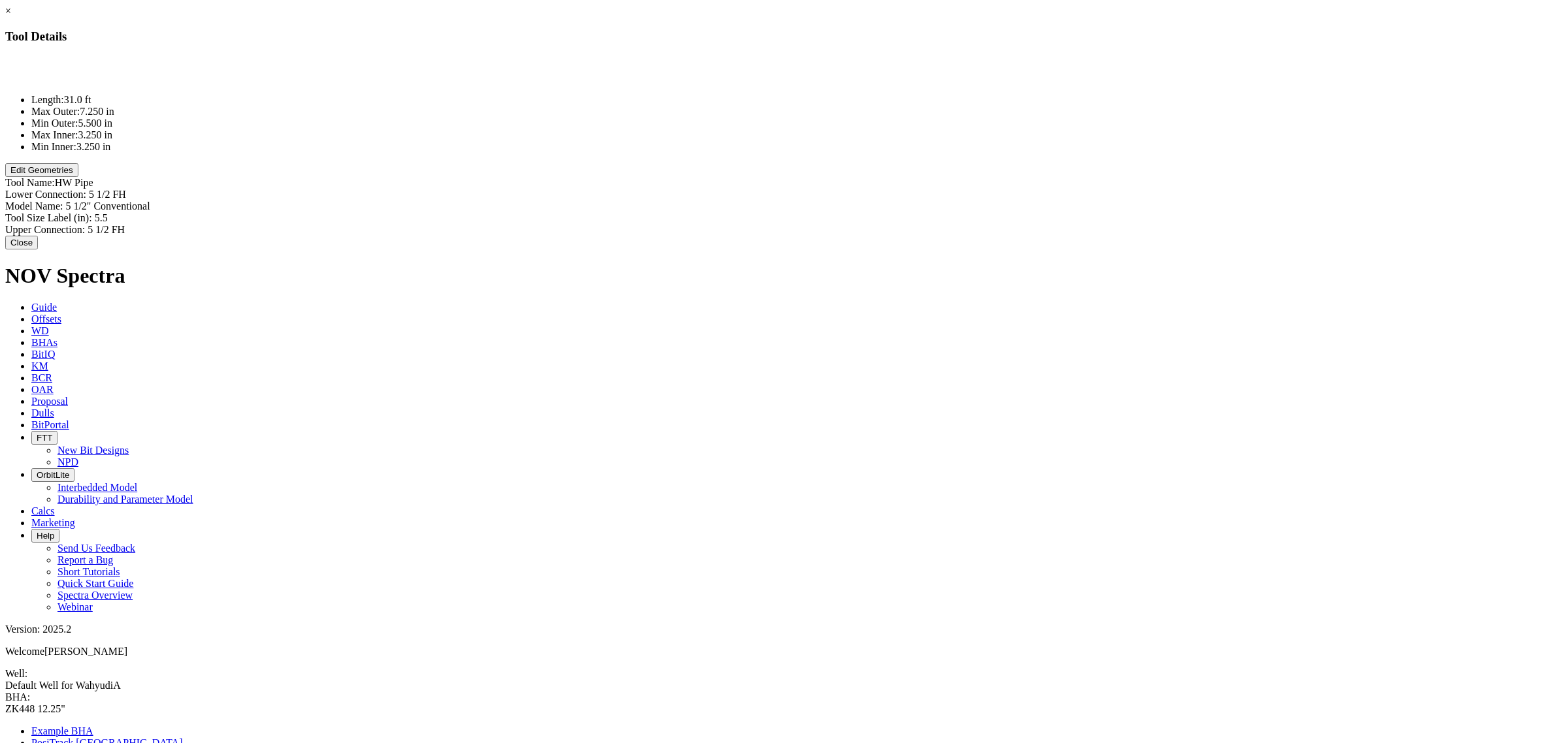
click at [932, 201] on div "Model Name: 5 1/2" Conventional 5 1/2" Conventional" at bounding box center [784, 206] width 1557 height 12
type input "5 1/2" HWDP"
click at [37, 251] on button "Close" at bounding box center [22, 244] width 33 height 14
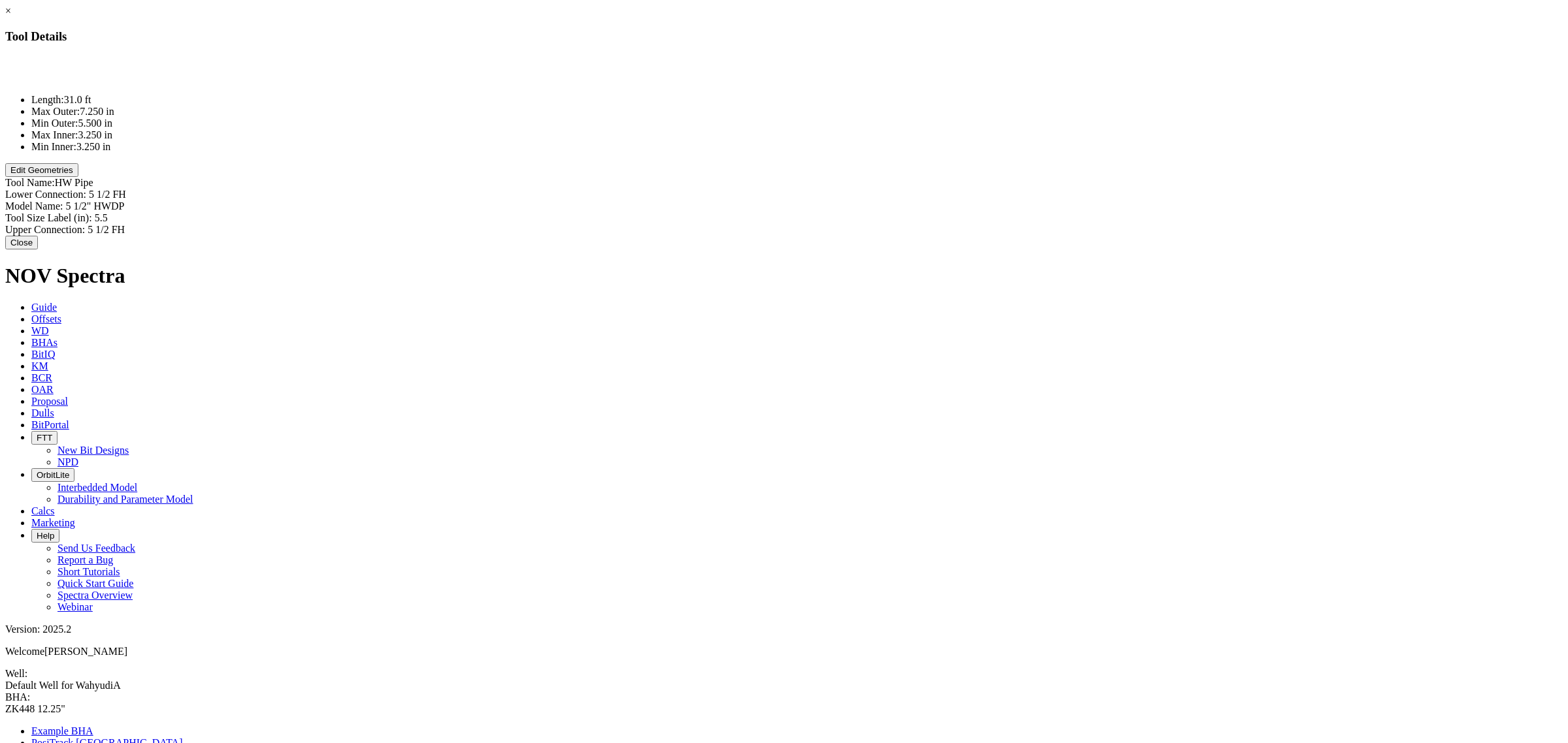
click at [79, 177] on button "Edit Geometries" at bounding box center [42, 170] width 73 height 14
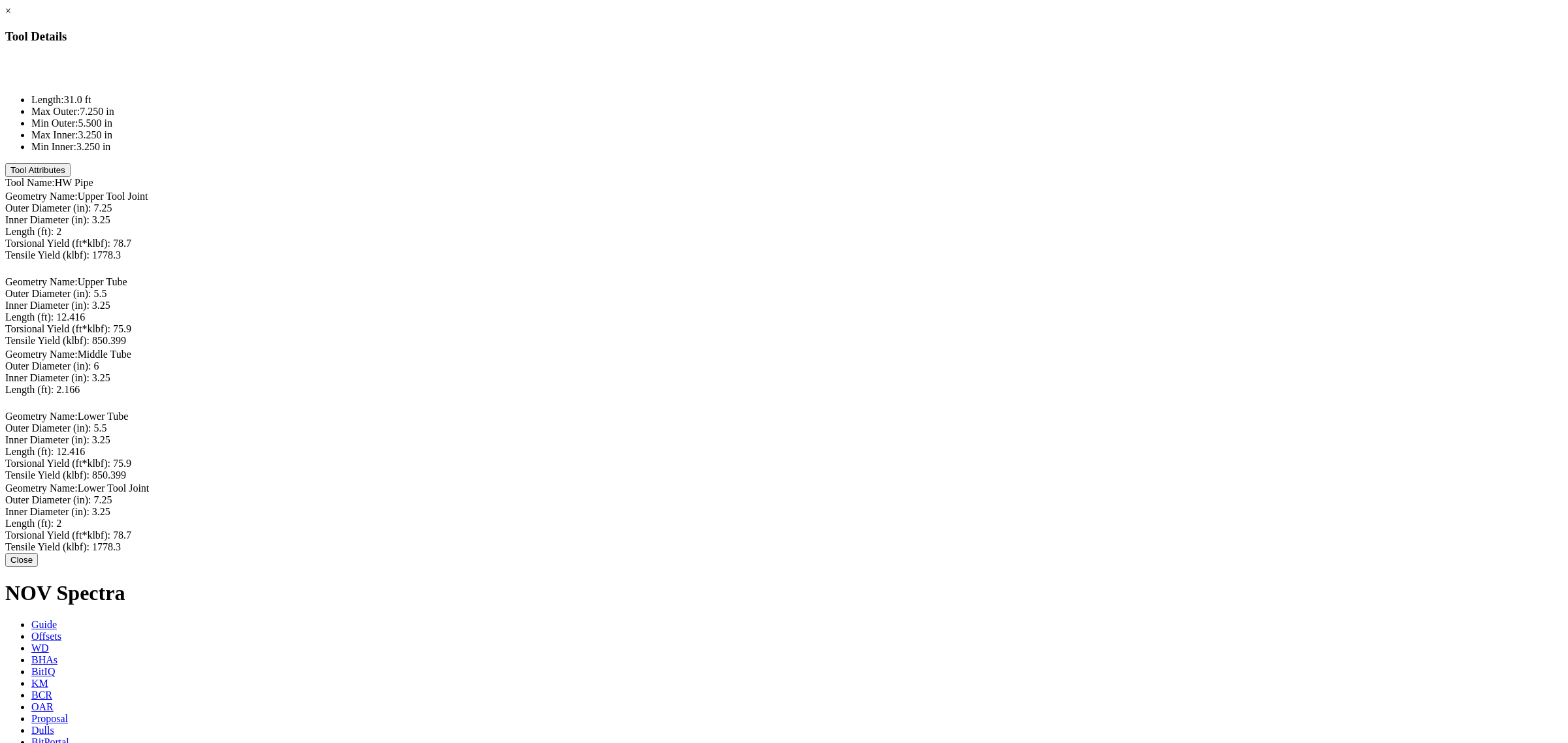
click at [37, 449] on button "Close" at bounding box center [22, 560] width 33 height 14
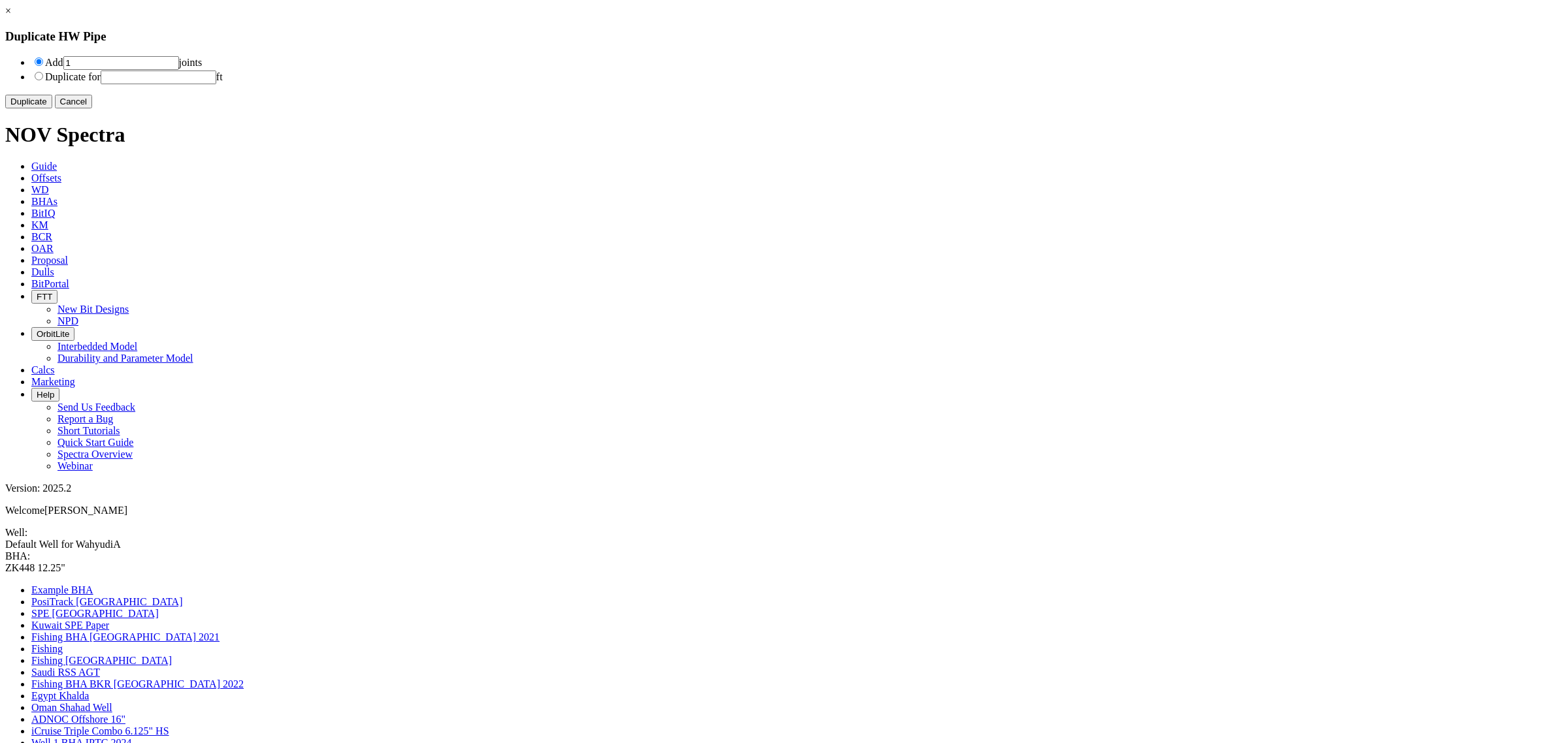
drag, startPoint x: 648, startPoint y: 69, endPoint x: 627, endPoint y: 64, distance: 21.6
click at [627, 64] on li "Add 1 joints" at bounding box center [796, 63] width 1531 height 15
type input "26"
click at [52, 109] on button "Duplicate" at bounding box center [29, 101] width 47 height 14
